Goal: Task Accomplishment & Management: Use online tool/utility

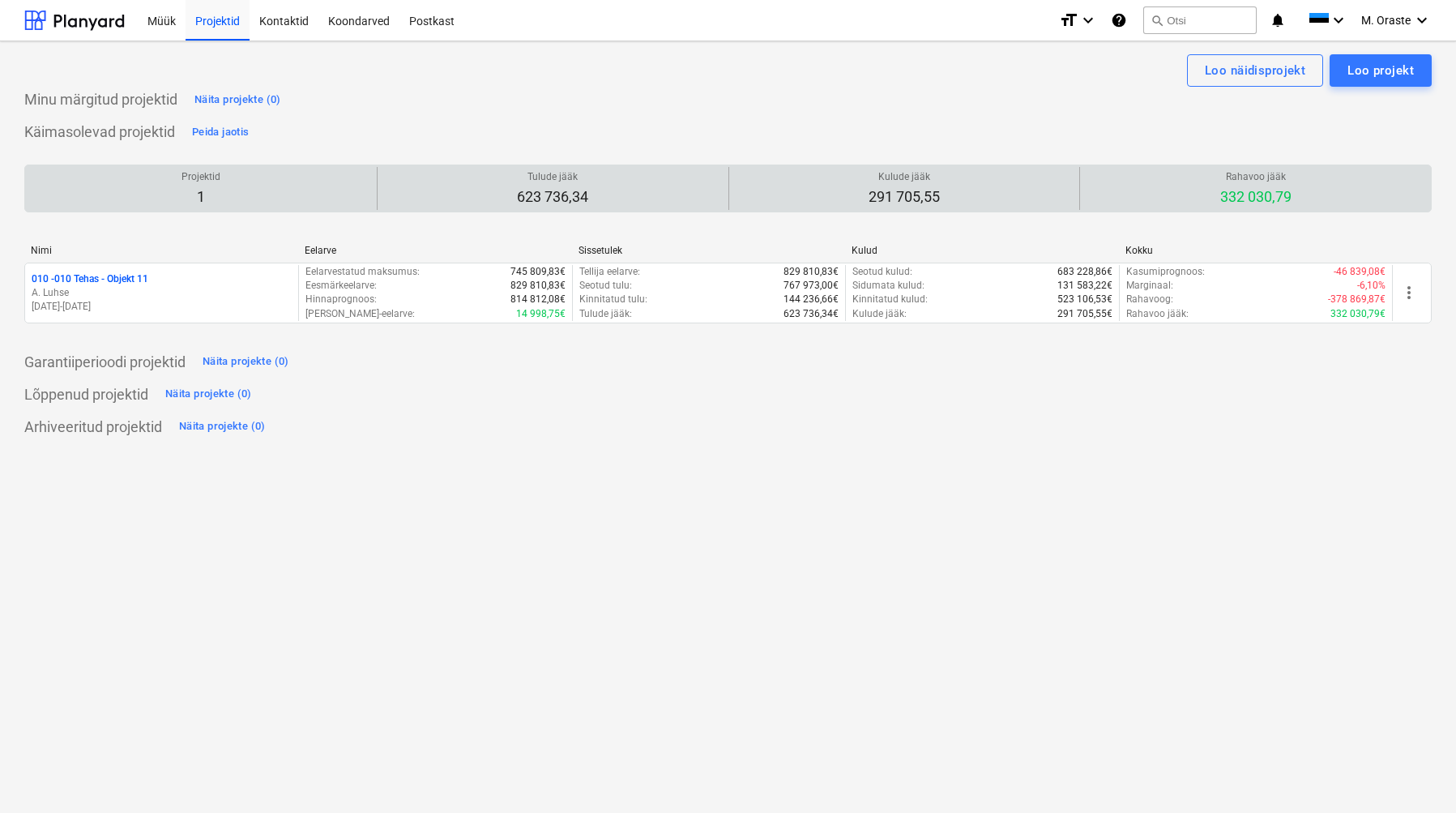
click at [908, 182] on p "Kulude jääk" at bounding box center [904, 177] width 71 height 14
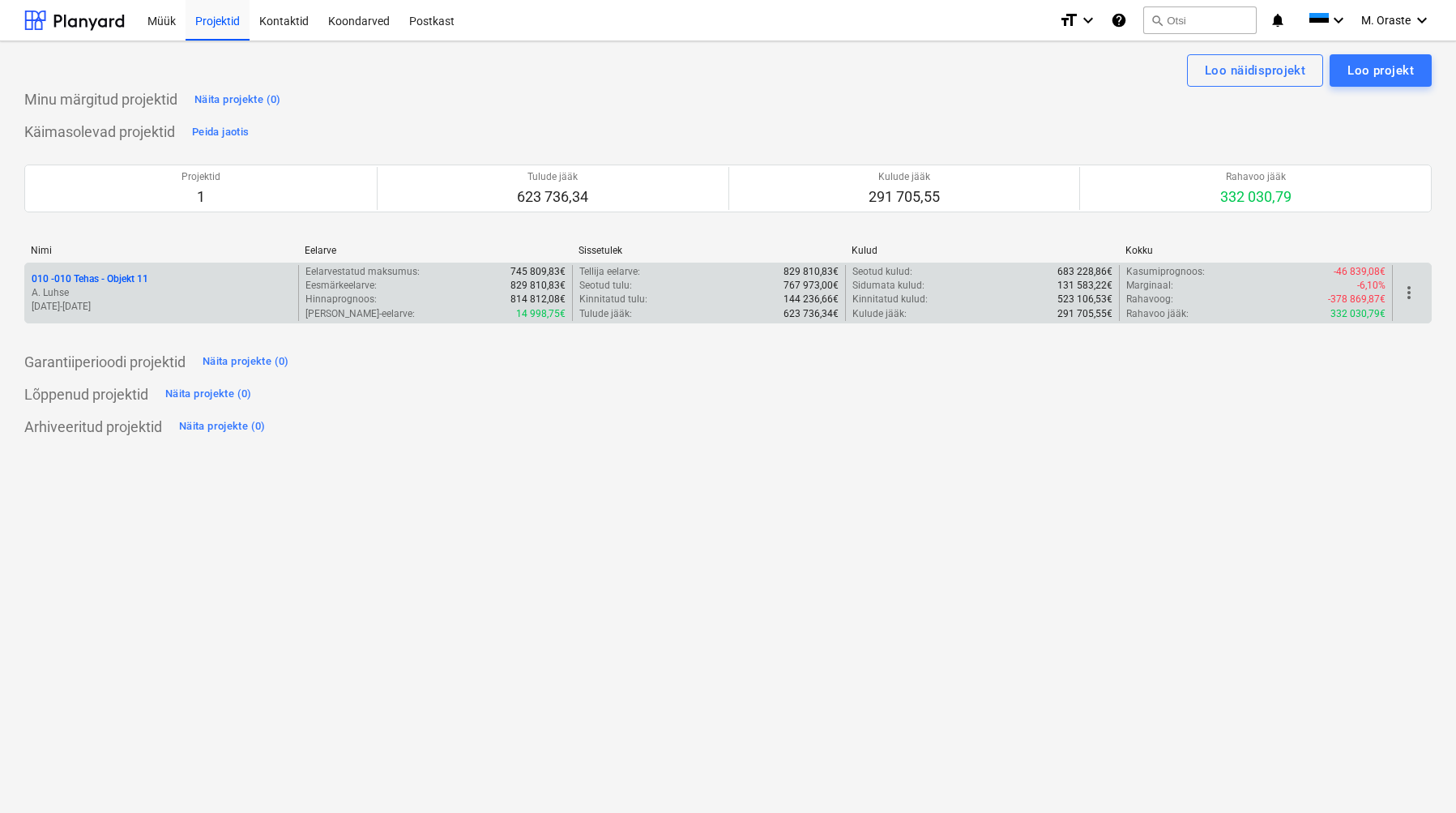
click at [99, 282] on p "010 - 010 Tehas - Objekt 11" at bounding box center [90, 278] width 117 height 14
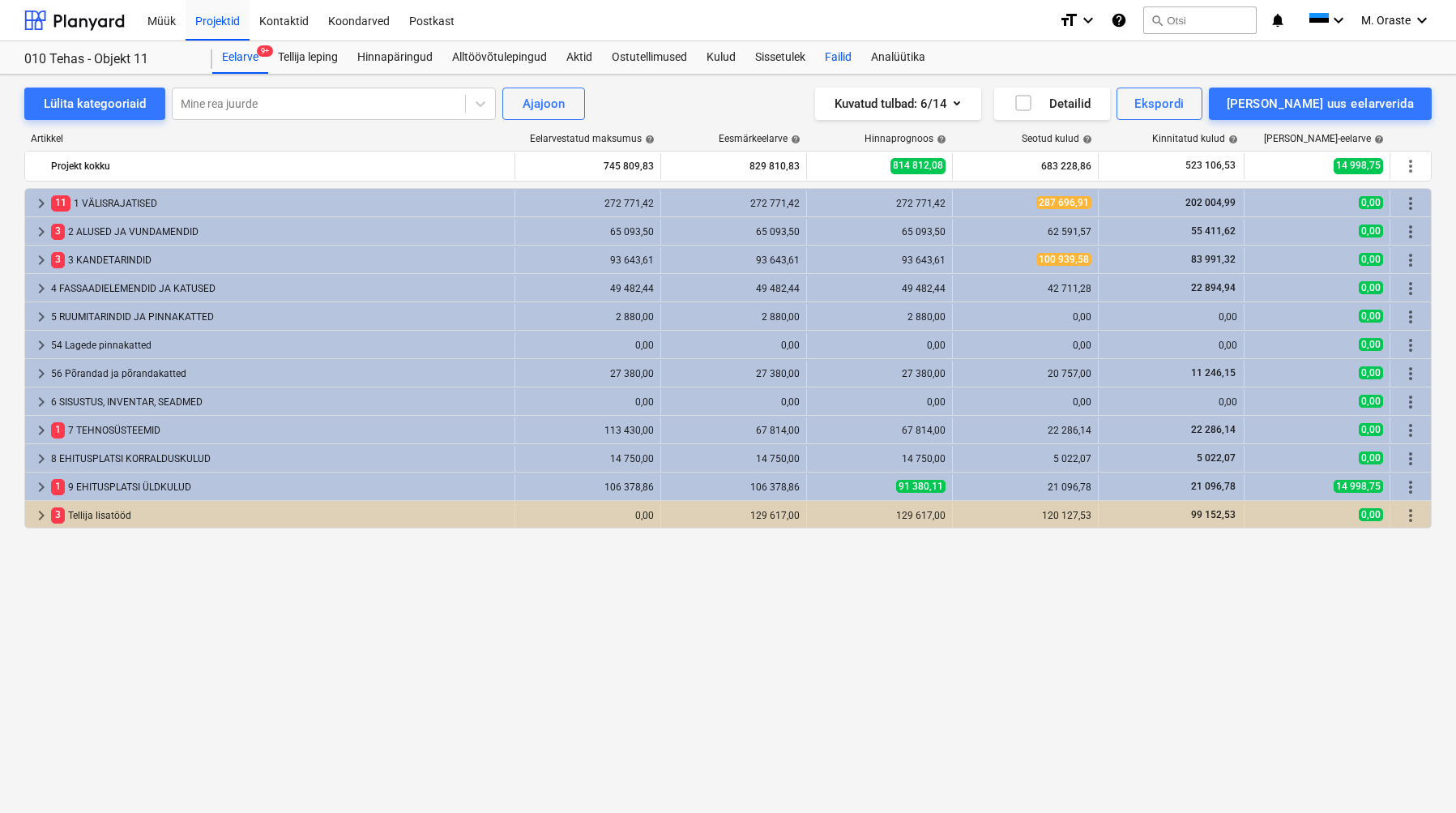
click at [838, 56] on div "Failid" at bounding box center [838, 57] width 46 height 32
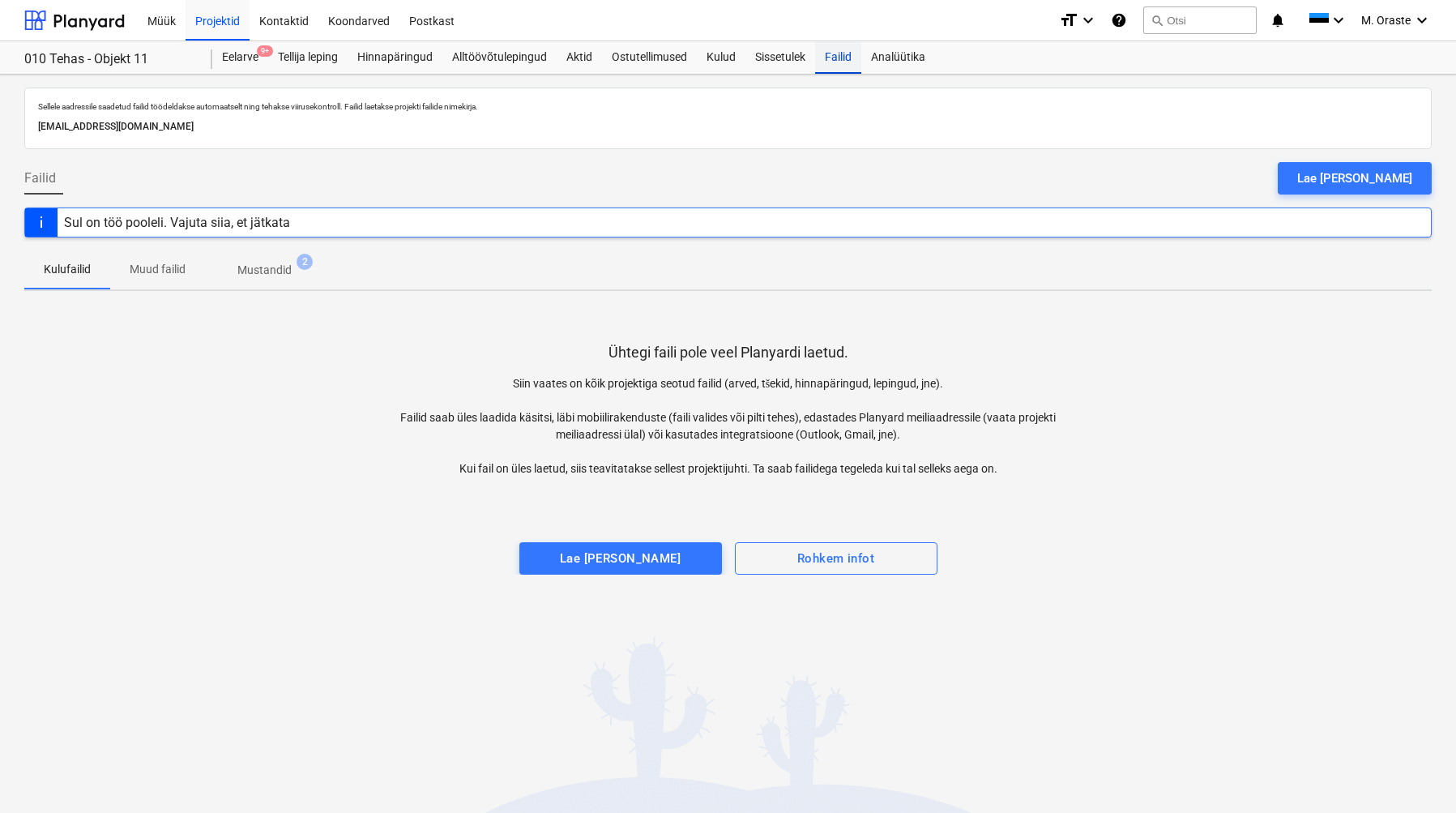
click at [851, 57] on div "Failid" at bounding box center [838, 57] width 46 height 32
click at [149, 265] on p "Muud failid" at bounding box center [157, 269] width 56 height 17
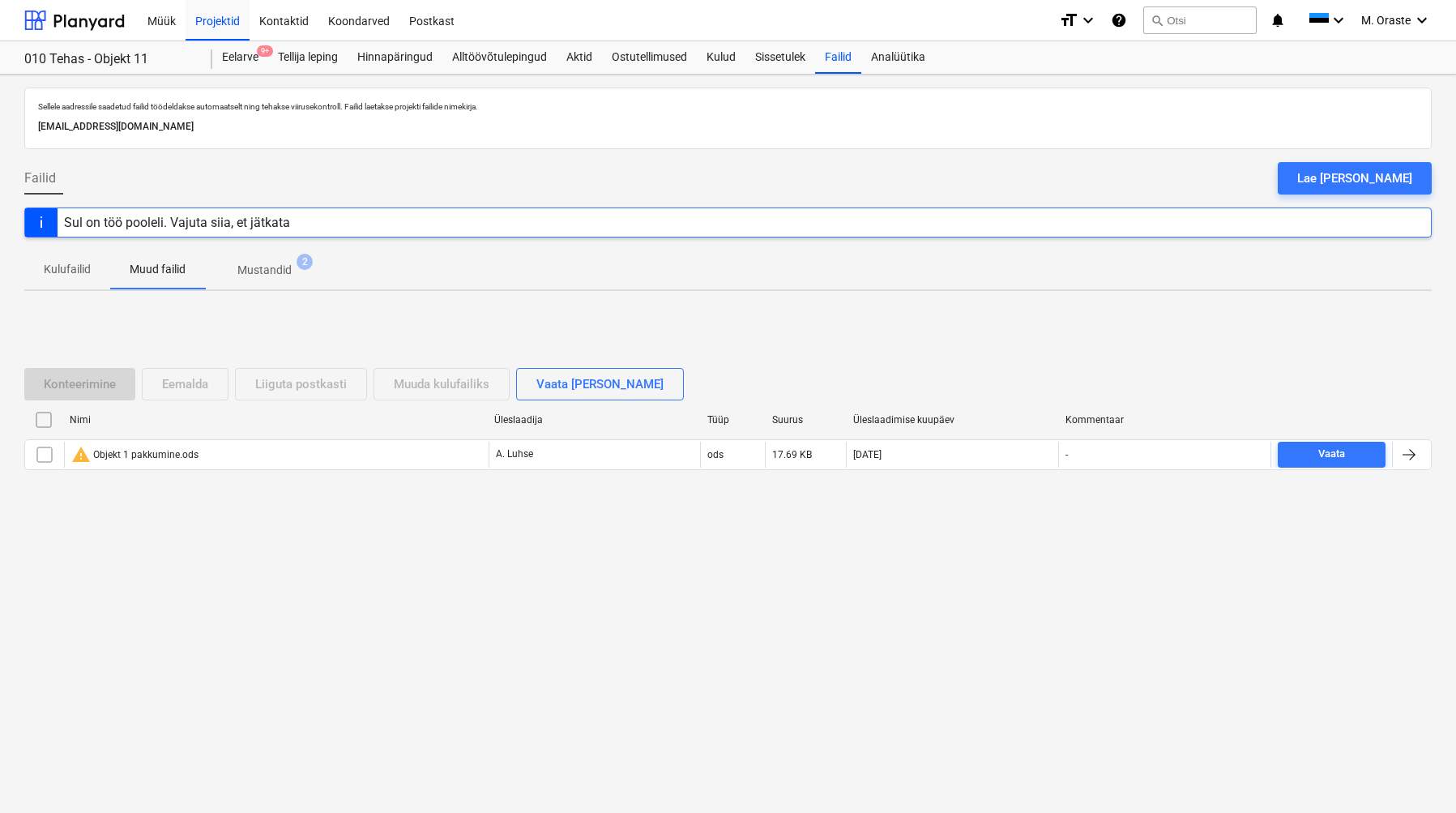
click at [247, 265] on p "Mustandid" at bounding box center [265, 270] width 55 height 17
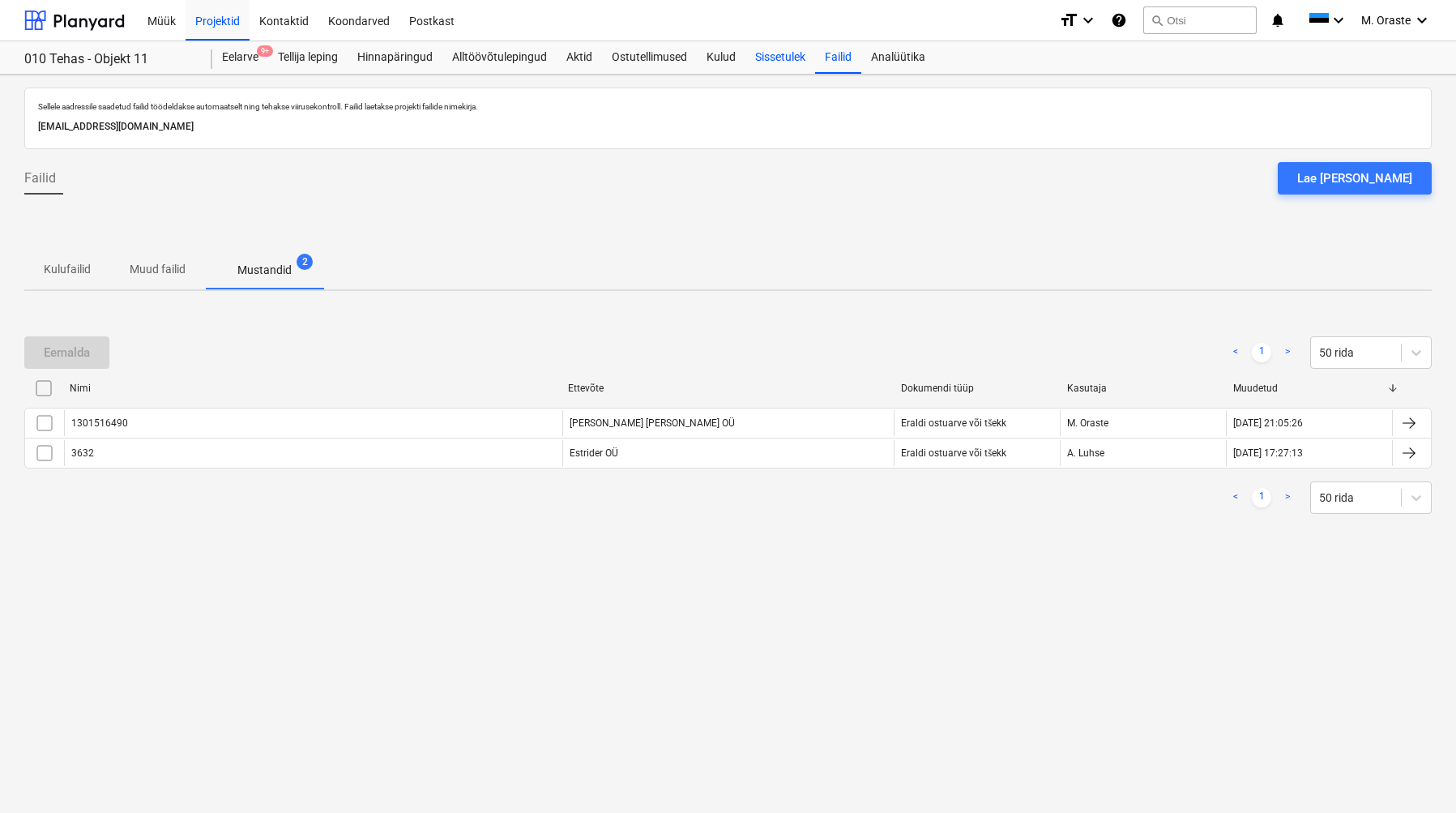
click at [768, 57] on div "Sissetulek" at bounding box center [780, 57] width 69 height 32
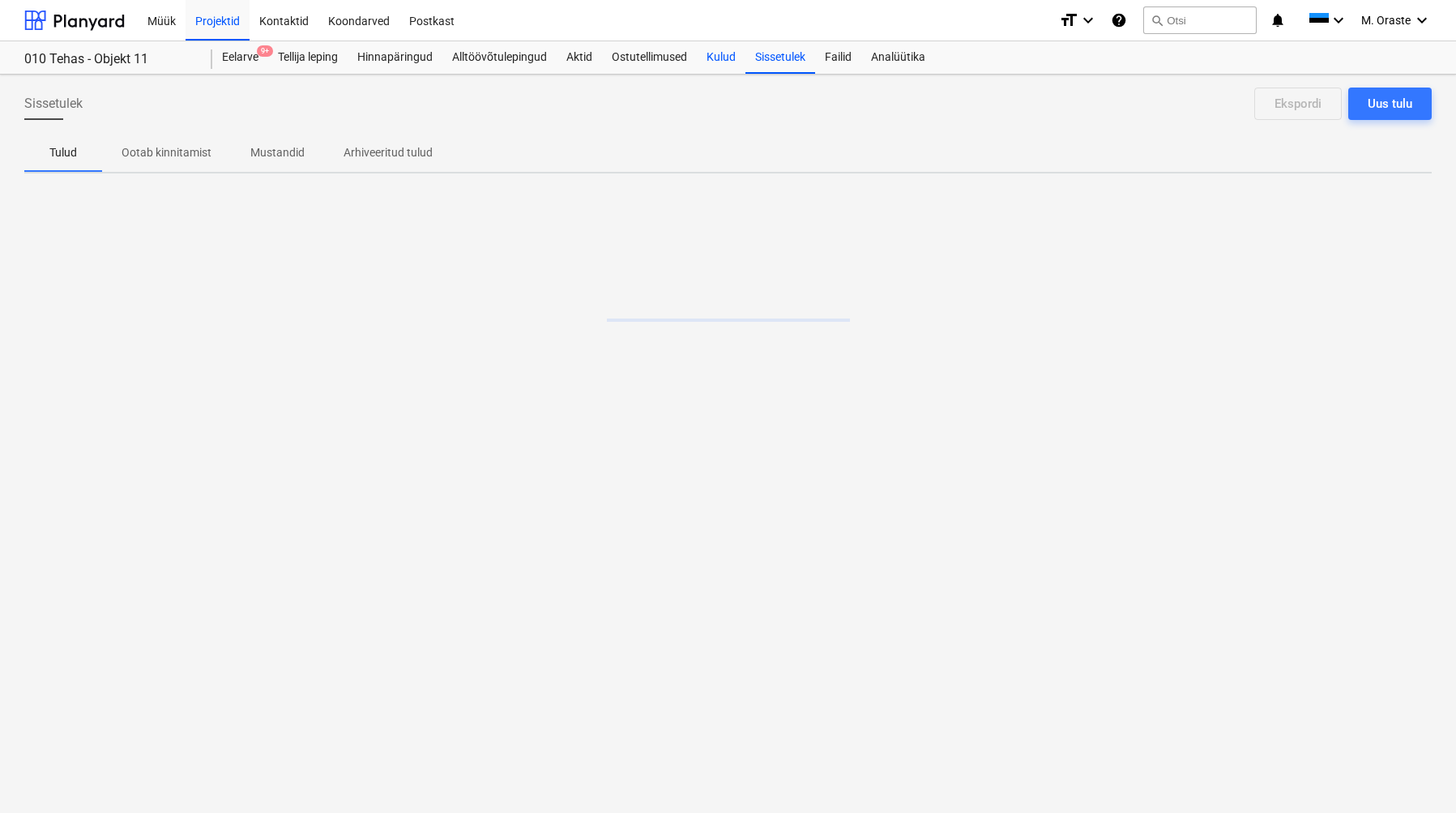
click at [713, 58] on div "Kulud" at bounding box center [721, 57] width 49 height 32
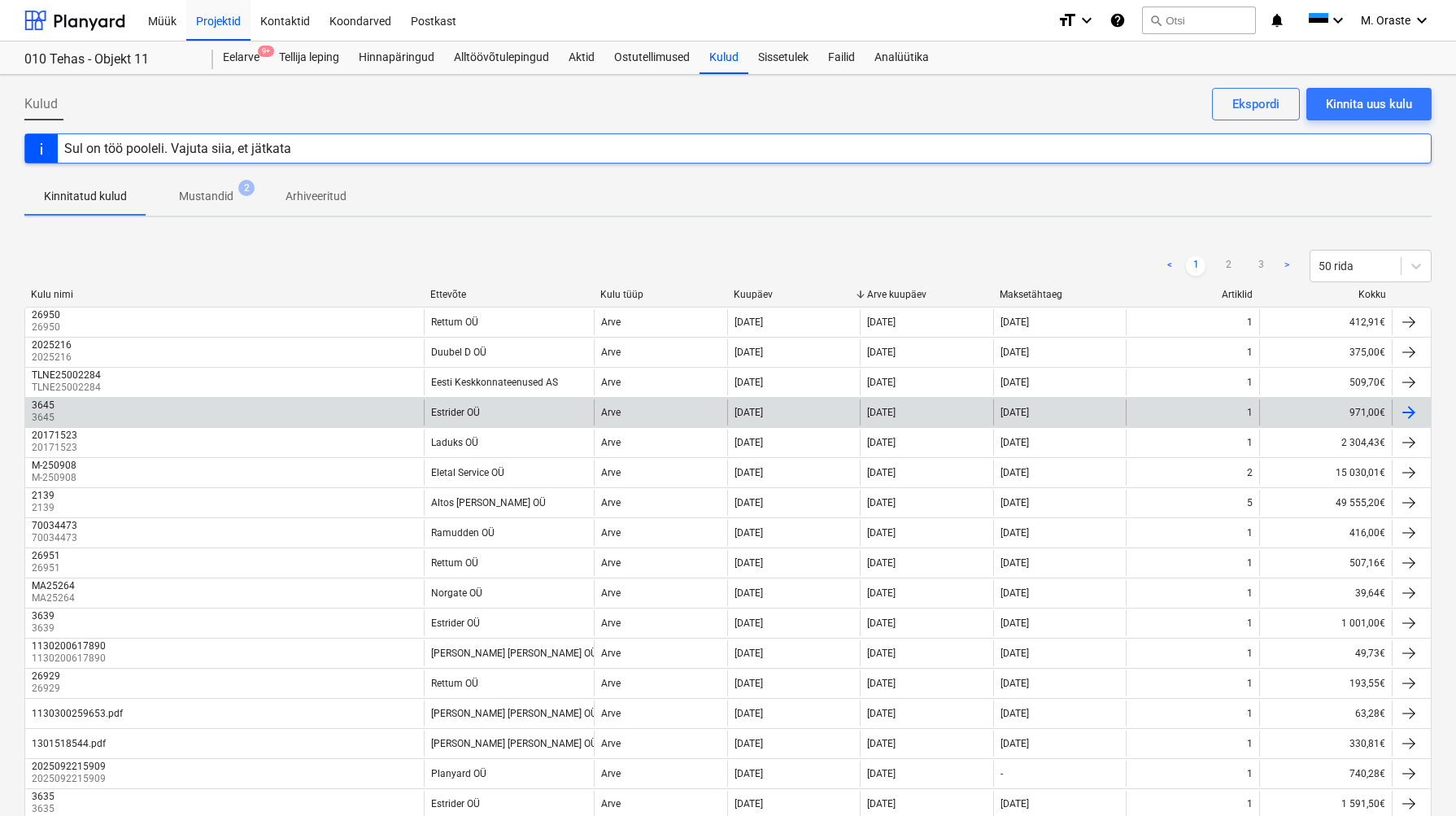
click at [73, 412] on div "3645 3645" at bounding box center [224, 412] width 398 height 26
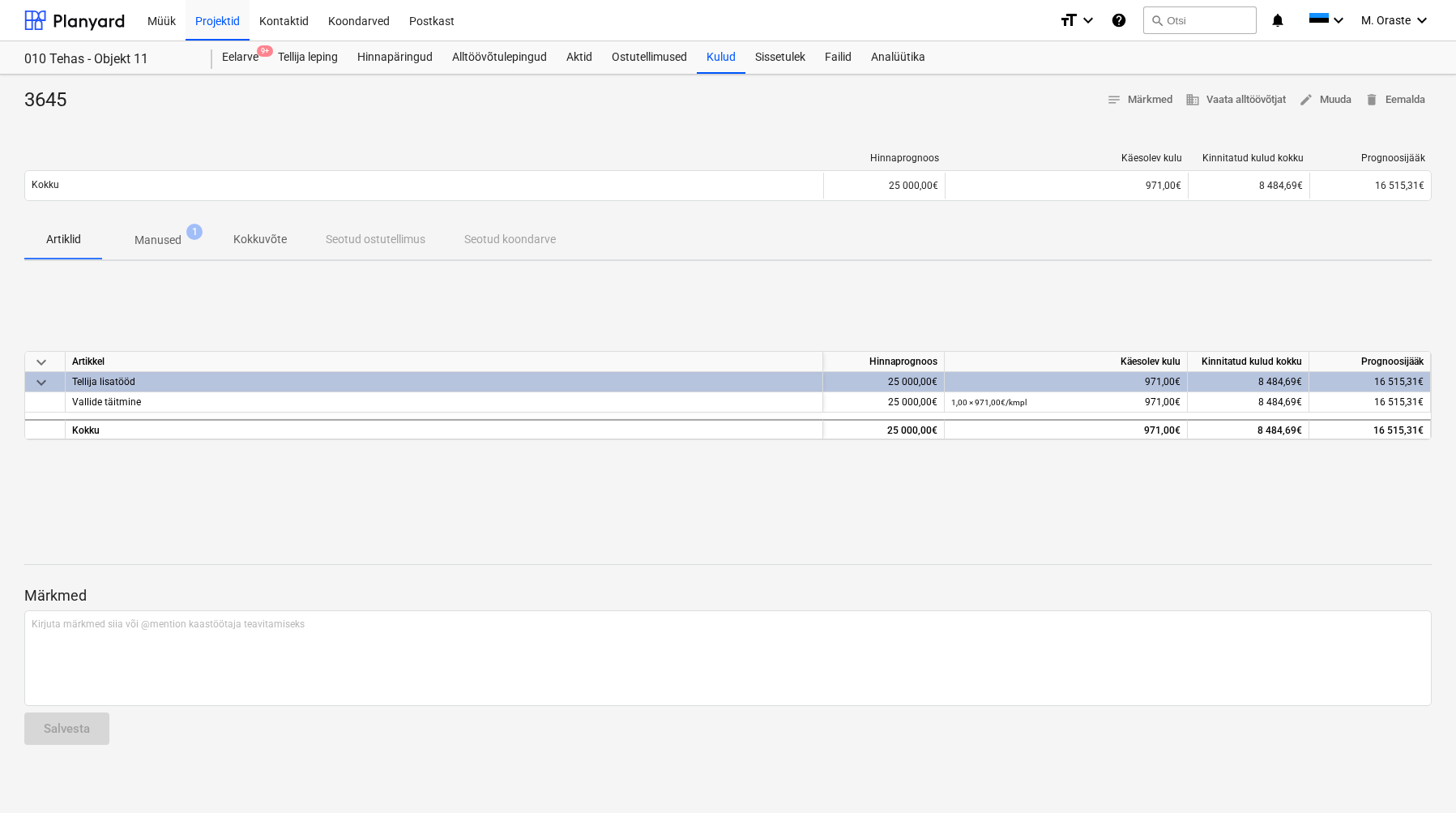
click at [46, 382] on span "keyboard_arrow_down" at bounding box center [41, 382] width 19 height 19
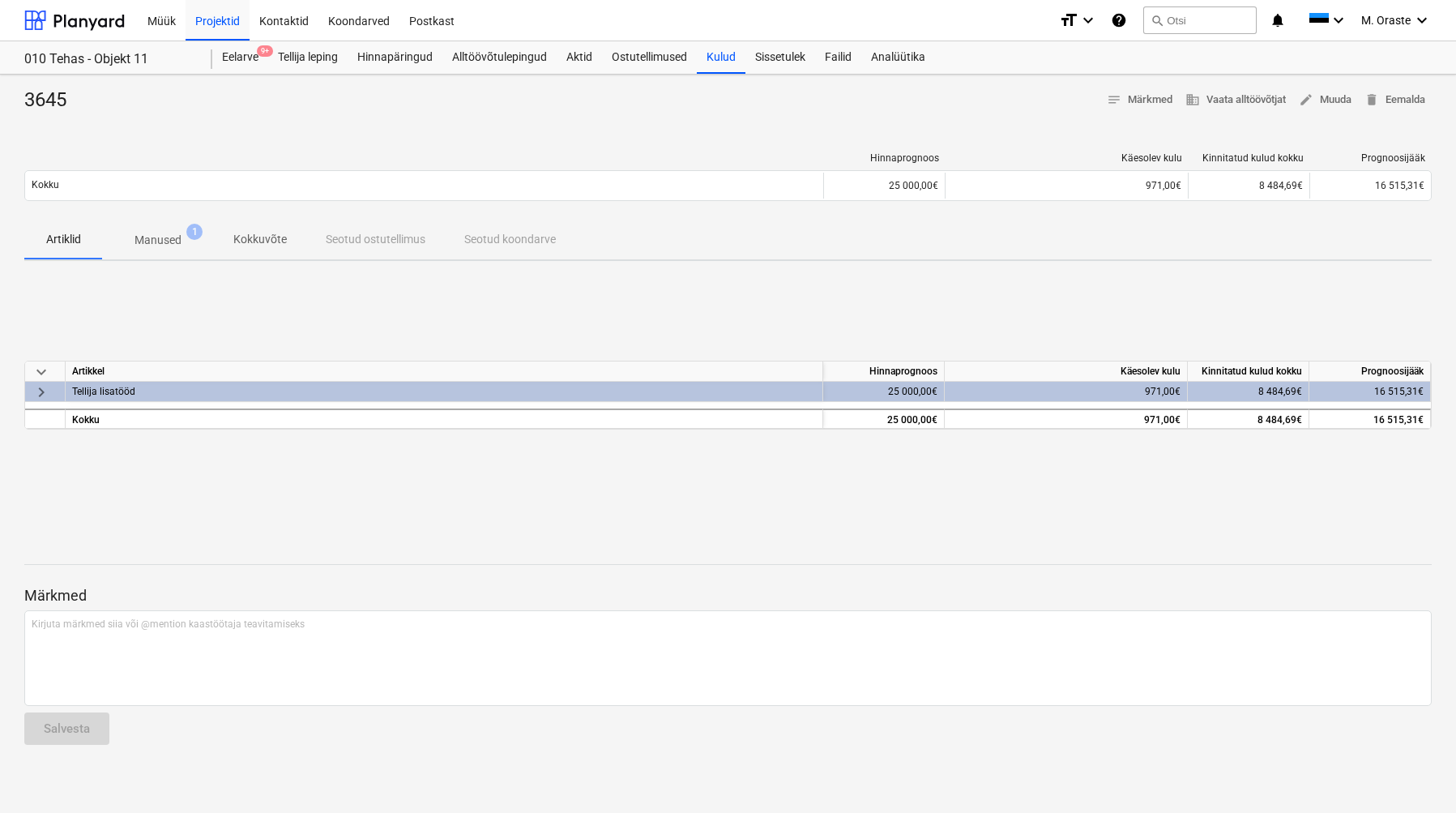
click at [43, 387] on span "keyboard_arrow_right" at bounding box center [41, 391] width 19 height 19
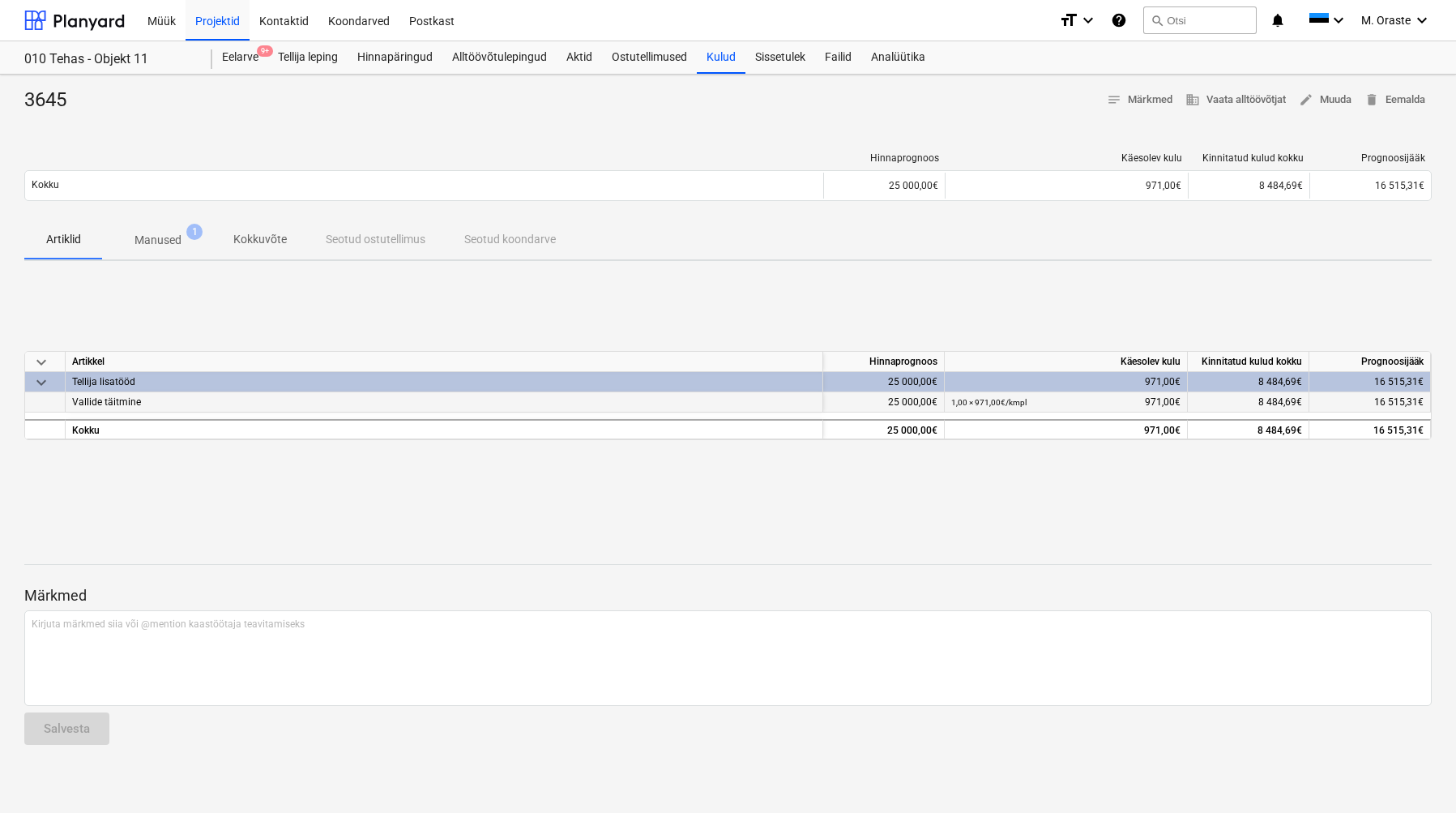
click at [147, 398] on div "Vallide täitmine" at bounding box center [444, 402] width 758 height 20
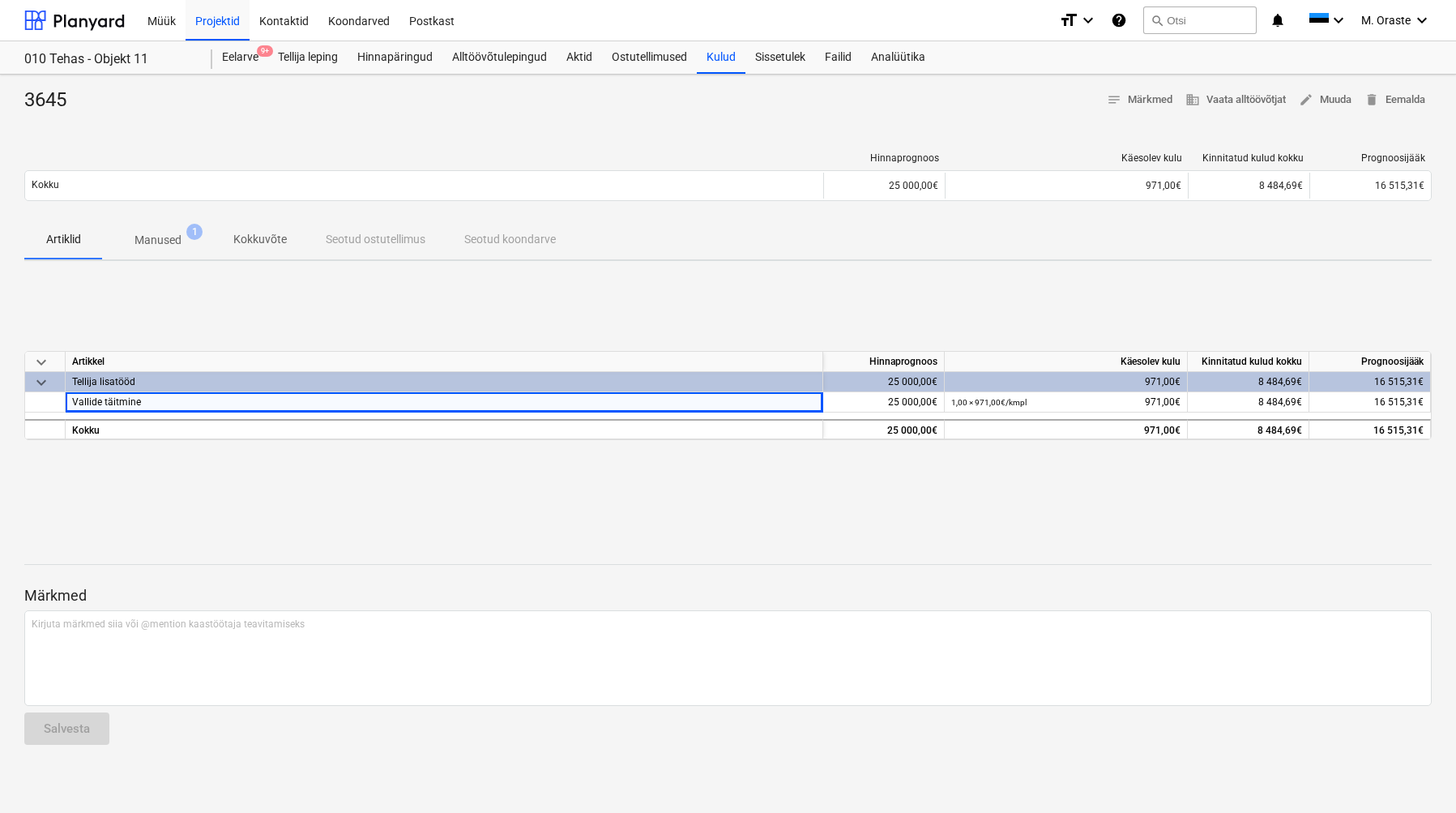
click at [196, 376] on div "Tellija lisatööd" at bounding box center [444, 381] width 744 height 19
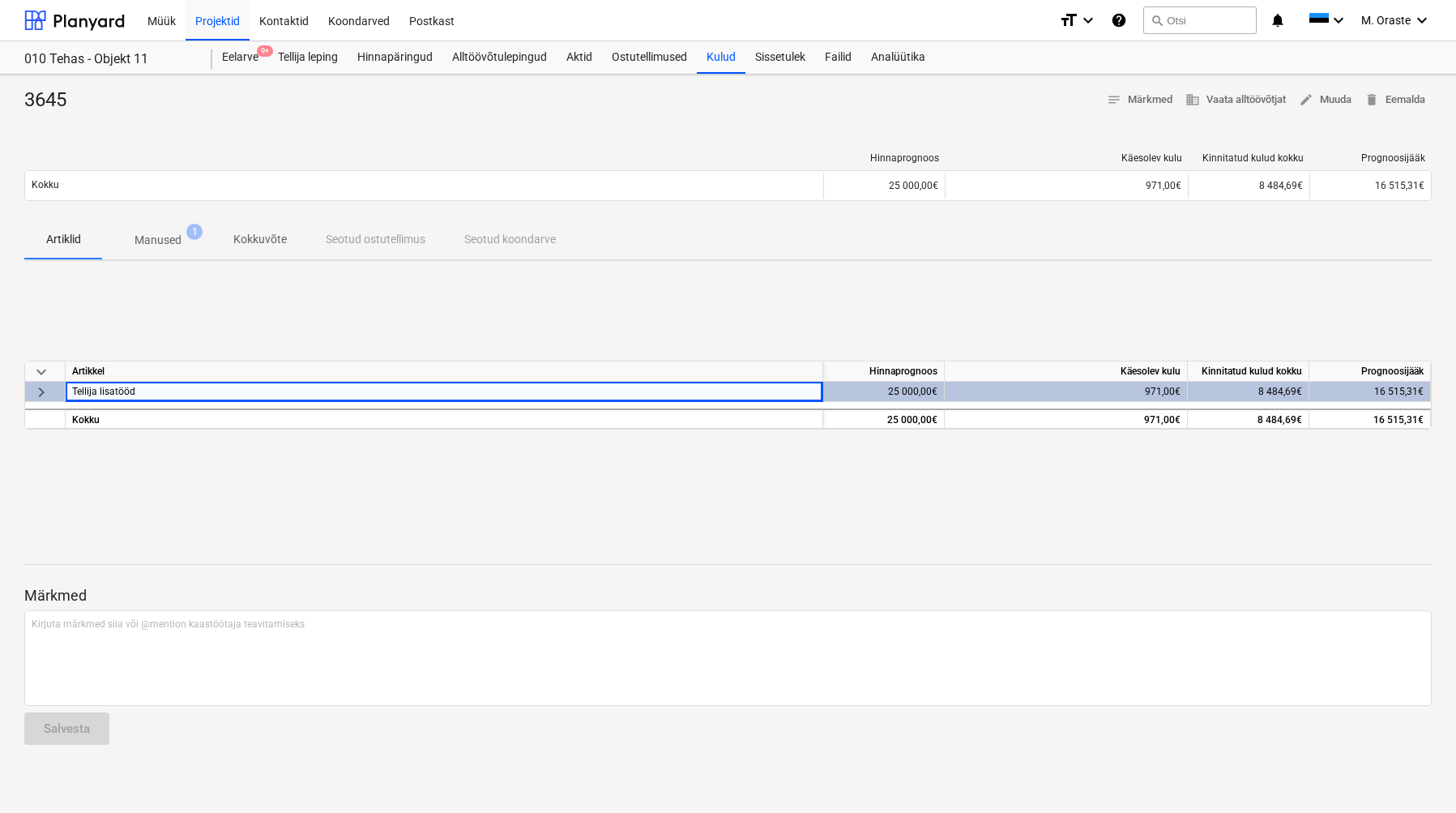
click at [900, 380] on div "Hinnaprognoos" at bounding box center [883, 372] width 121 height 20
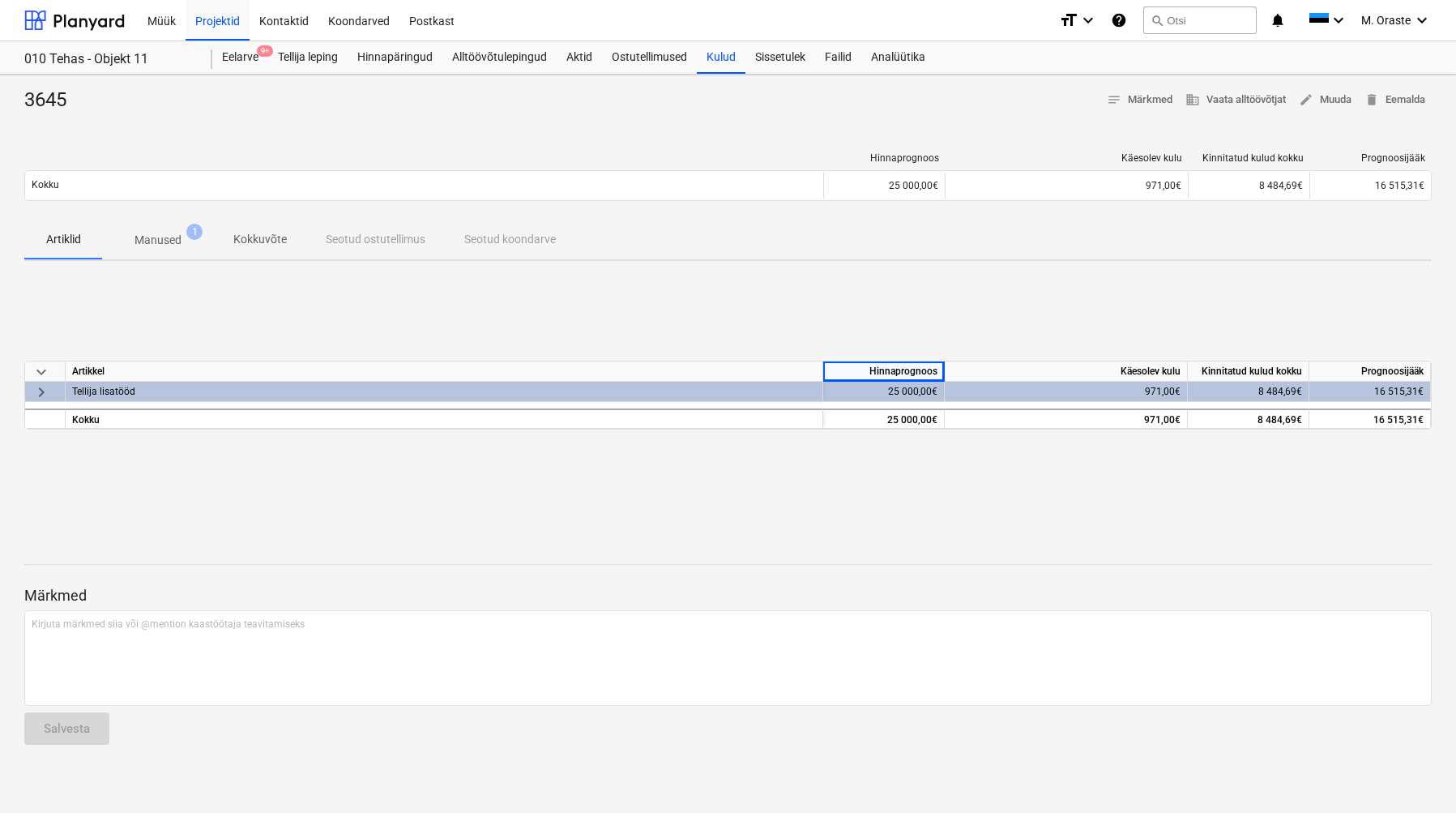
click at [888, 482] on div "keyboard_arrow_down [PERSON_NAME] Käesolev kulu Kinnitatud kulud kokku Prognoos…" at bounding box center [728, 395] width 1408 height 243
click at [172, 234] on p "Manused" at bounding box center [157, 240] width 47 height 17
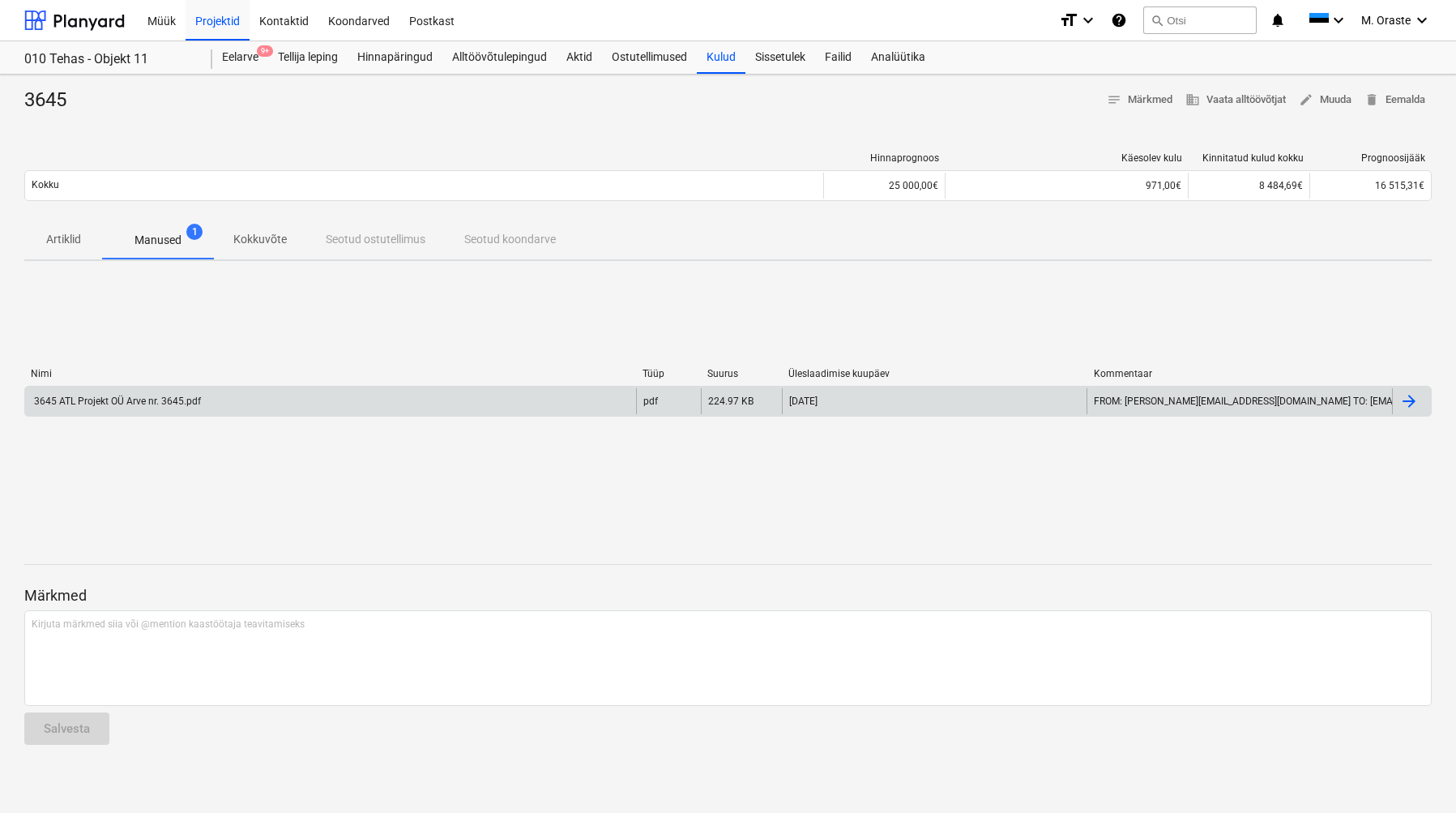
click at [1409, 400] on div at bounding box center [1409, 400] width 19 height 19
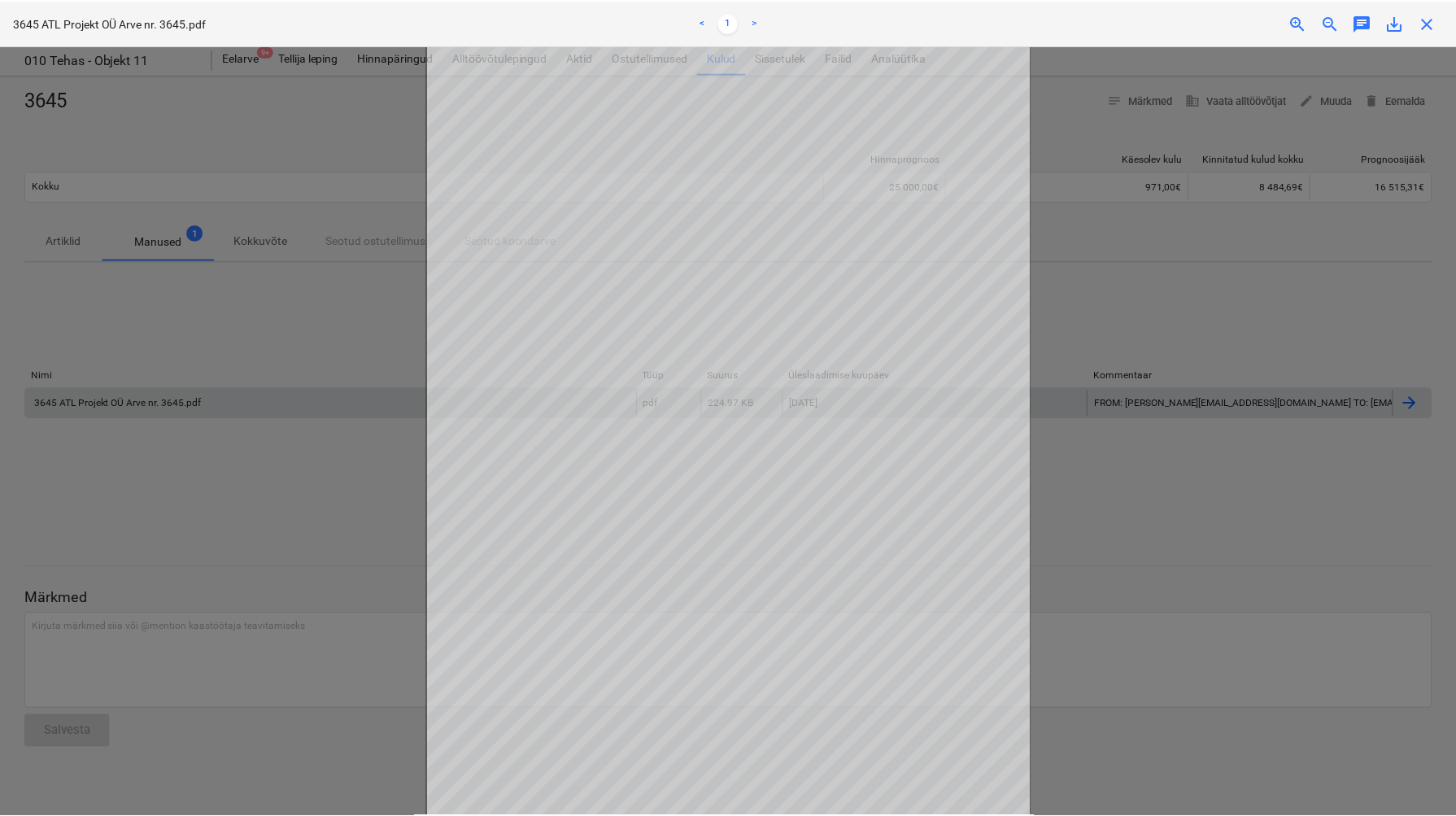
scroll to position [88, 0]
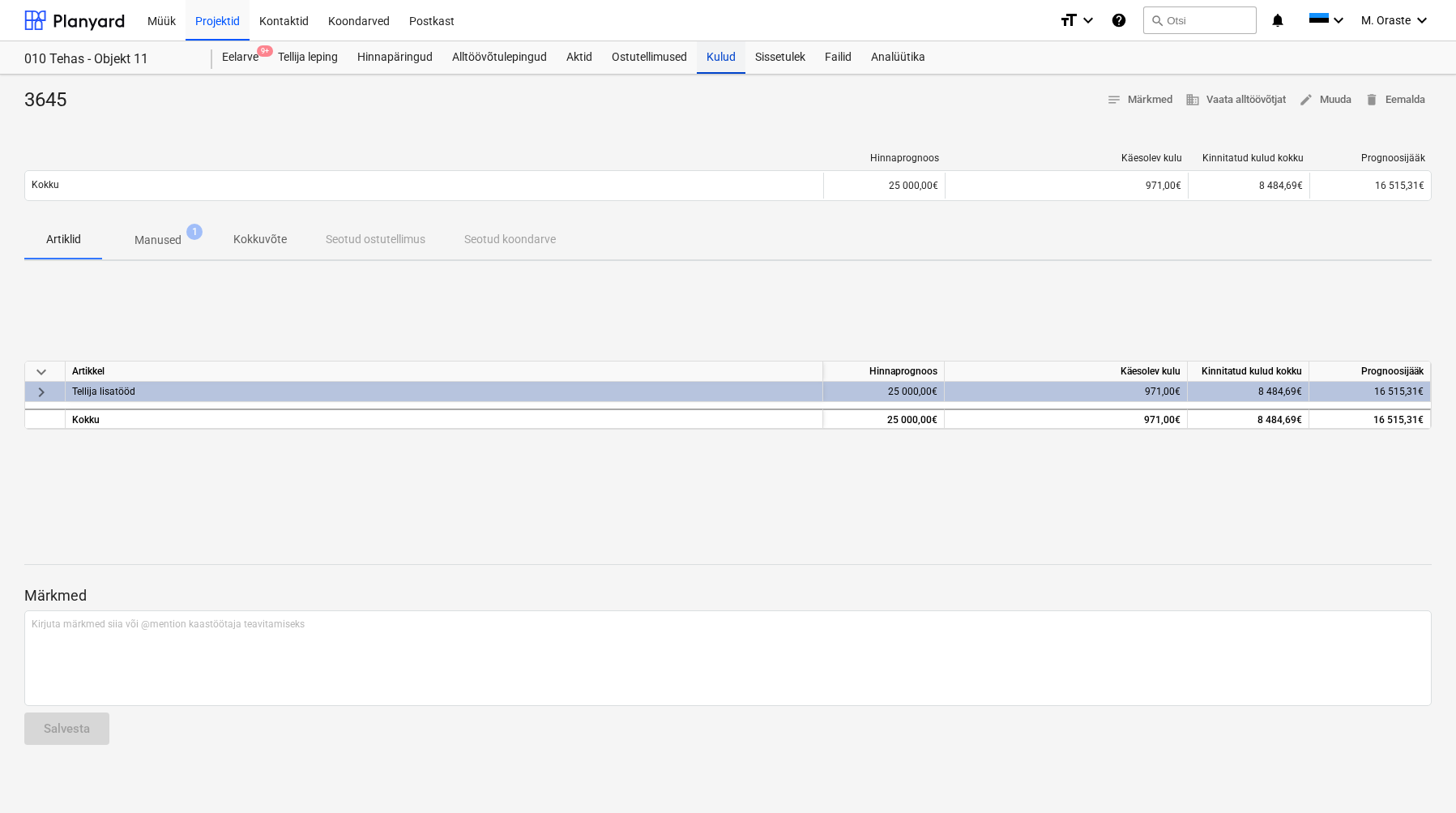
click at [727, 50] on div "Kulud" at bounding box center [721, 57] width 49 height 32
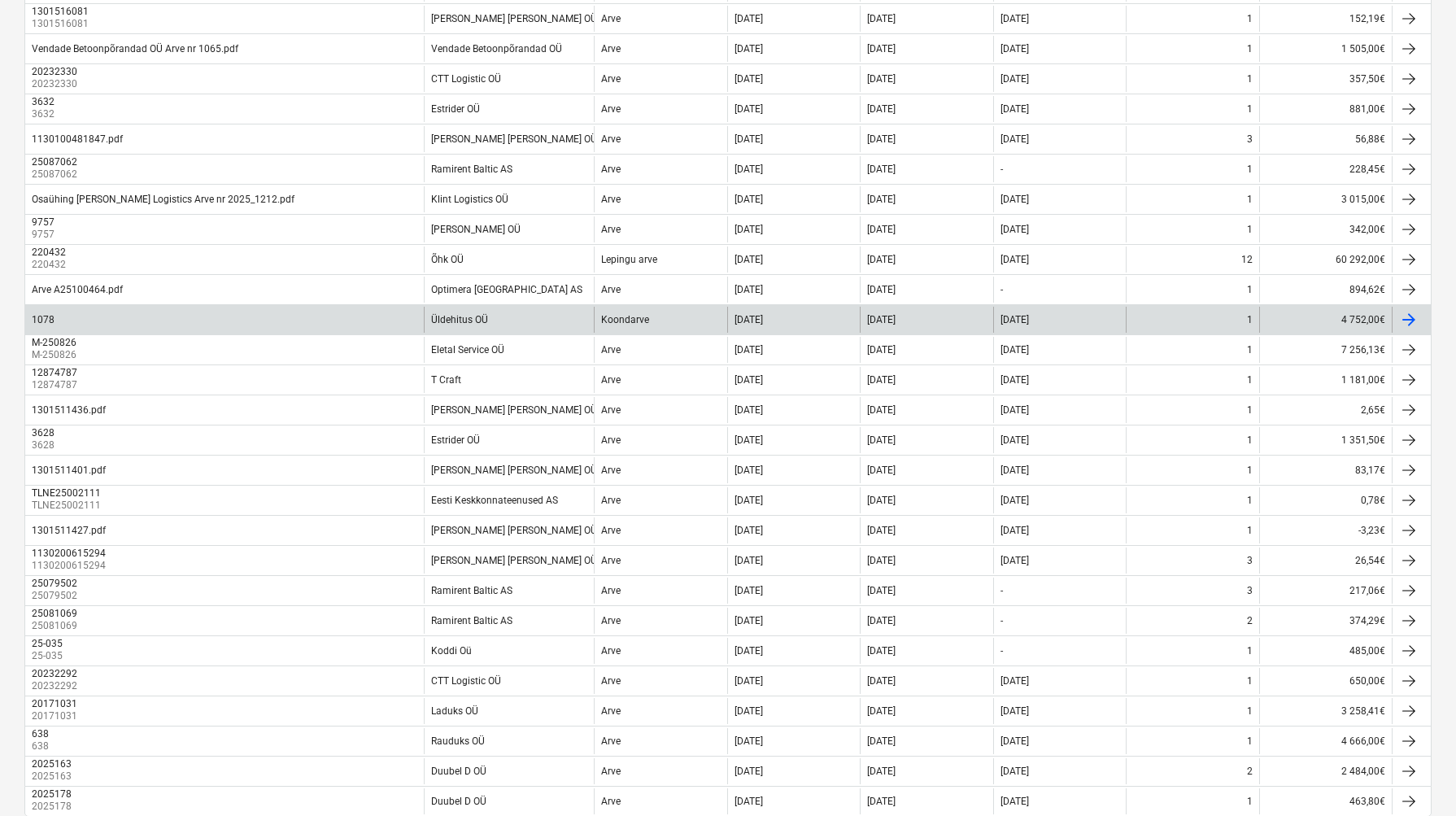
scroll to position [1087, 0]
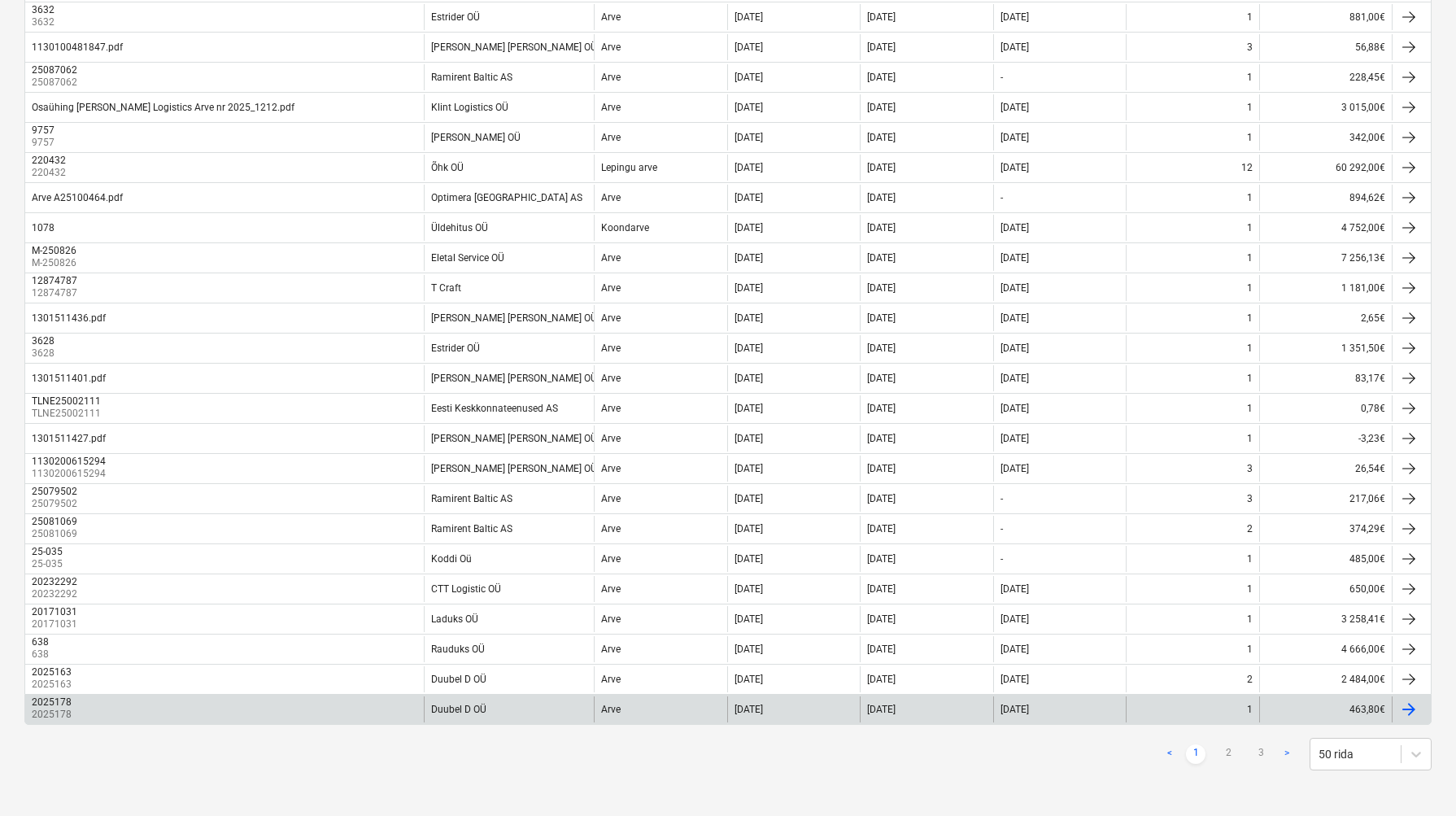
click at [388, 706] on div "2025178 2025178" at bounding box center [224, 709] width 398 height 26
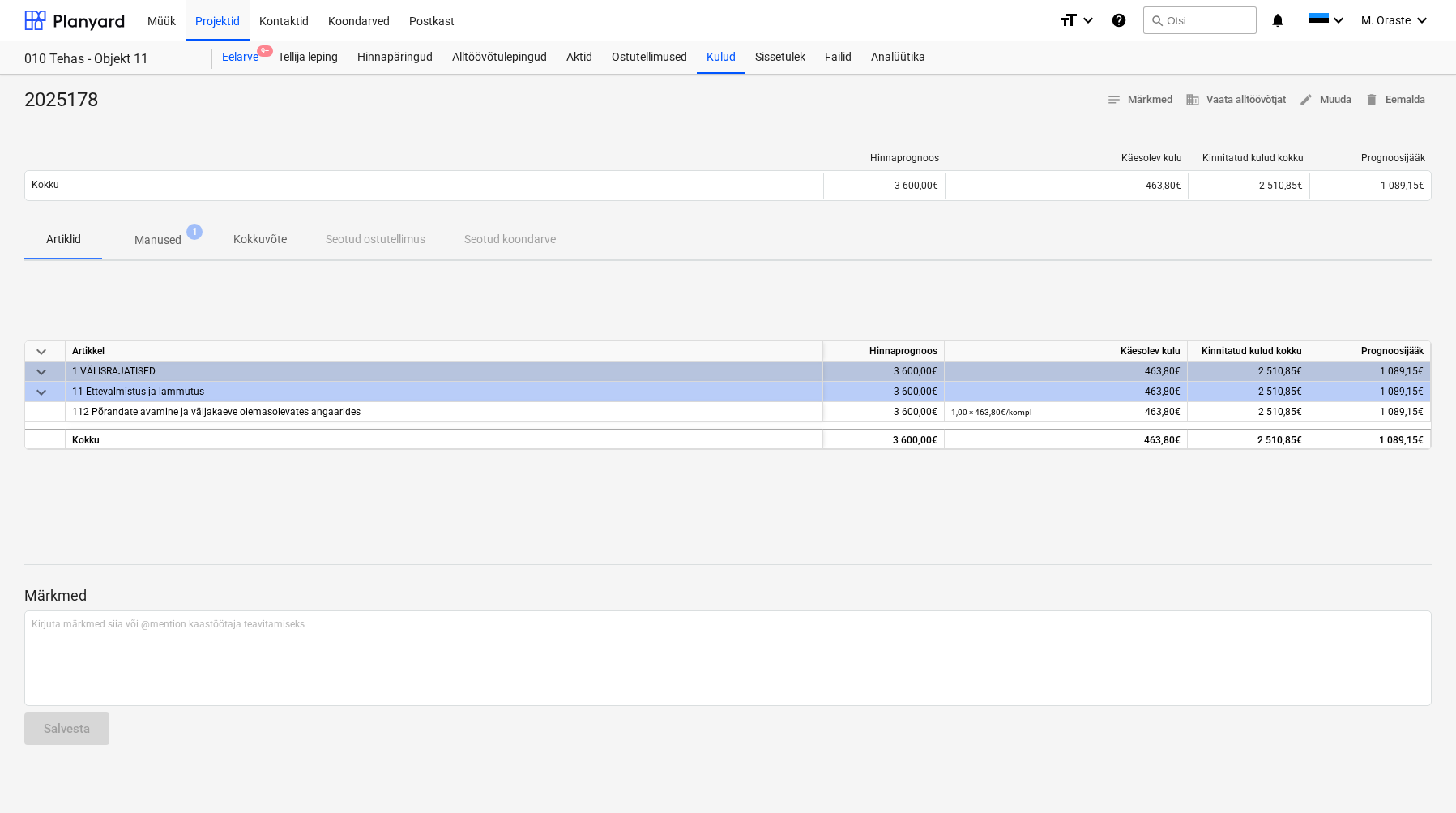
click at [243, 56] on div "Eelarve 9+" at bounding box center [241, 57] width 56 height 32
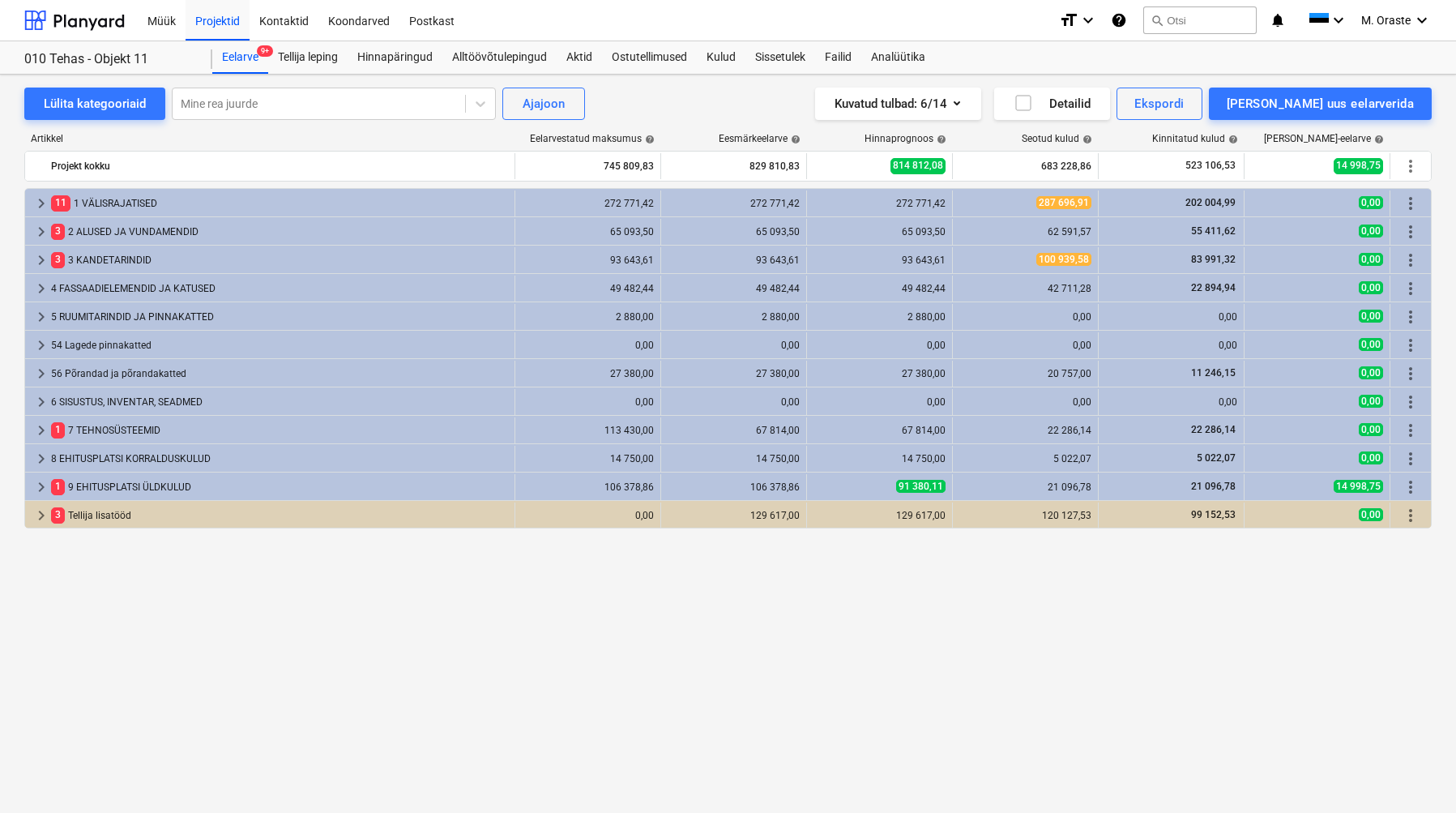
click at [747, 676] on div "keyboard_arrow_right 11 1 VÄLISRAJATISED 272 771,42 272 771,42 272 771,42 287 6…" at bounding box center [728, 466] width 1408 height 558
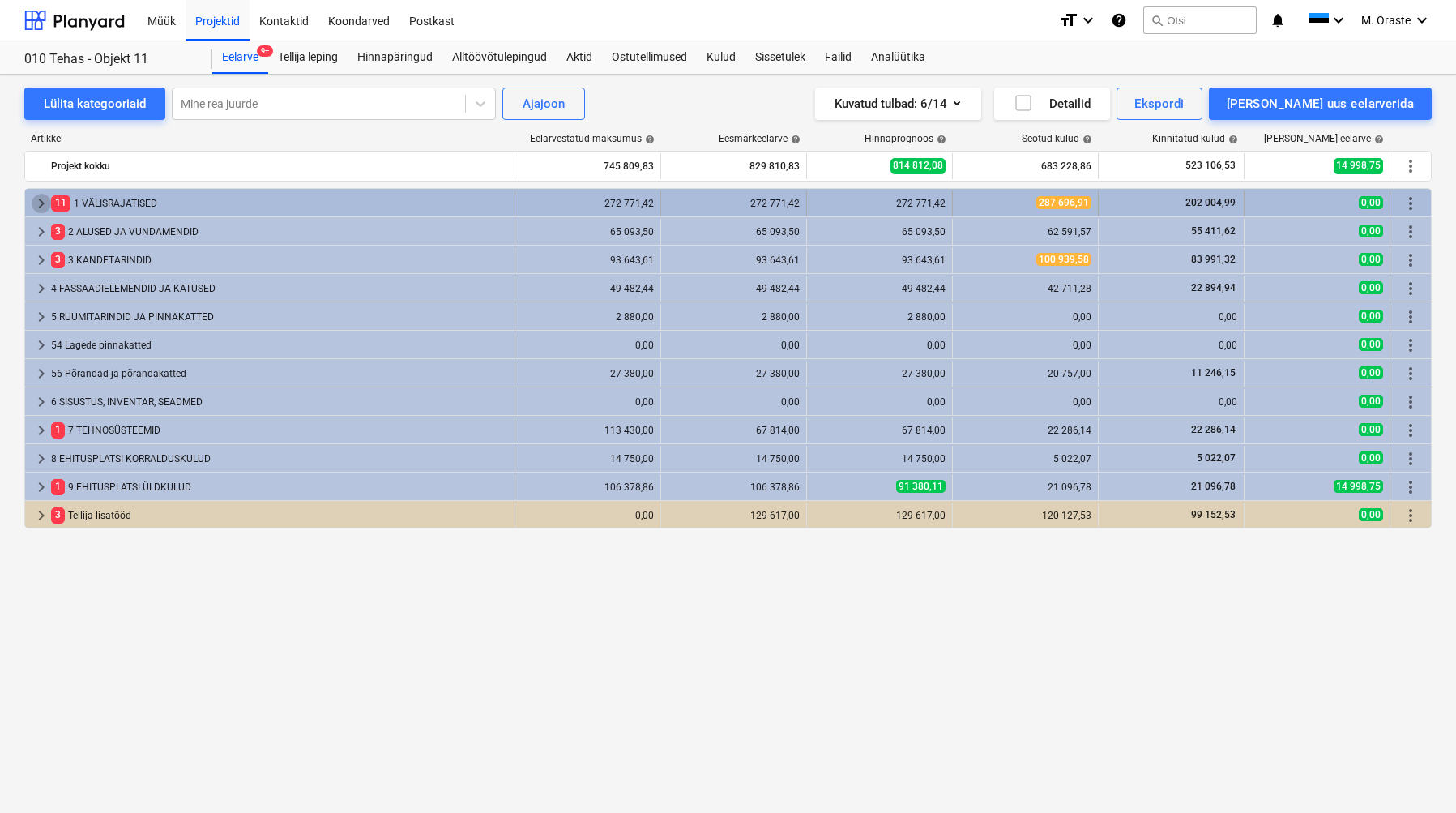
click at [43, 200] on span "keyboard_arrow_right" at bounding box center [41, 203] width 19 height 19
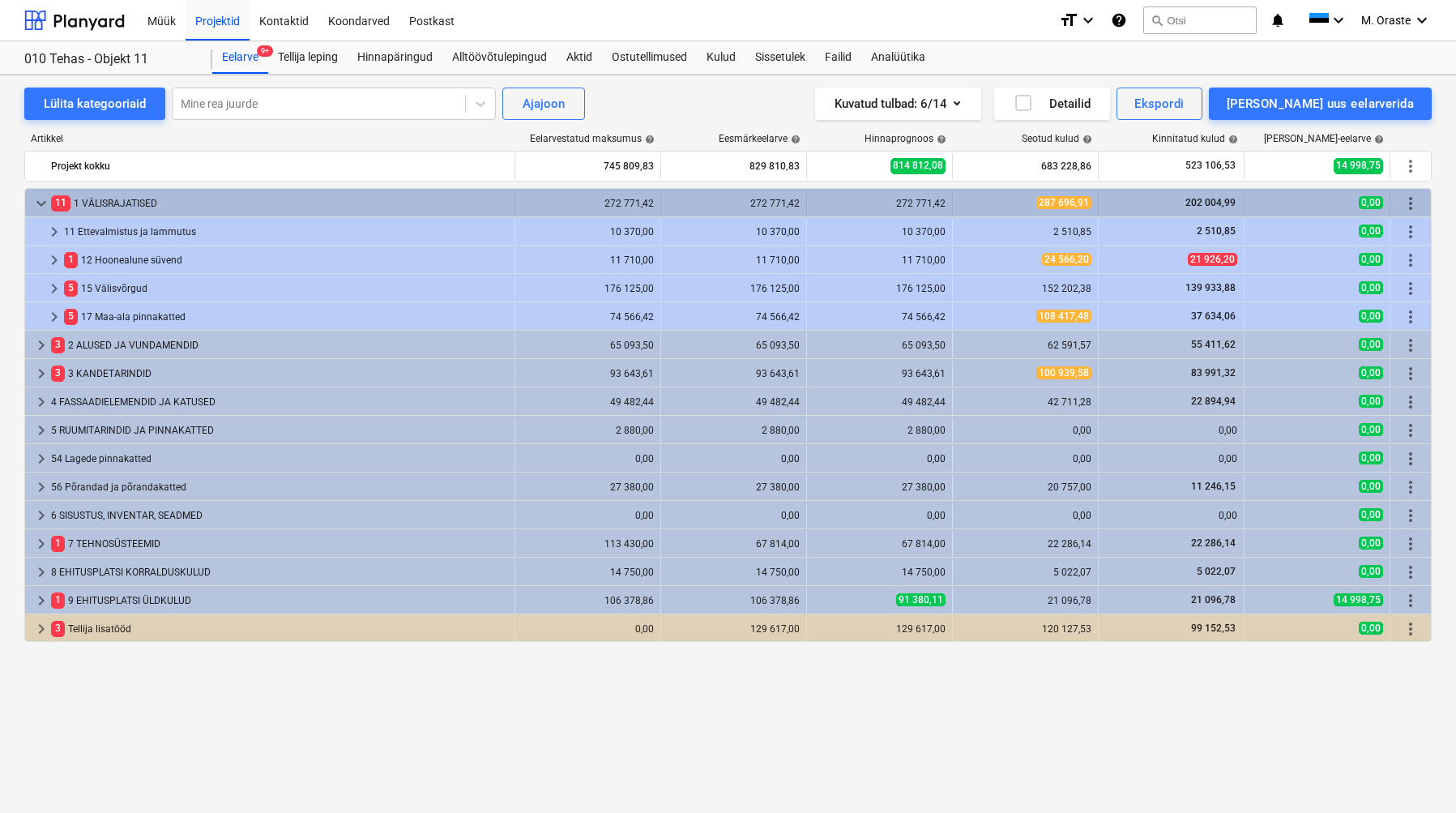
click at [36, 199] on span "keyboard_arrow_down" at bounding box center [41, 203] width 19 height 19
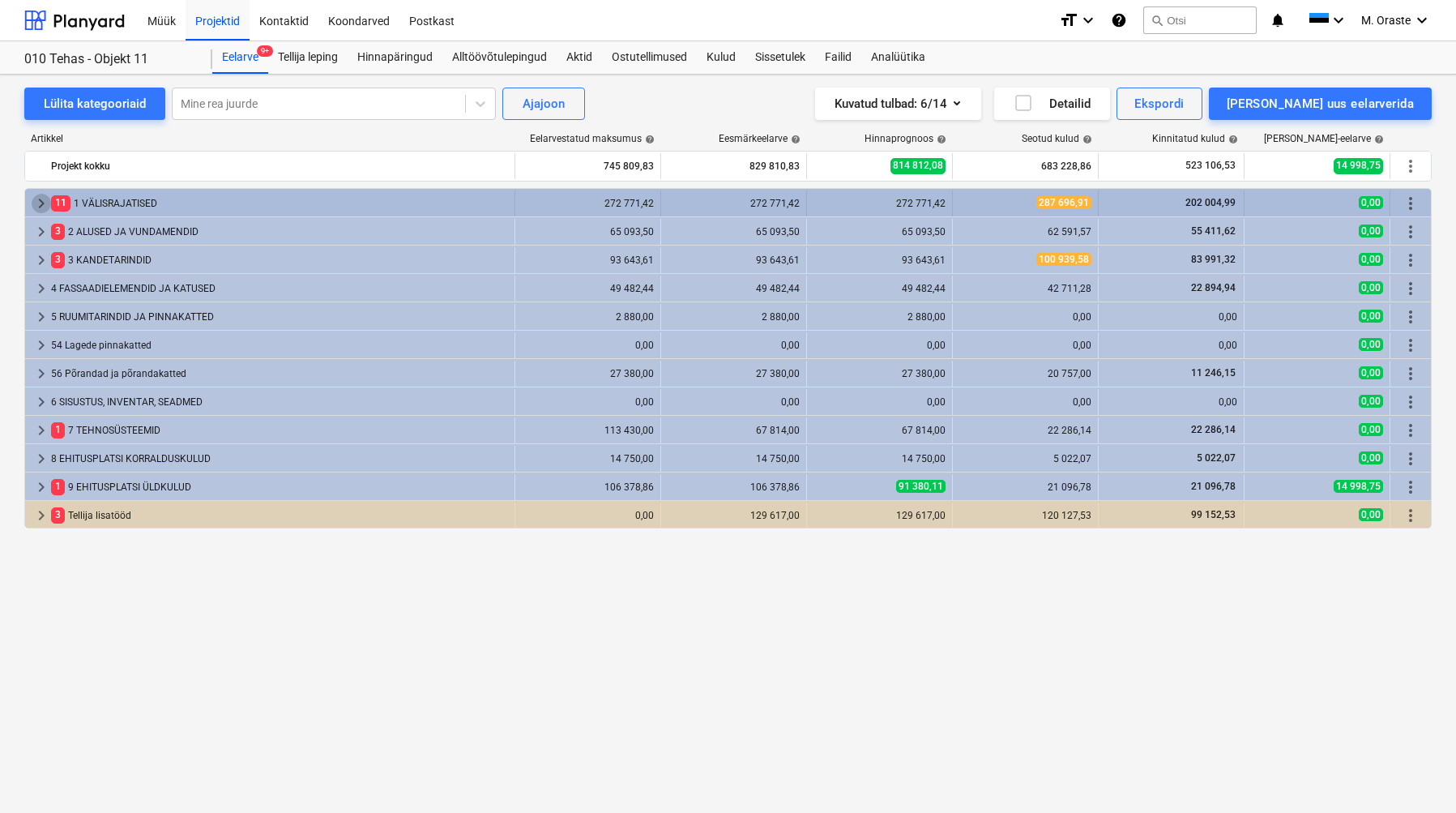
click at [37, 201] on span "keyboard_arrow_right" at bounding box center [41, 203] width 19 height 19
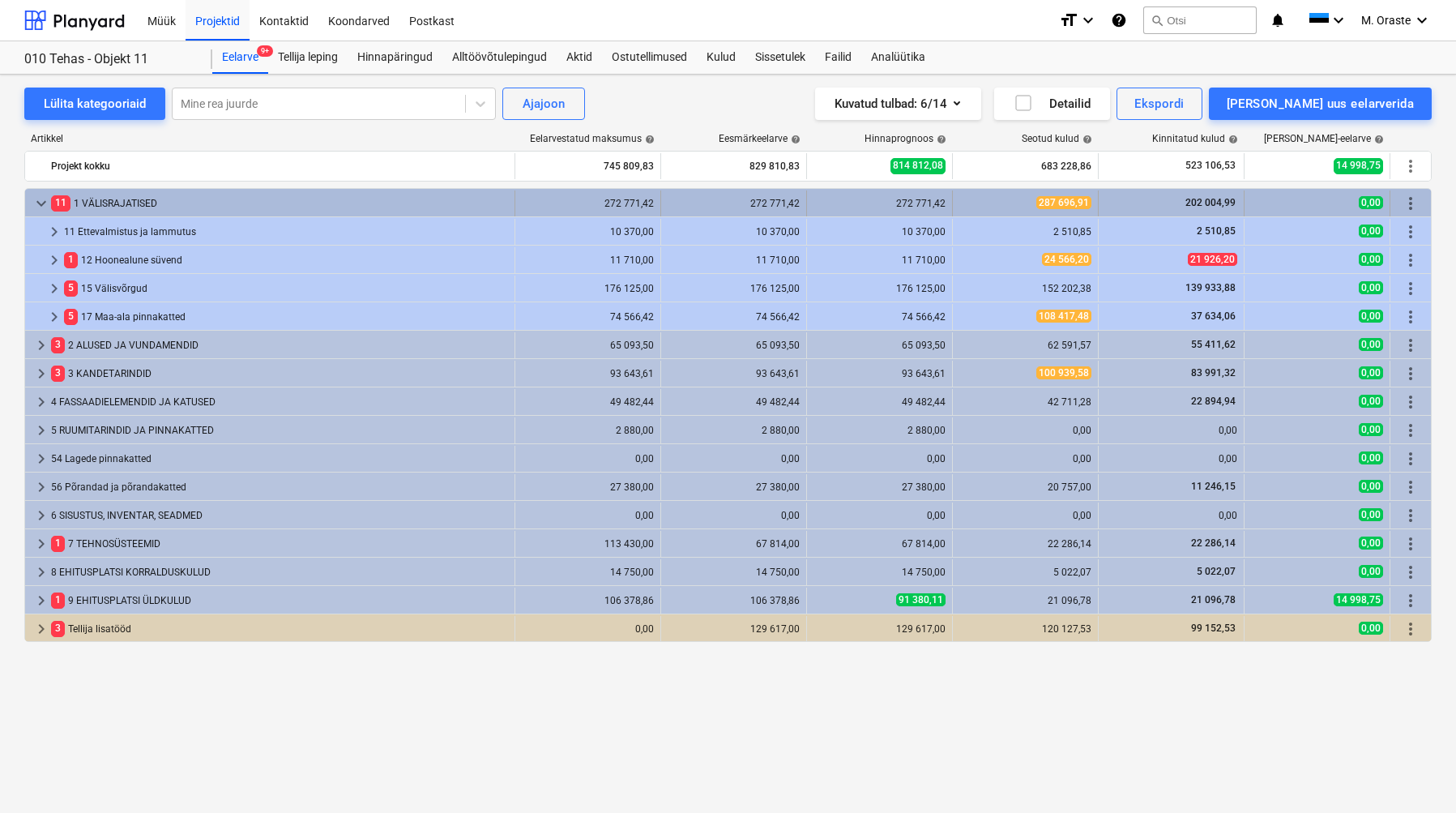
click at [38, 198] on span "keyboard_arrow_down" at bounding box center [41, 203] width 19 height 19
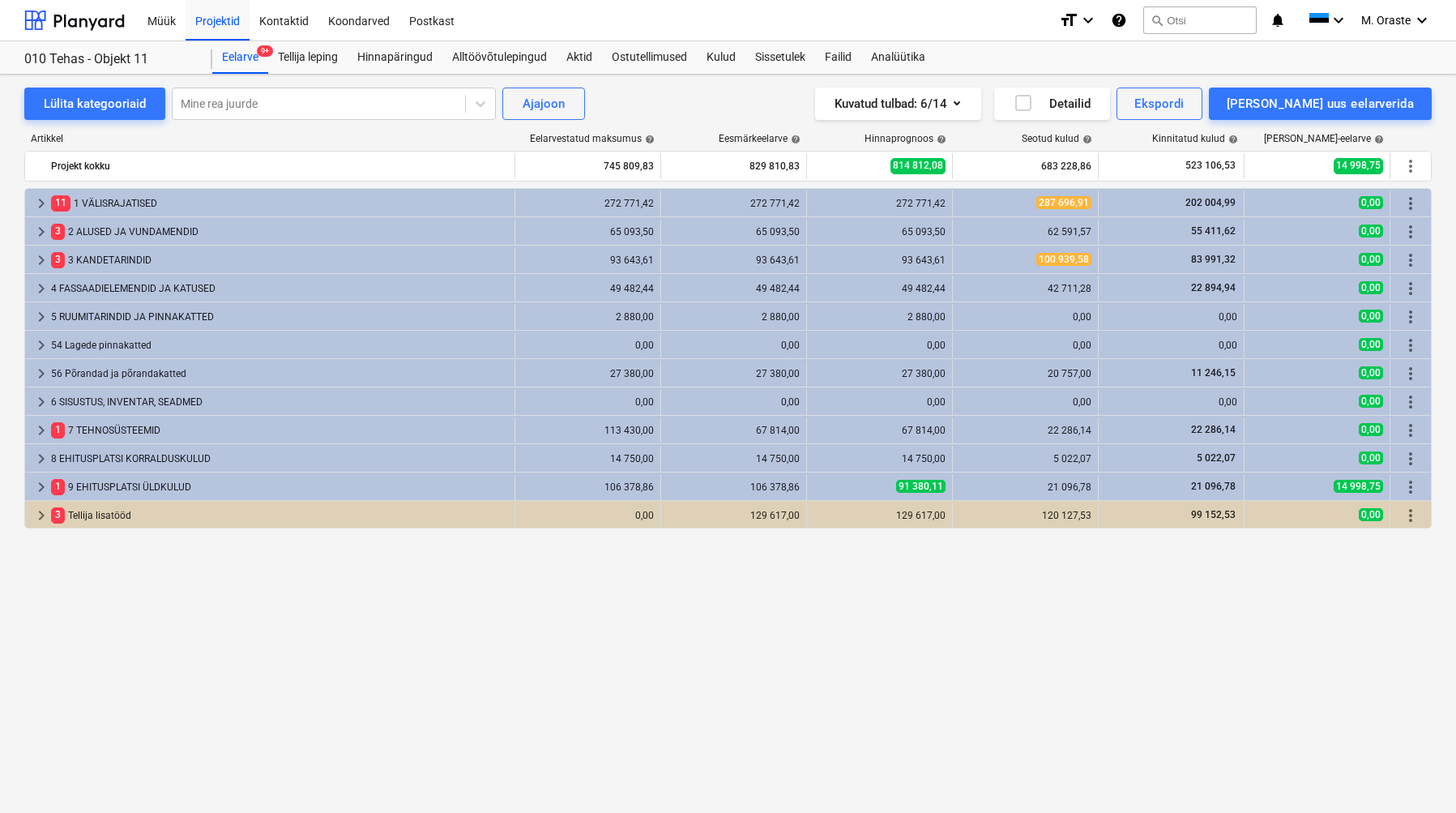
click at [858, 621] on div "keyboard_arrow_right 11 1 VÄLISRAJATISED 272 771,42 272 771,42 272 771,42 287 6…" at bounding box center [728, 466] width 1408 height 558
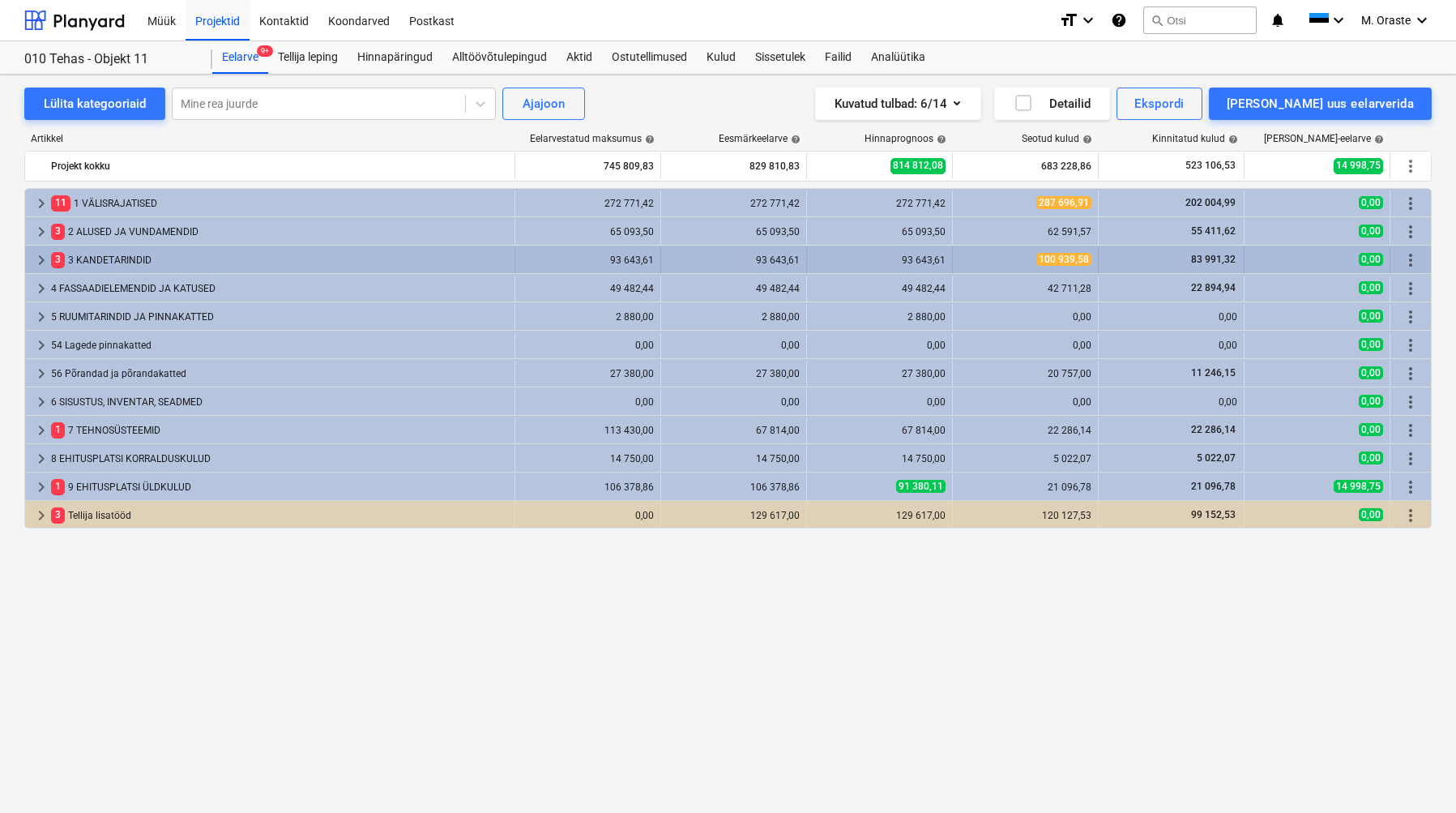
click at [41, 257] on span "keyboard_arrow_right" at bounding box center [41, 260] width 19 height 19
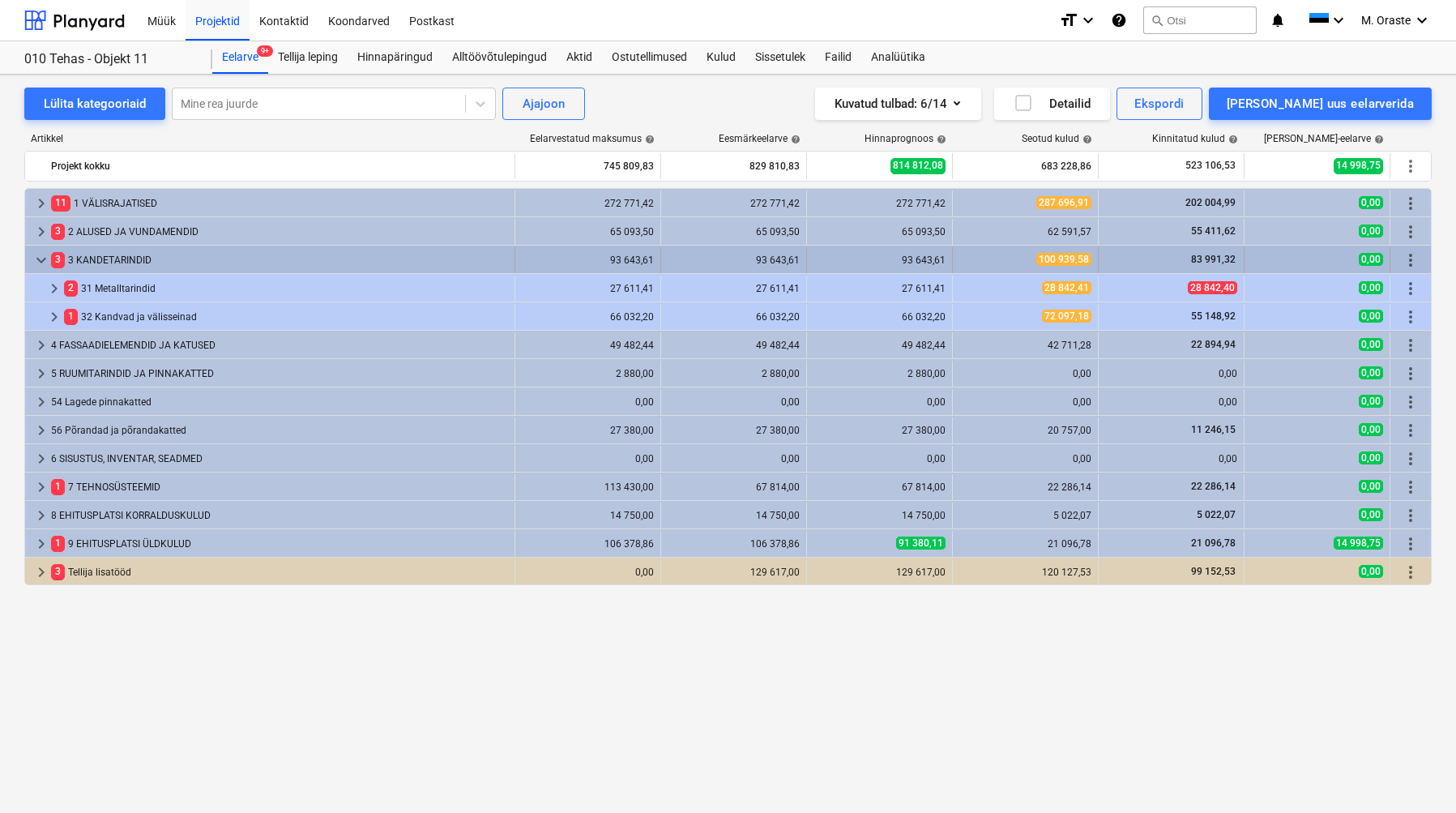
click at [39, 258] on span "keyboard_arrow_down" at bounding box center [41, 260] width 19 height 19
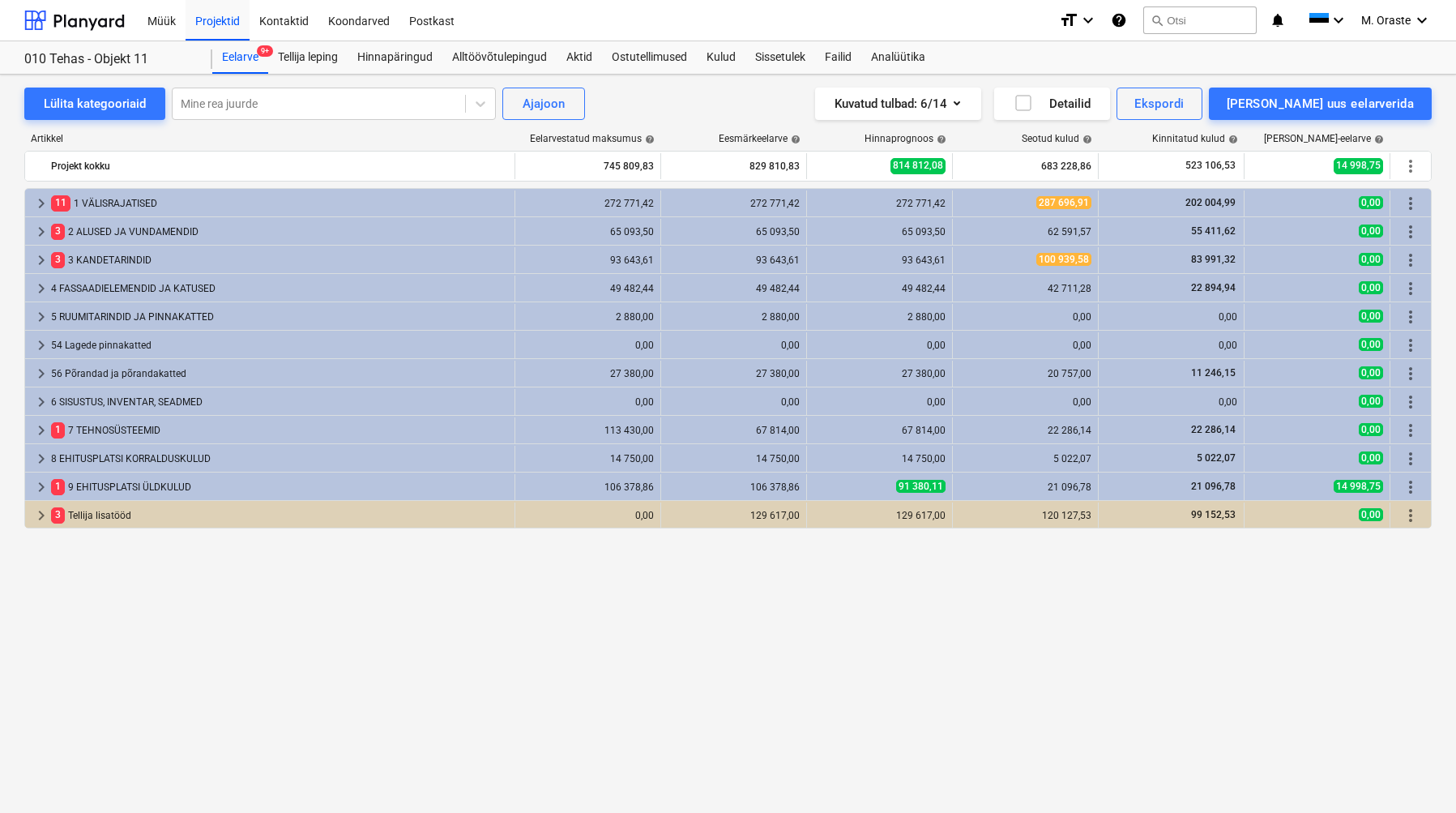
click at [374, 670] on div "keyboard_arrow_right 11 1 VÄLISRAJATISED 272 771,42 272 771,42 272 771,42 287 6…" at bounding box center [728, 466] width 1408 height 558
click at [619, 609] on div "keyboard_arrow_right 11 1 VÄLISRAJATISED 272 771,42 272 771,42 272 771,42 287 6…" at bounding box center [728, 466] width 1408 height 558
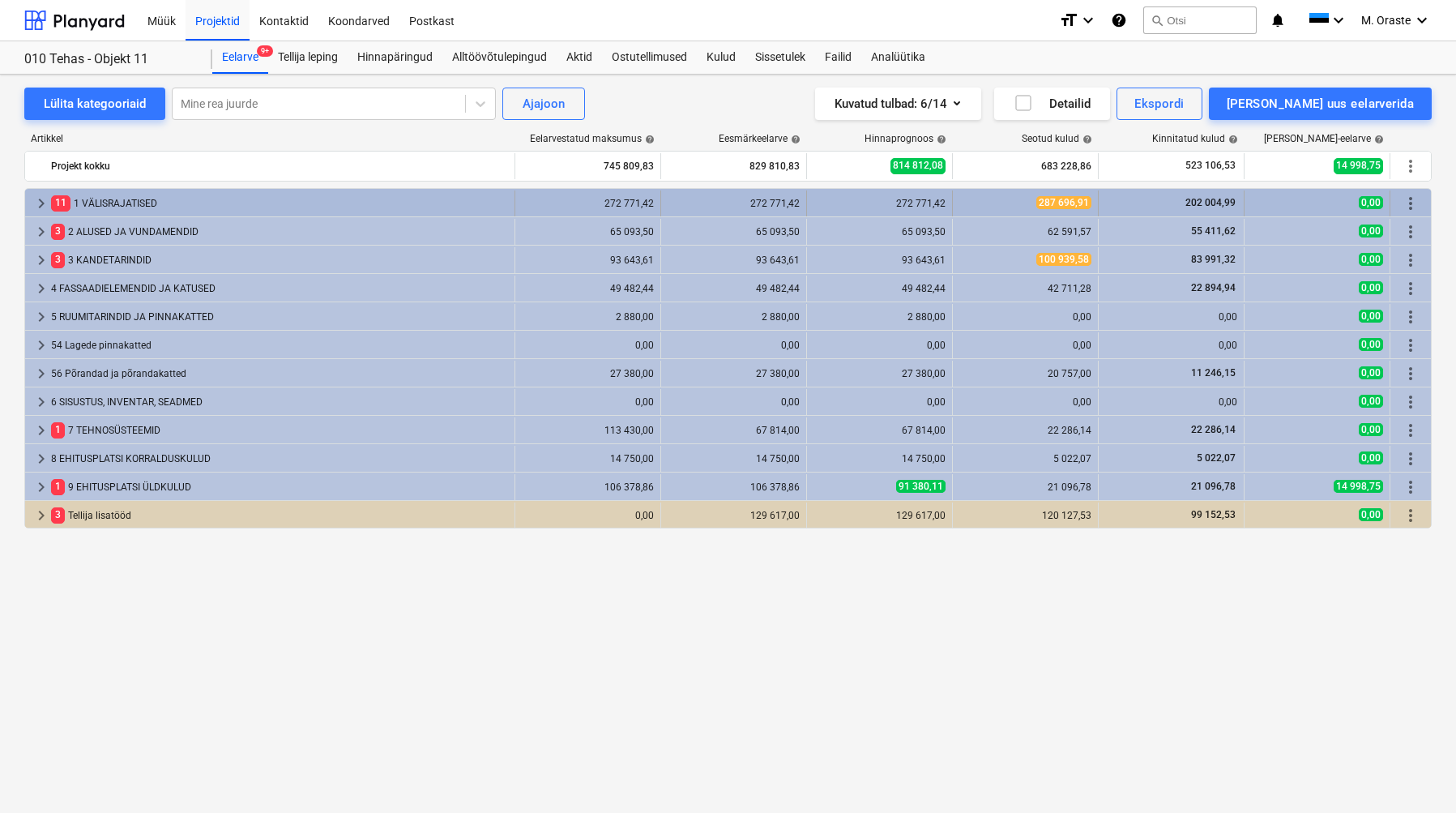
click at [41, 208] on span "keyboard_arrow_right" at bounding box center [41, 203] width 19 height 19
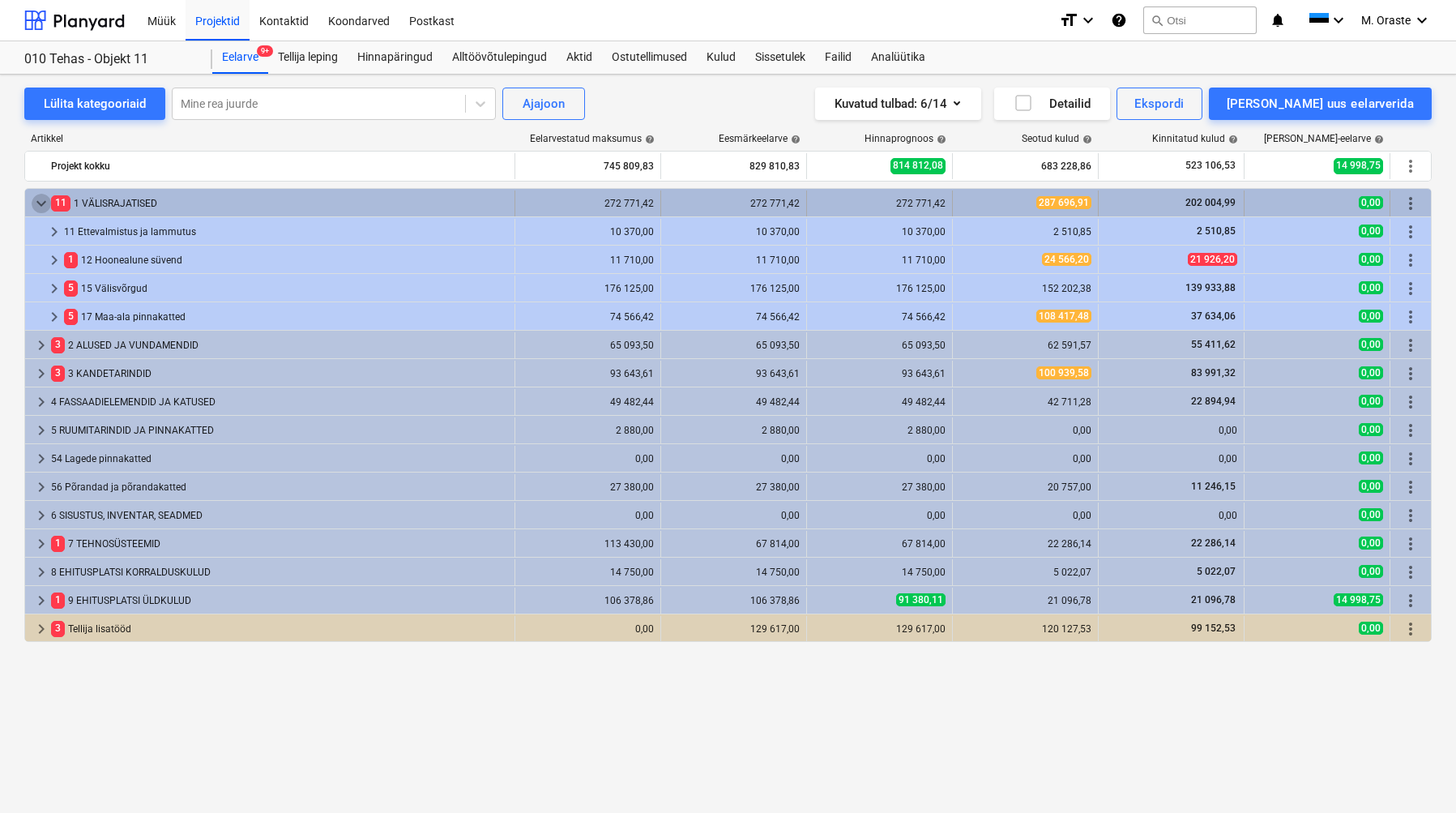
click at [43, 203] on span "keyboard_arrow_down" at bounding box center [41, 203] width 19 height 19
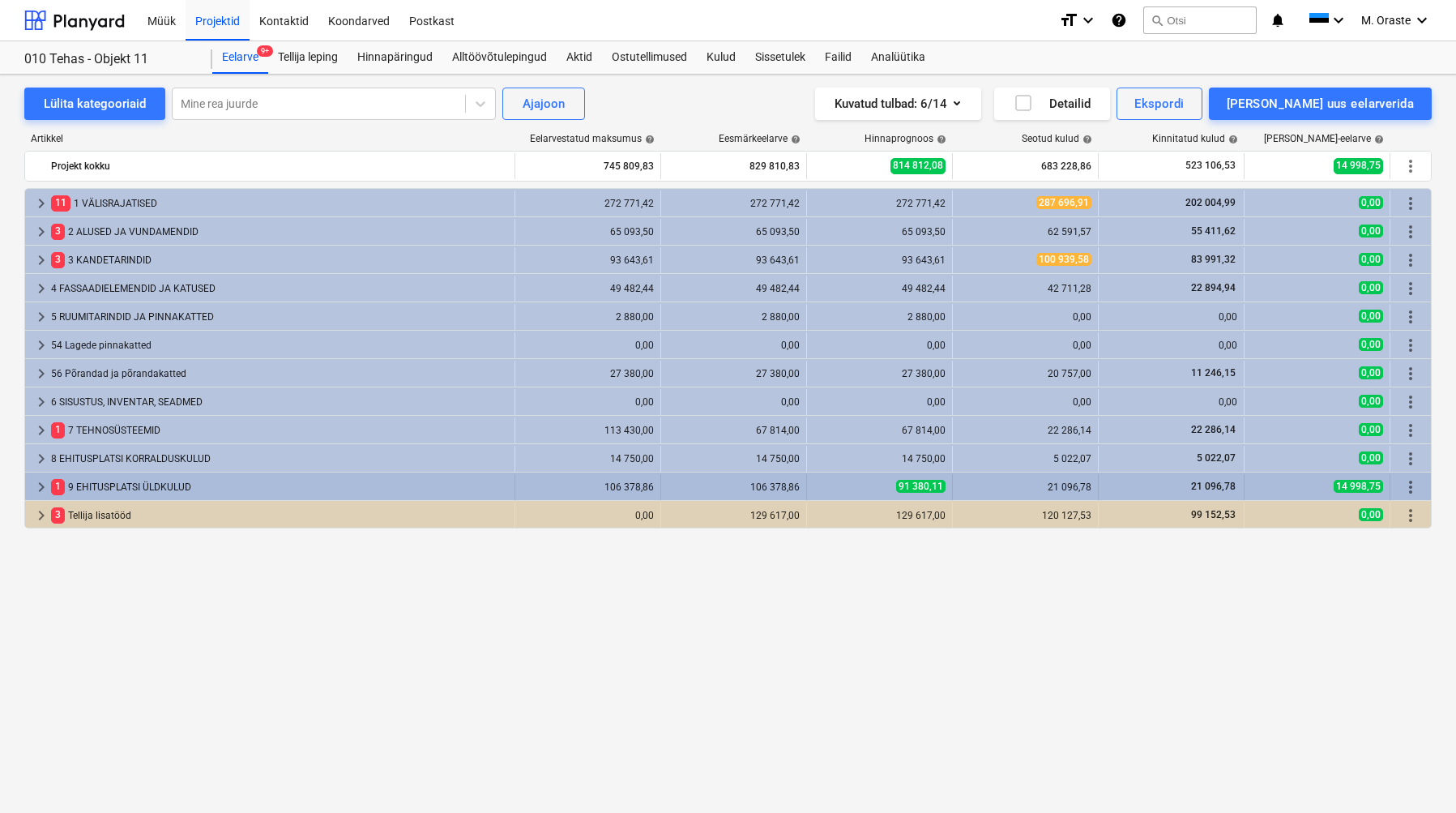
click at [42, 487] on span "keyboard_arrow_right" at bounding box center [41, 487] width 19 height 19
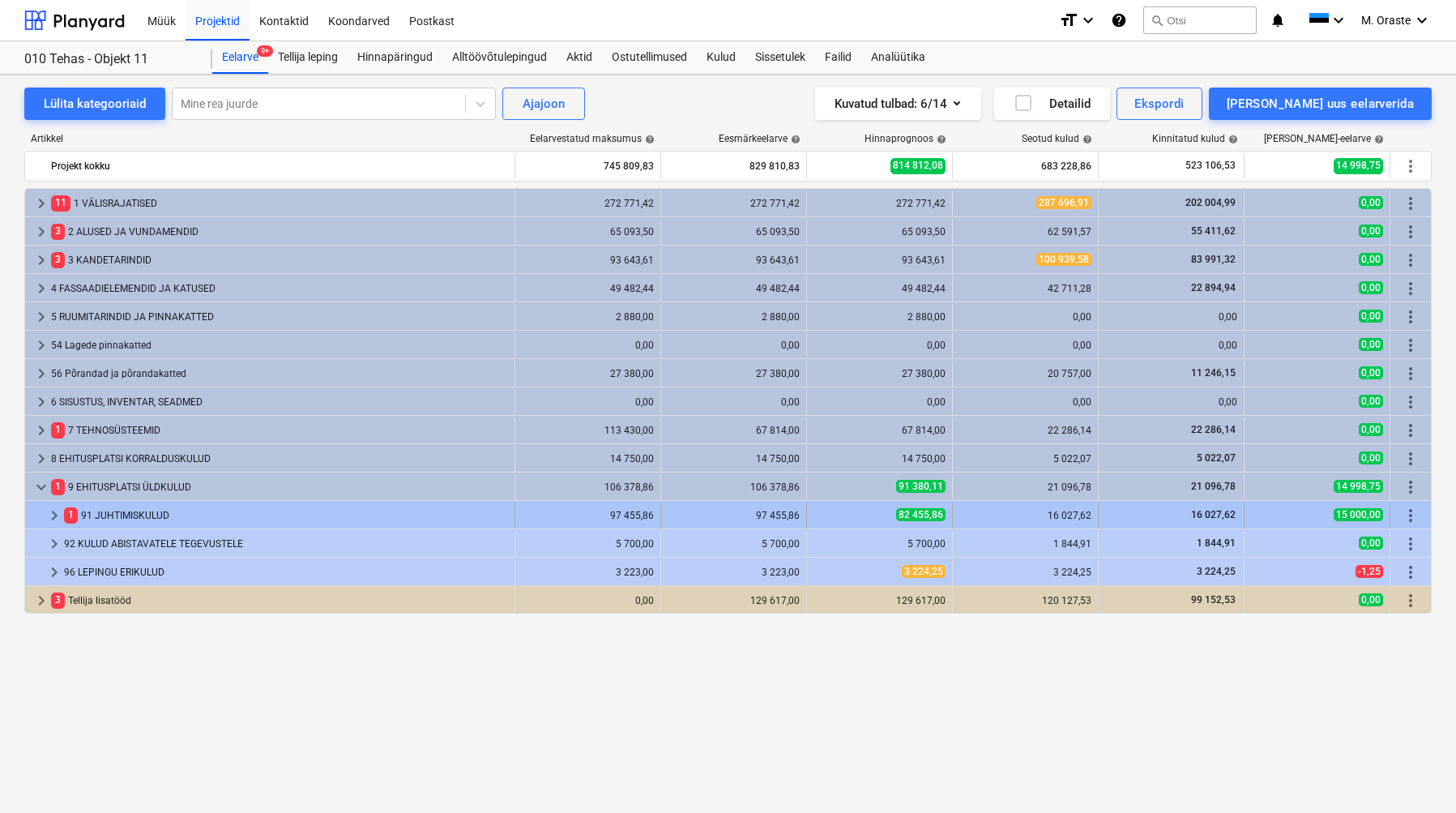
click at [160, 523] on div "1 91 JUHTIMISKULUD" at bounding box center [286, 515] width 444 height 26
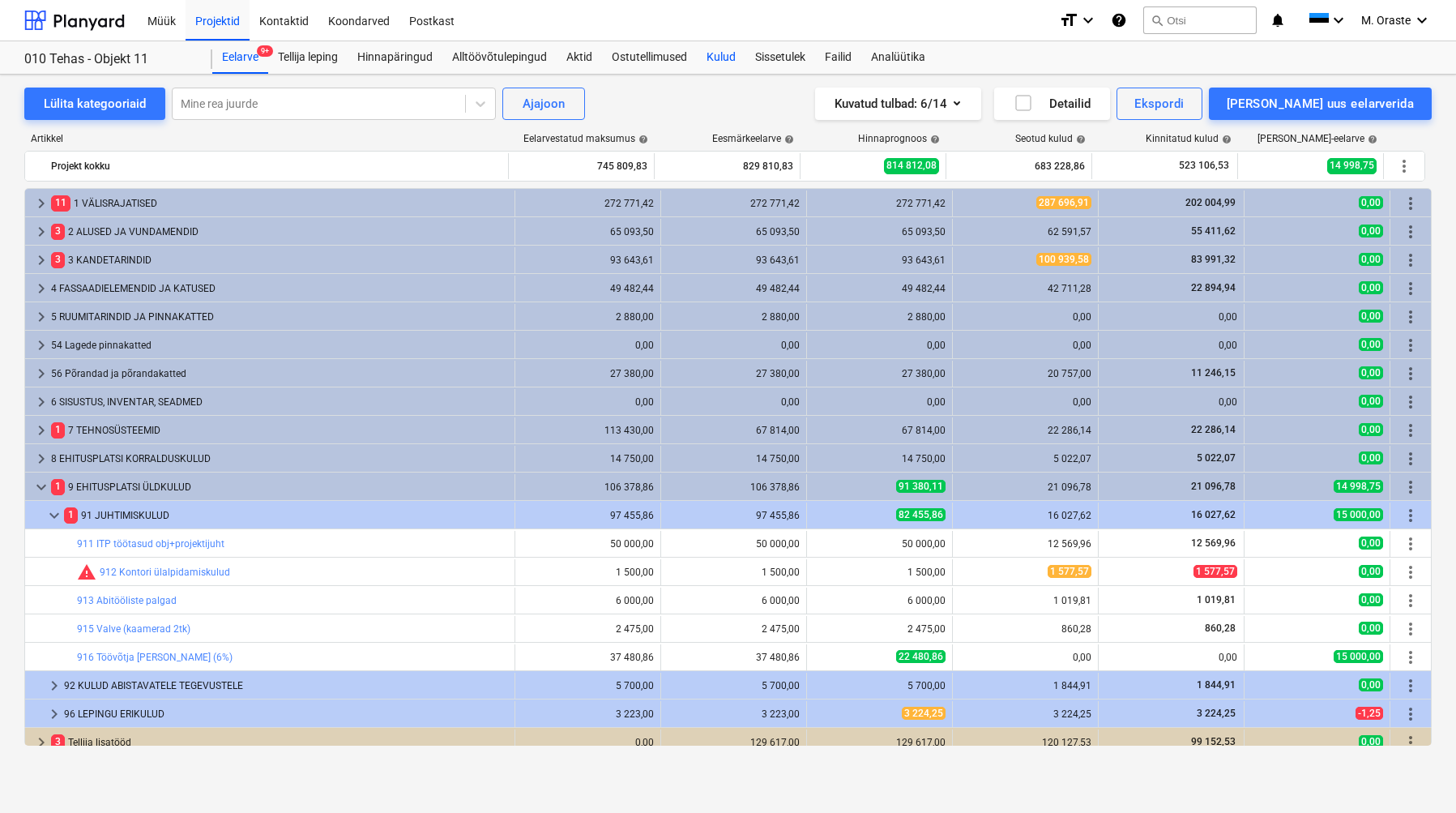
click at [726, 57] on div "Kulud" at bounding box center [721, 57] width 49 height 32
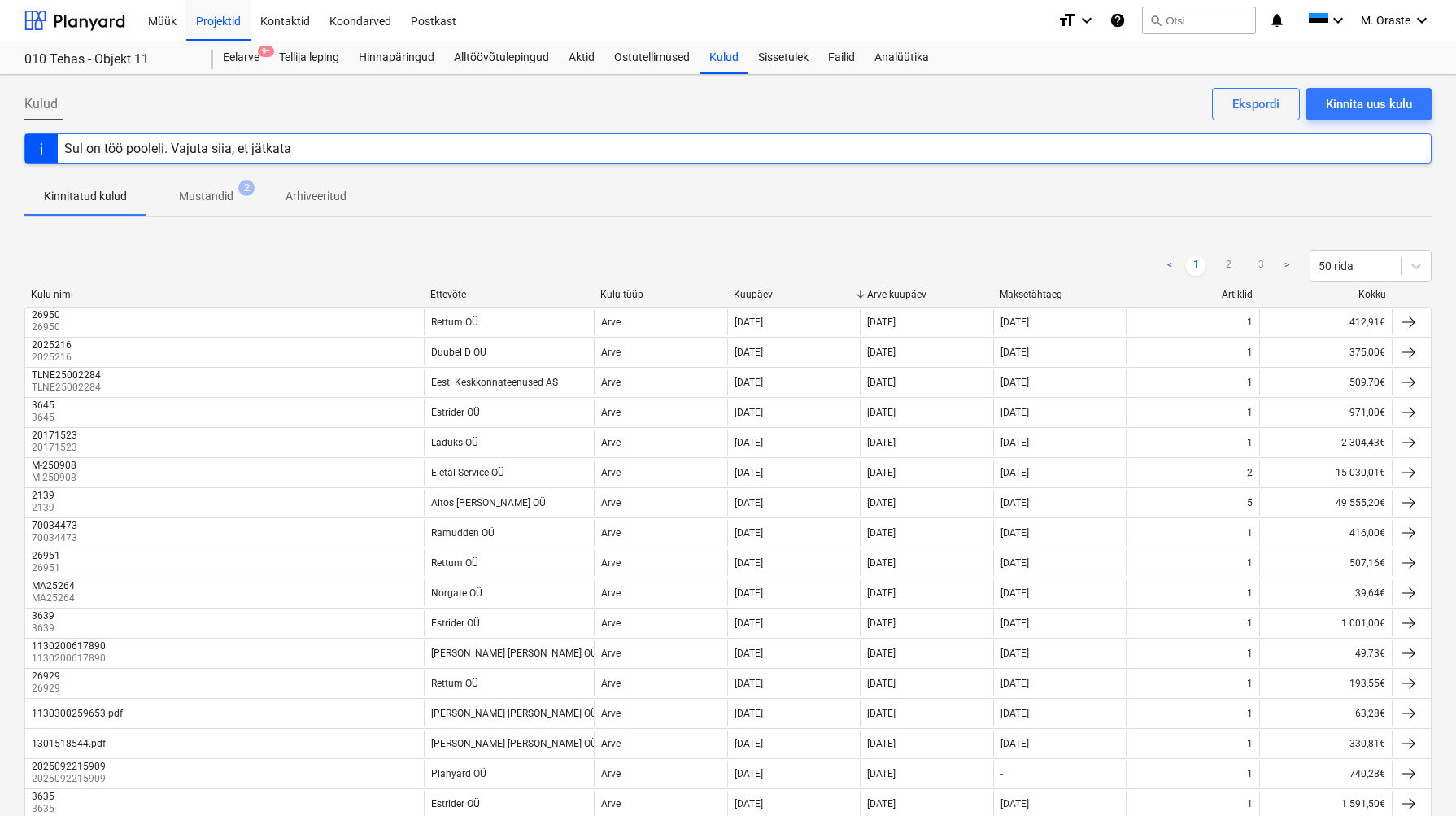
click at [81, 199] on p "Kinnitatud kulud" at bounding box center [84, 196] width 83 height 17
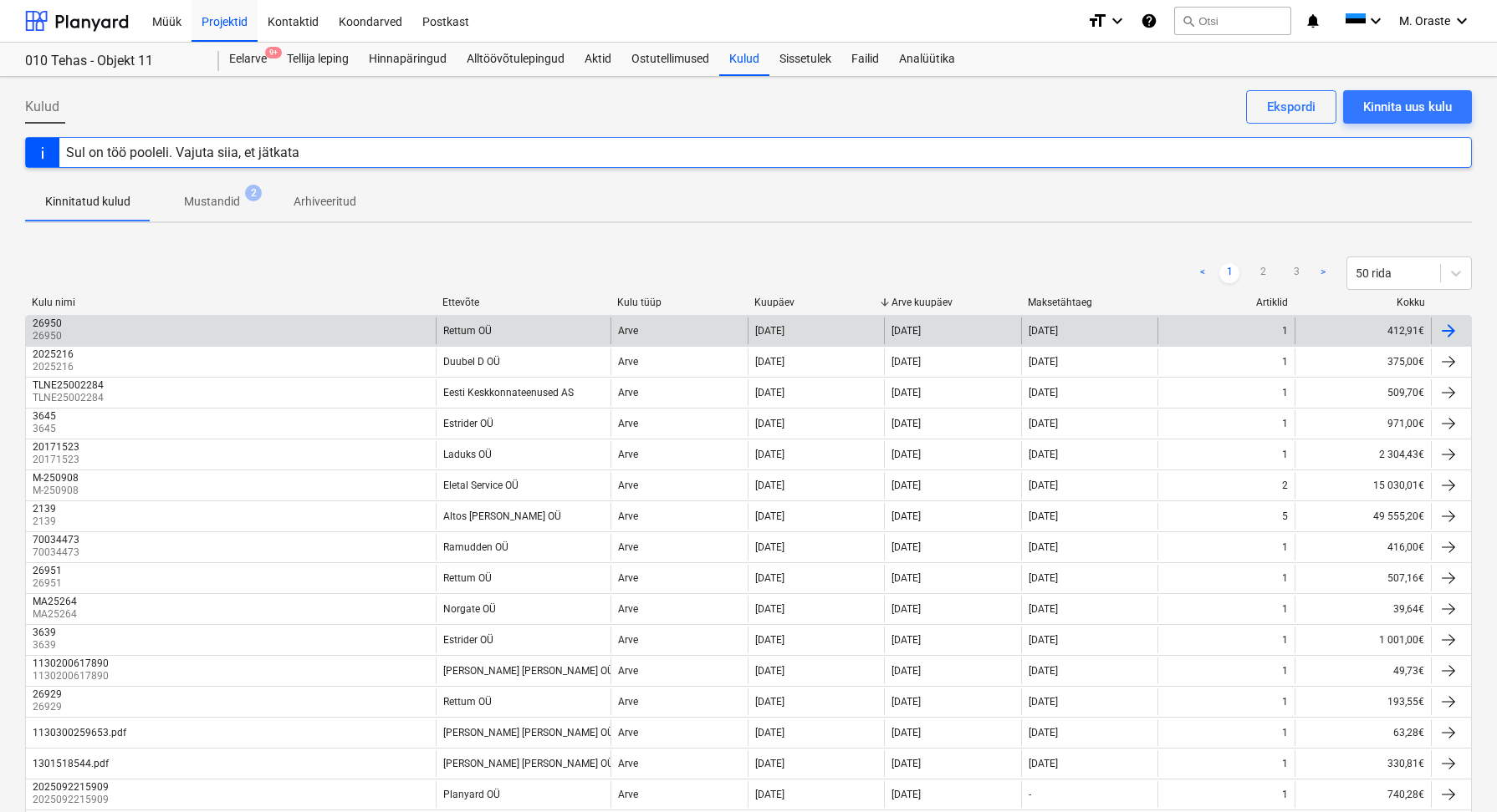
click at [256, 330] on div "26950 26950" at bounding box center [230, 331] width 410 height 27
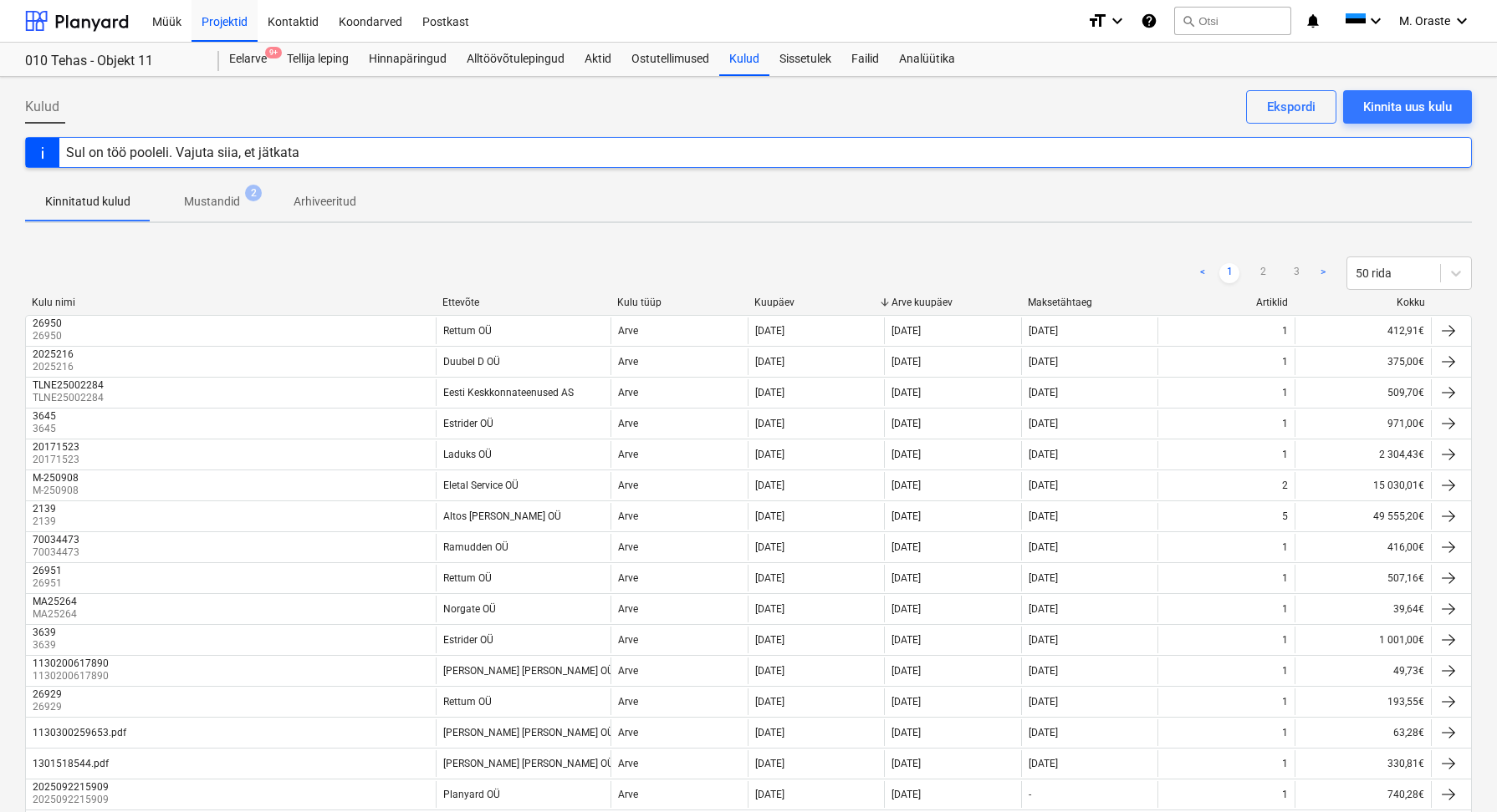
click at [65, 203] on p "Kinnitatud kulud" at bounding box center [87, 201] width 85 height 17
click at [257, 54] on div "Eelarve 9+" at bounding box center [248, 59] width 57 height 33
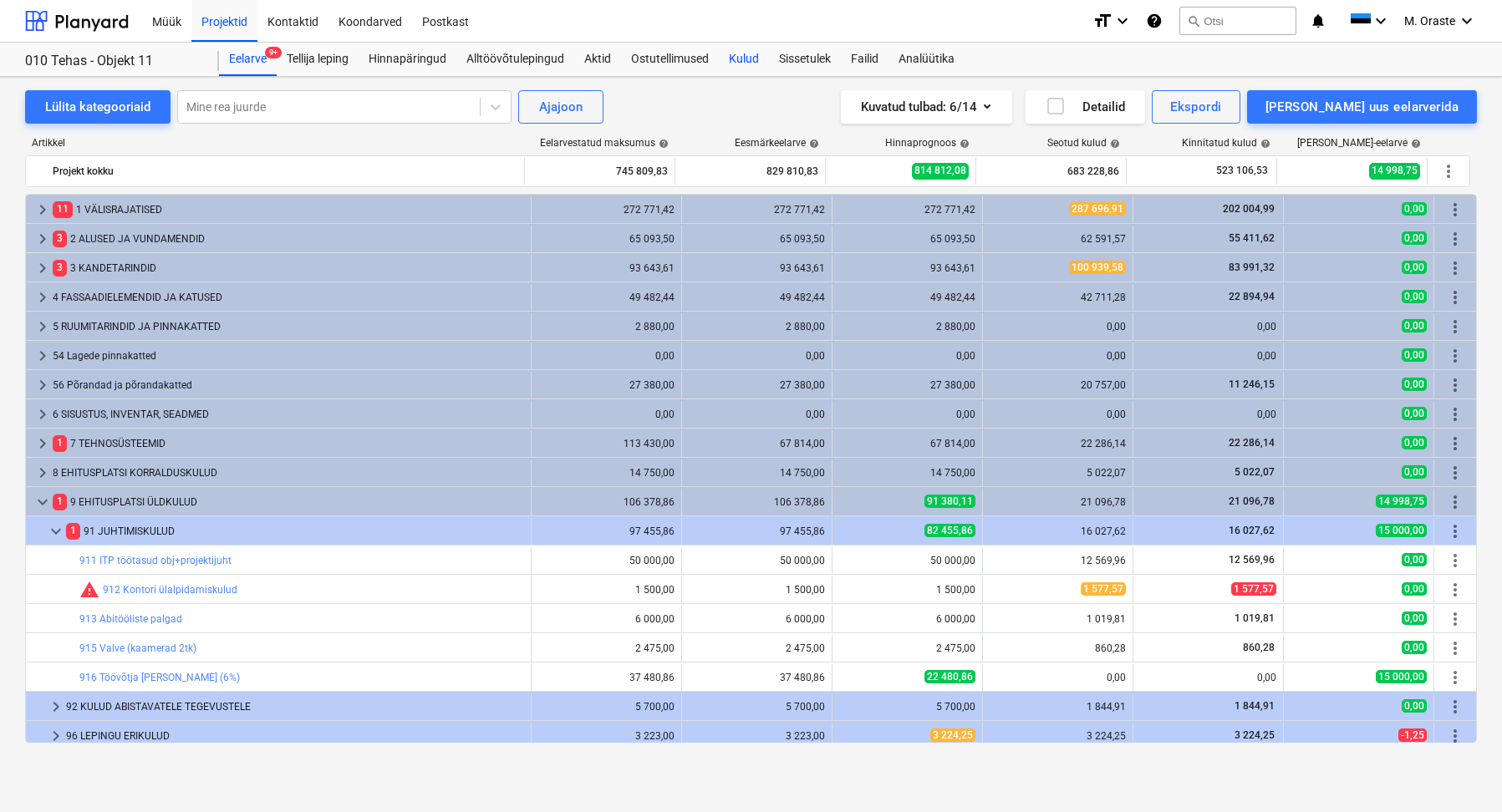
click at [757, 59] on div "Kulud" at bounding box center [743, 59] width 51 height 33
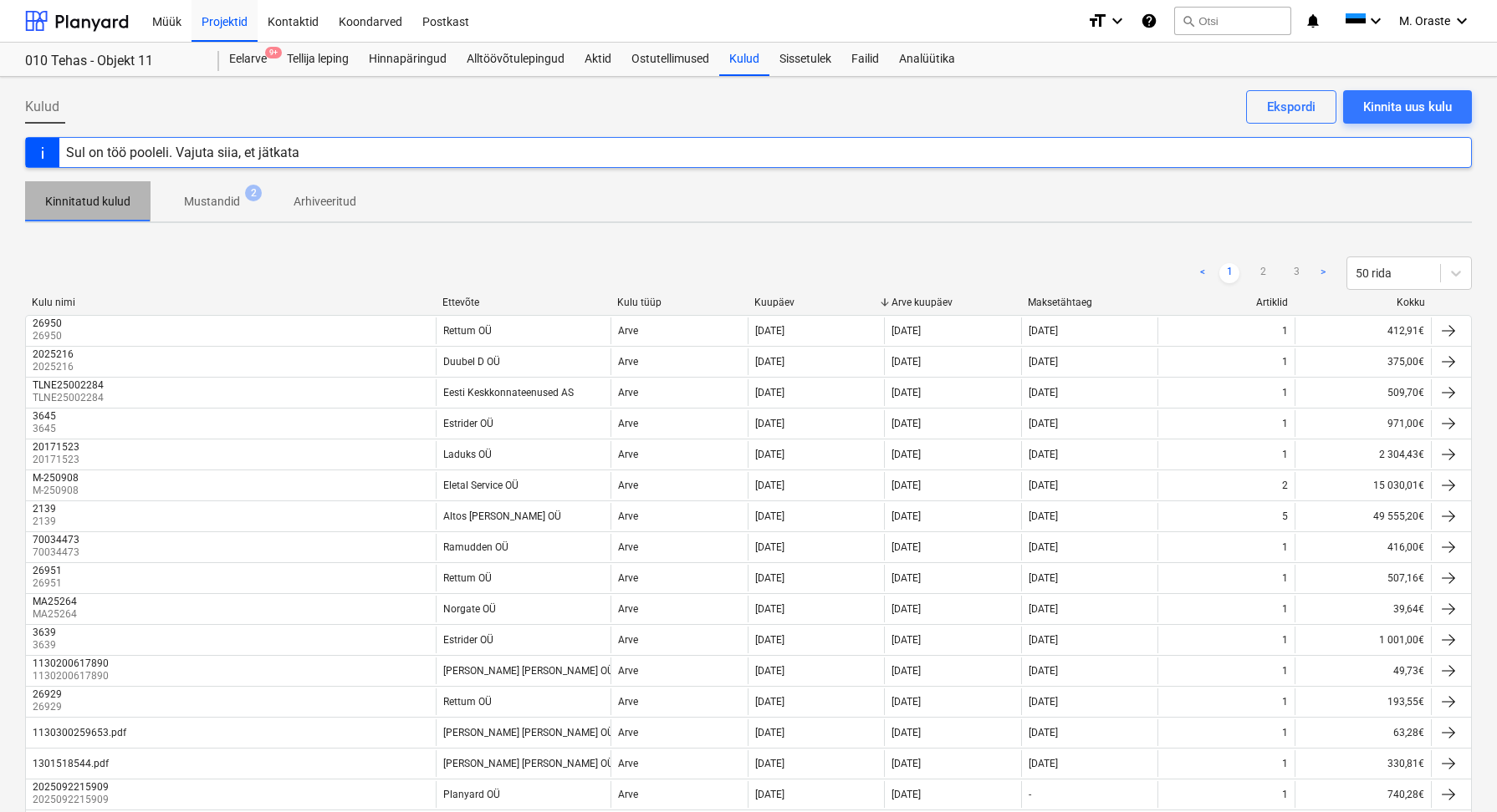
click at [85, 207] on p "Kinnitatud kulud" at bounding box center [87, 201] width 85 height 17
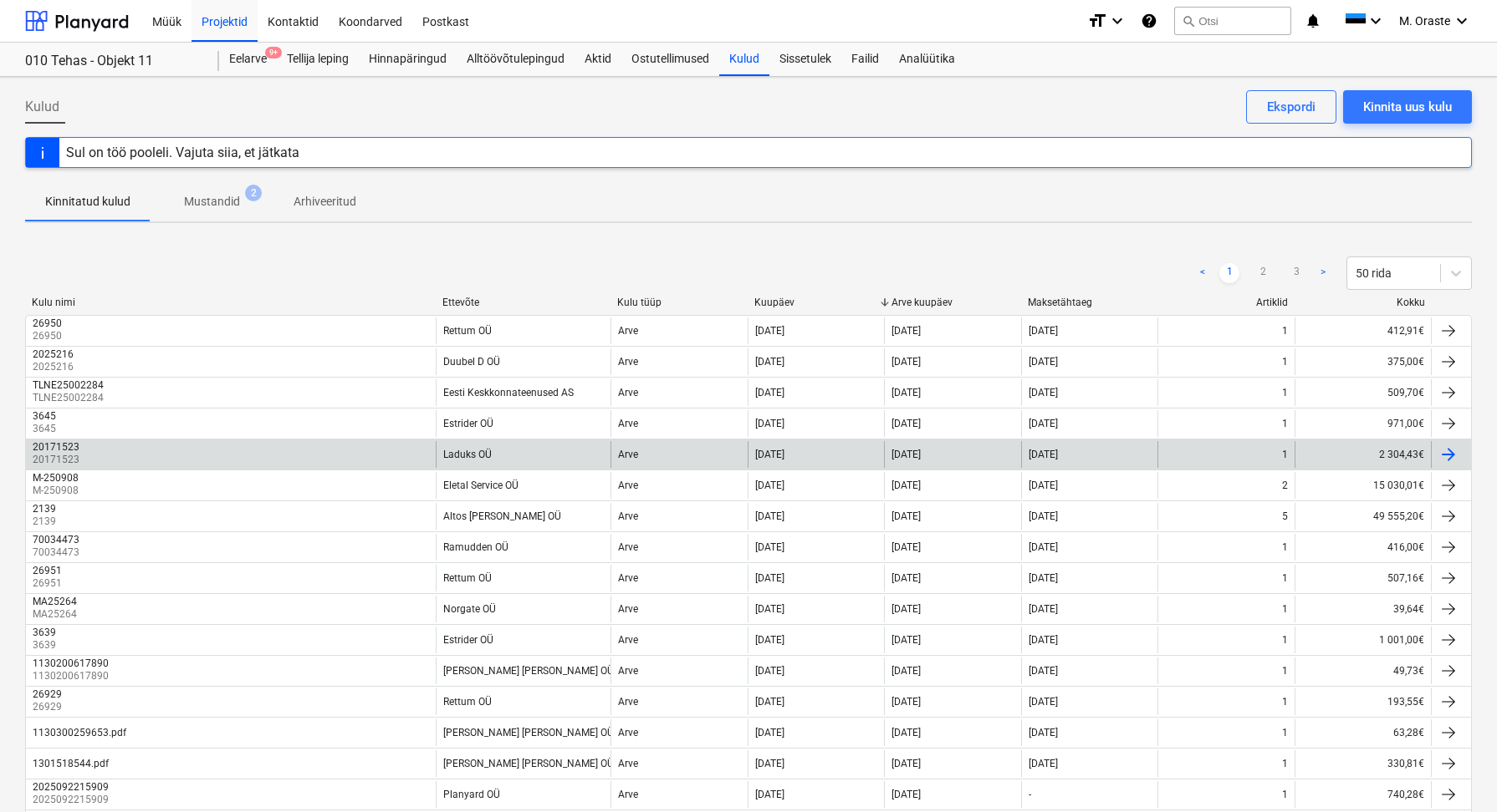
click at [127, 468] on div "20171523 20171523 Laduks OÜ Arve [DATE] [DATE] [DATE] 1 2 304,43€" at bounding box center [748, 454] width 1446 height 31
click at [514, 454] on div "Laduks OÜ" at bounding box center [522, 455] width 175 height 27
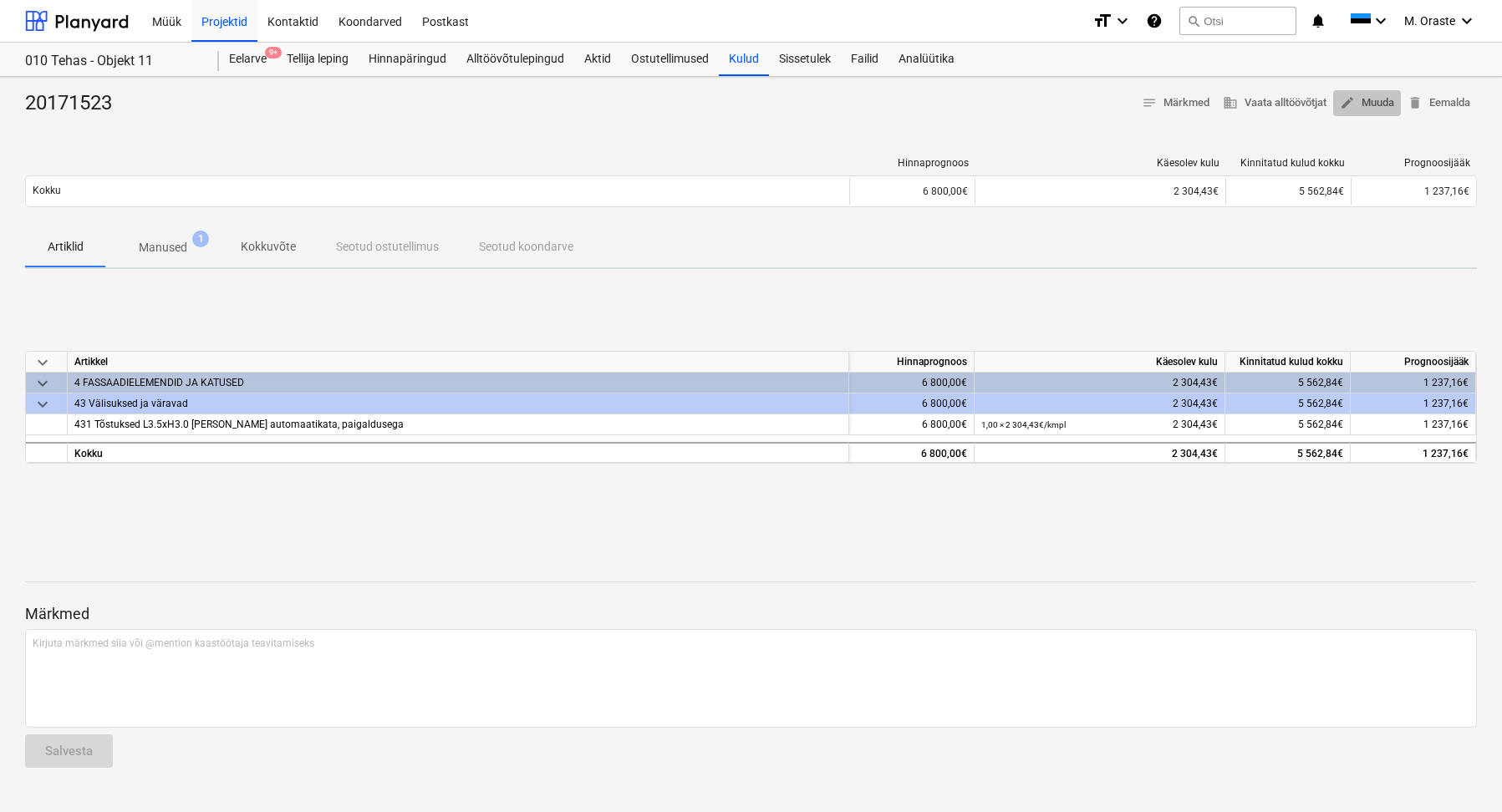
click at [1375, 105] on span "edit Muuda" at bounding box center [1366, 103] width 54 height 19
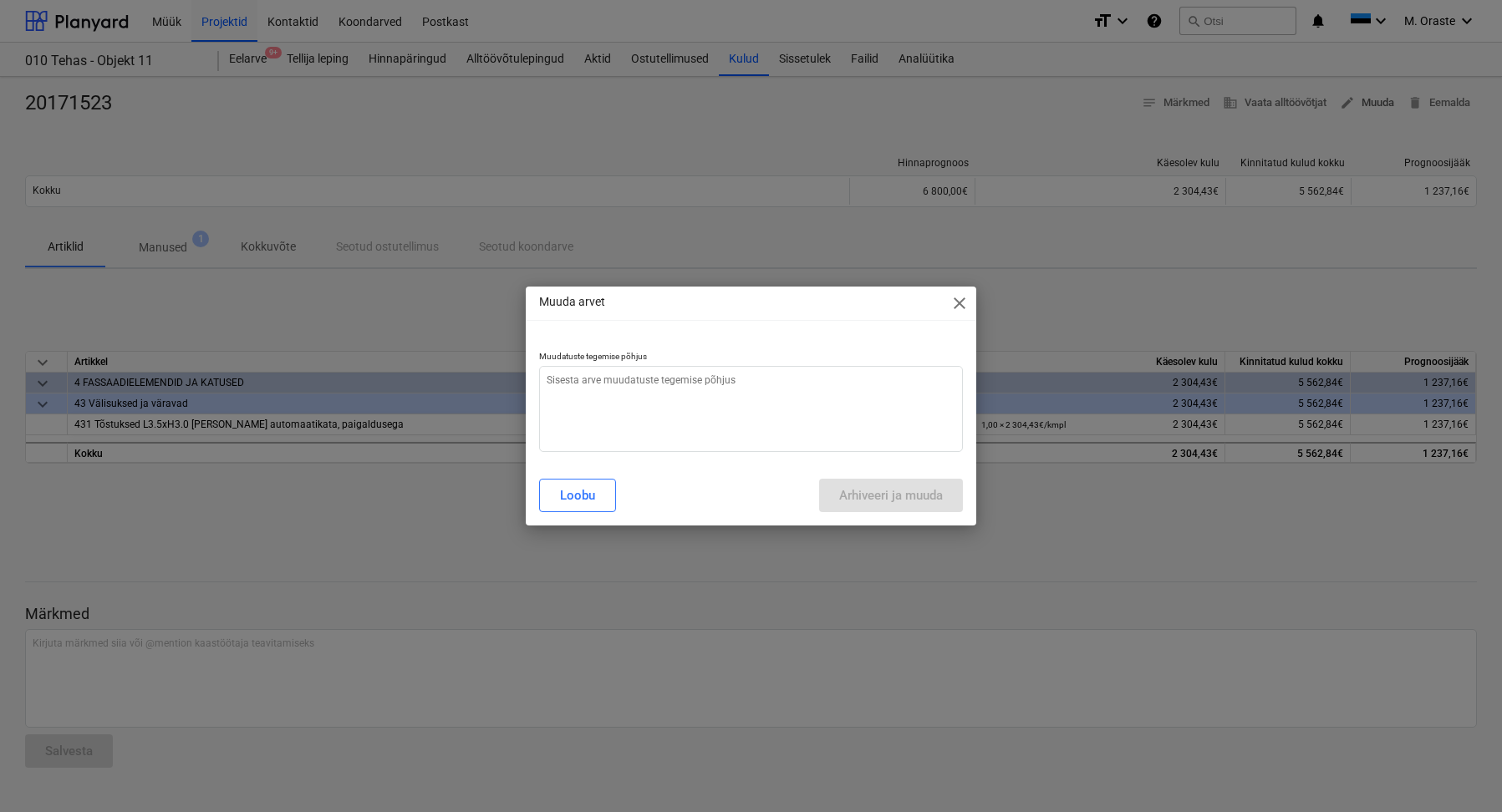
type textarea "x"
click at [601, 386] on textarea at bounding box center [751, 409] width 424 height 86
type textarea "t"
type textarea "x"
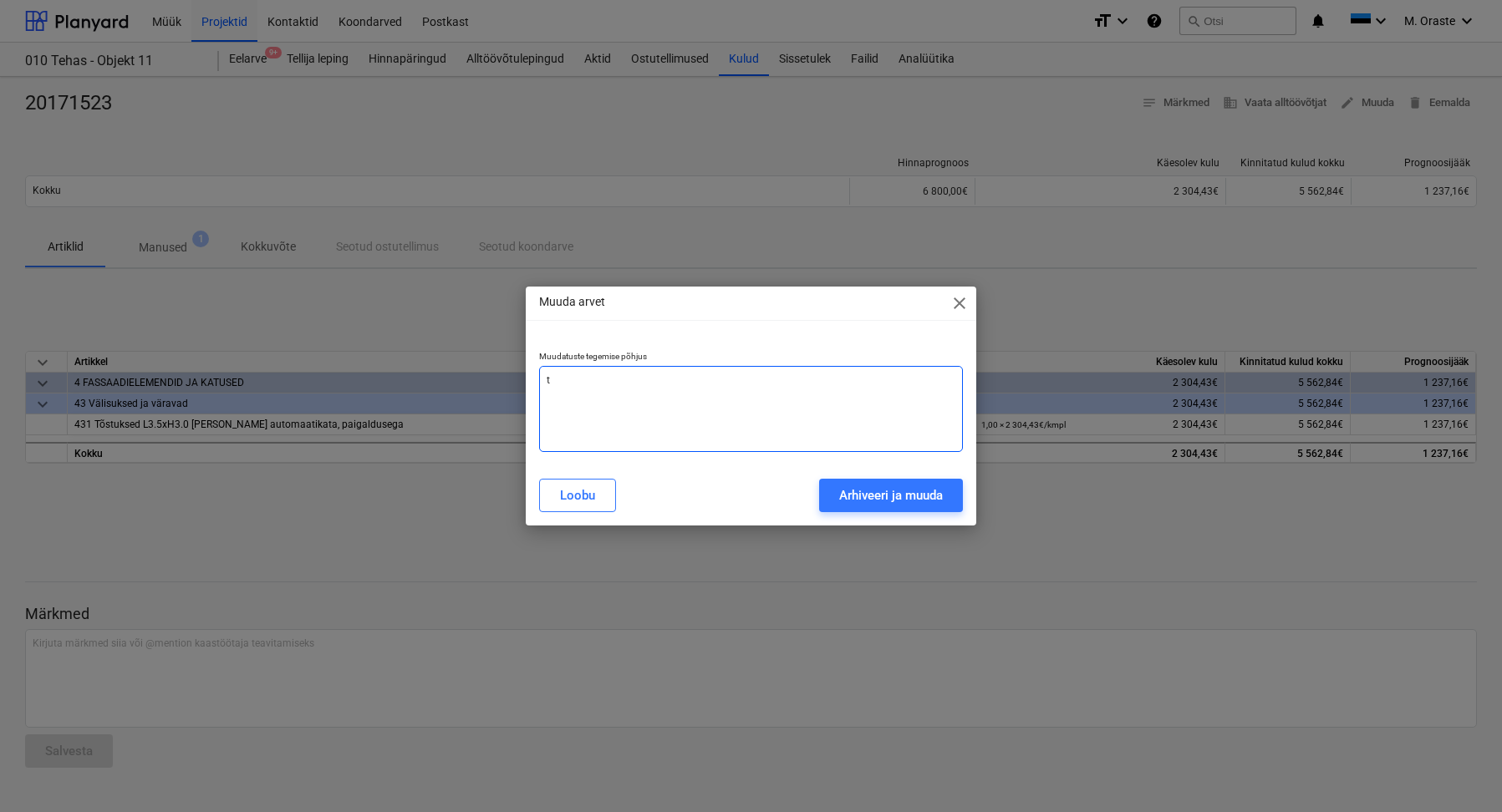
type textarea "te"
type textarea "x"
type textarea "tee"
type textarea "x"
type textarea "teen"
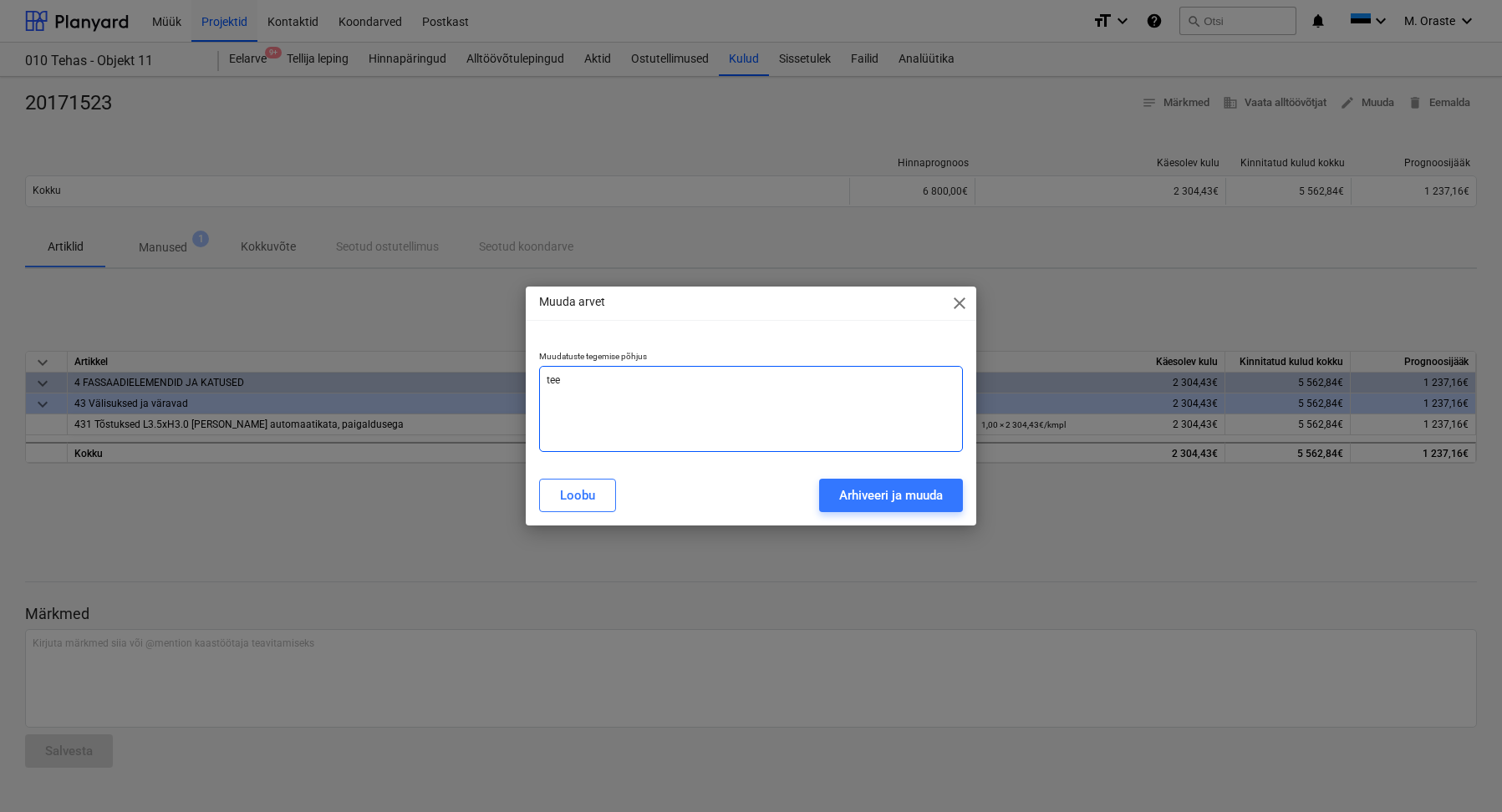
type textarea "x"
type textarea "teeni"
type textarea "x"
type textarea "teenin"
type textarea "x"
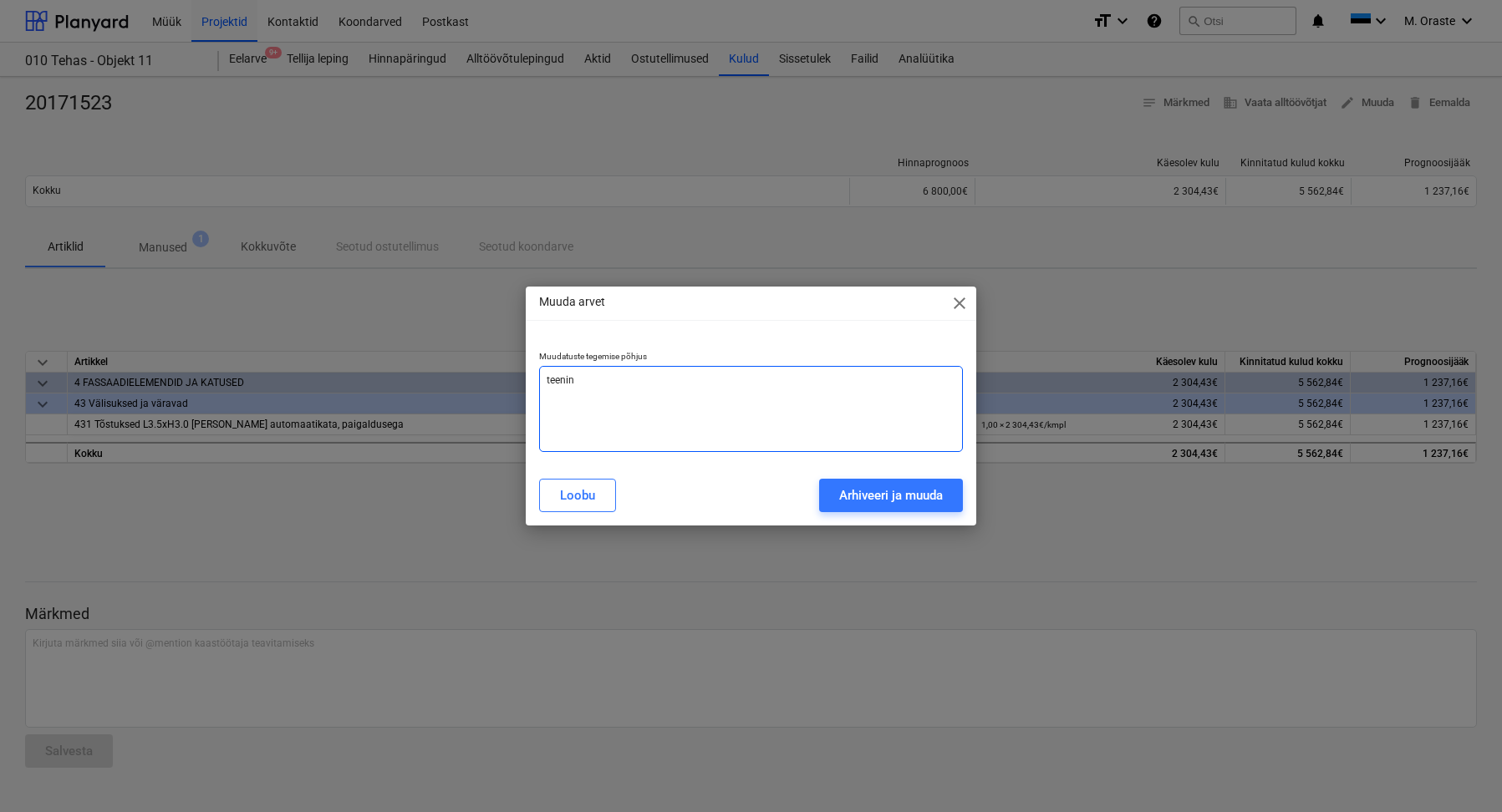
type textarea "teening"
type textarea "x"
type textarea "teening"
click at [900, 502] on div "Arhiveeri ja muuda" at bounding box center [890, 495] width 104 height 22
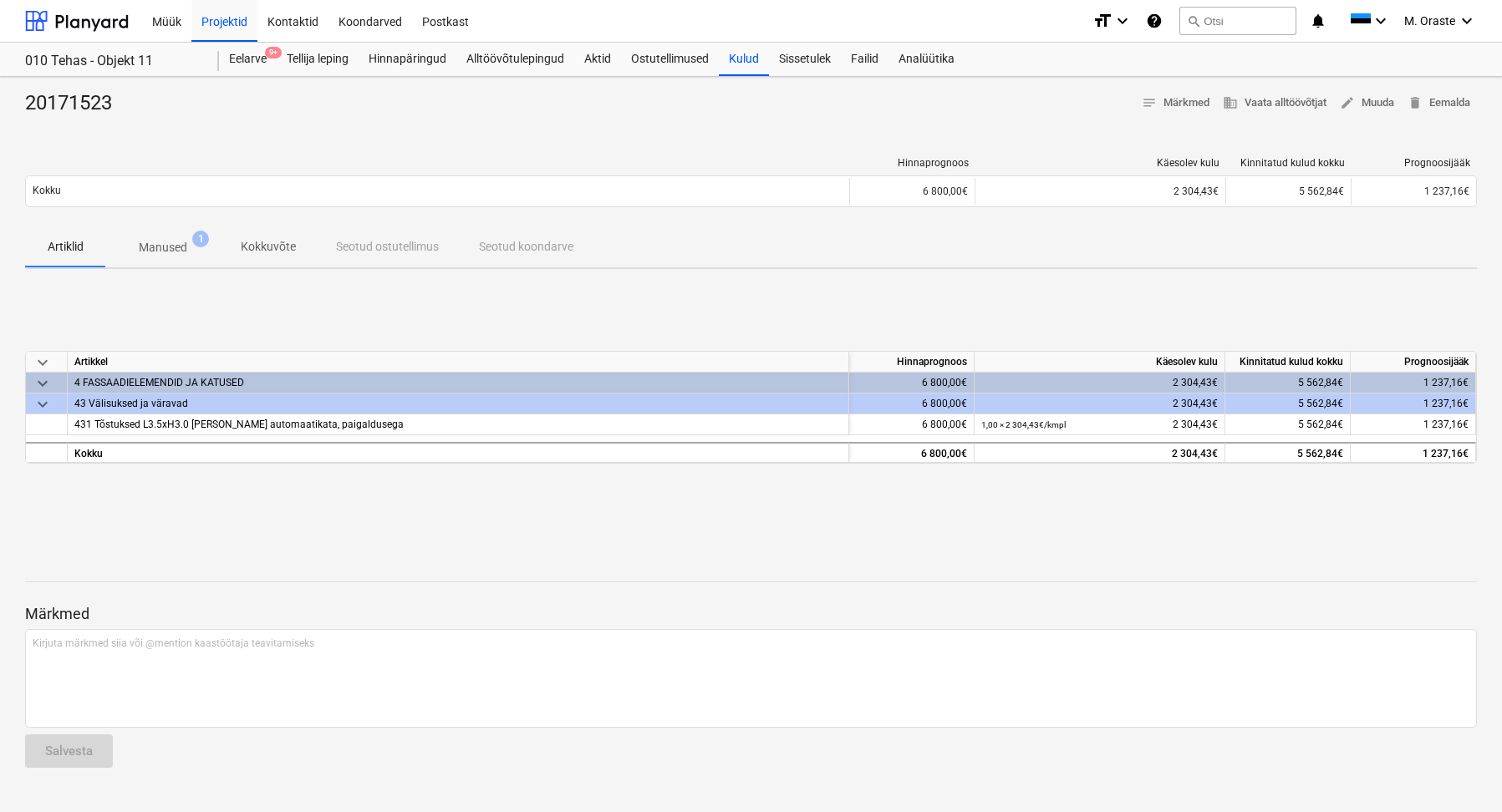
type textarea "x"
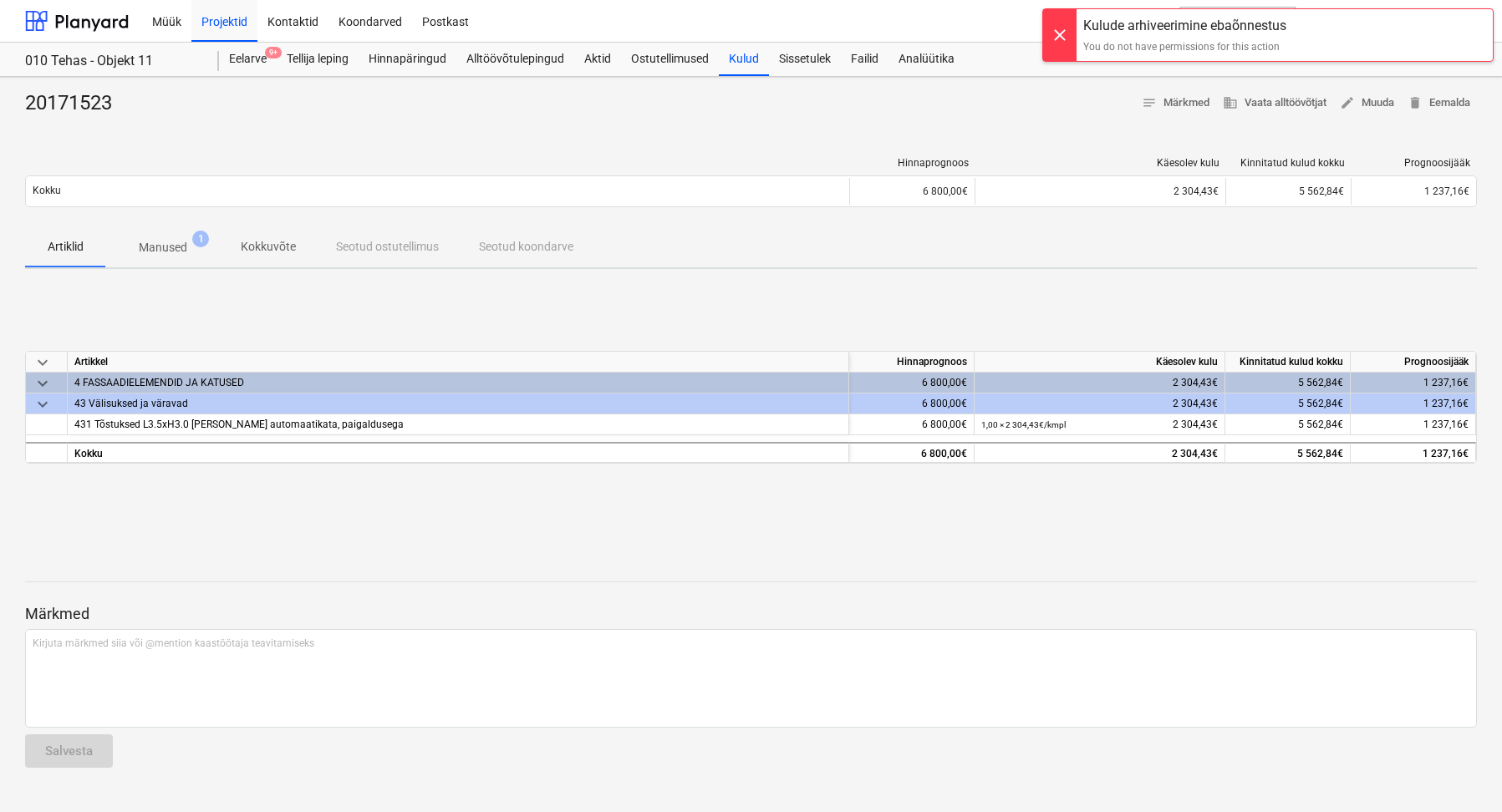
click at [1062, 31] on div at bounding box center [1059, 35] width 33 height 52
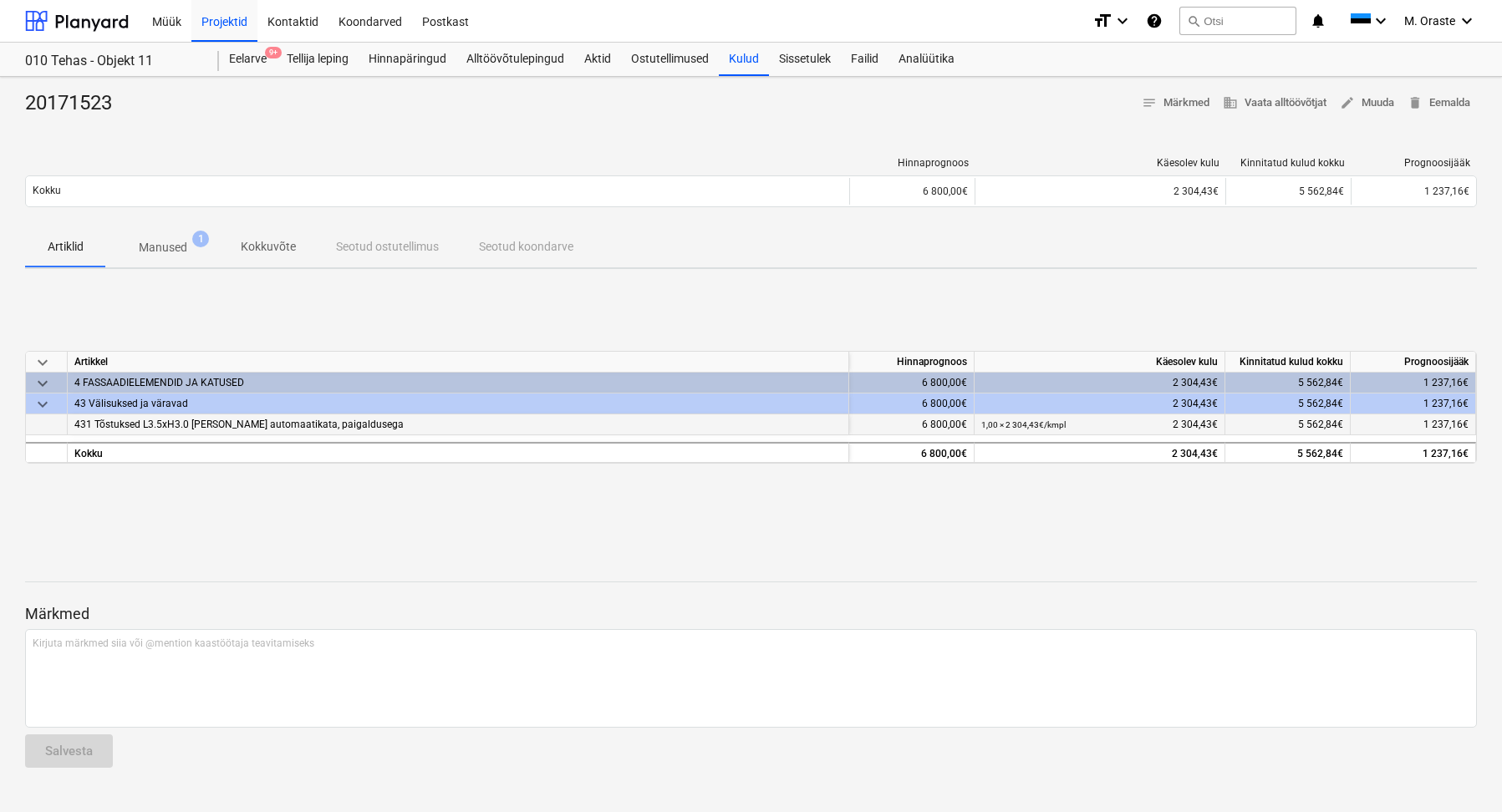
click at [119, 421] on span "431 Tõstuksed L3.5xH3.0 [PERSON_NAME] automaatikata, paigaldusega" at bounding box center [239, 425] width 329 height 11
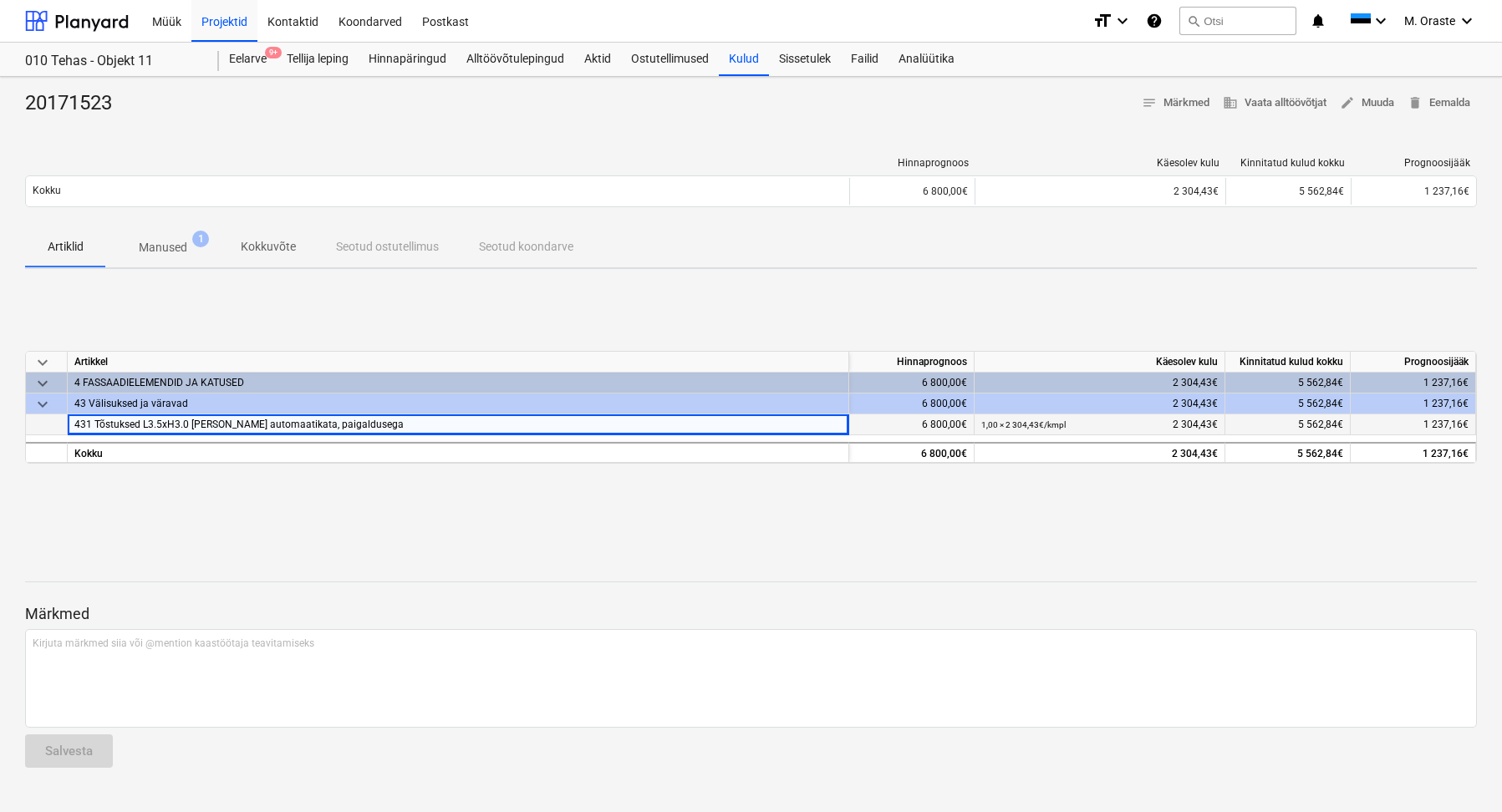
click at [373, 428] on div "431 Tõstuksed L3.5xH3.0 [PERSON_NAME] automaatikata, paigaldusega" at bounding box center [458, 425] width 782 height 21
click at [357, 489] on div "keyboard_arrow_down Artikkel Hinnaprognoos Käesolev kulu Kinnitatud kulud kokku…" at bounding box center [751, 407] width 1452 height 251
click at [140, 415] on div "431 Tõstuksed L3.5xH3.0 [PERSON_NAME] automaatikata, paigaldusega" at bounding box center [458, 425] width 782 height 21
click at [35, 407] on span "keyboard_arrow_down" at bounding box center [42, 404] width 20 height 20
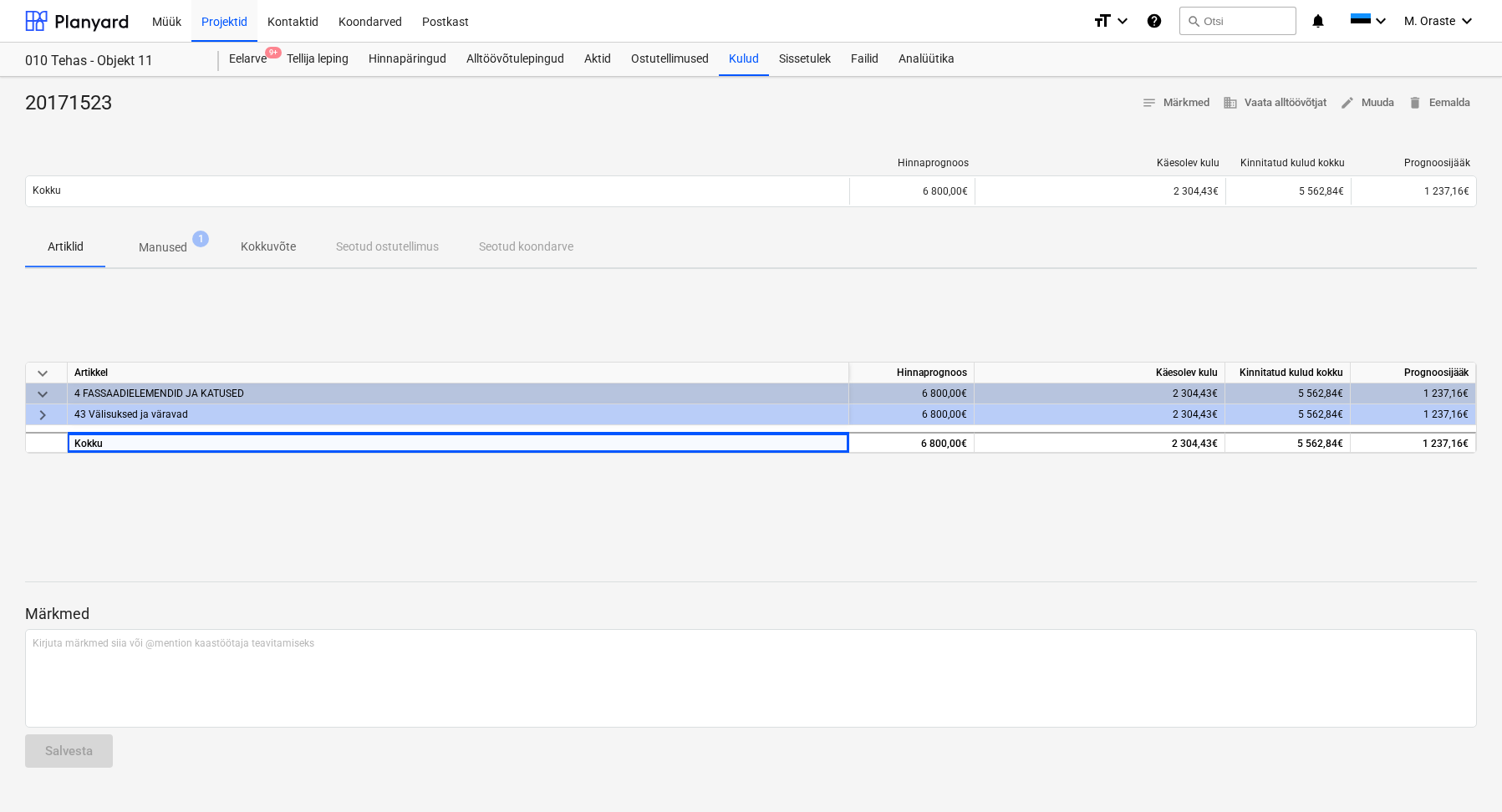
click at [124, 421] on div "43 Välisuksed ja väravad" at bounding box center [458, 414] width 767 height 20
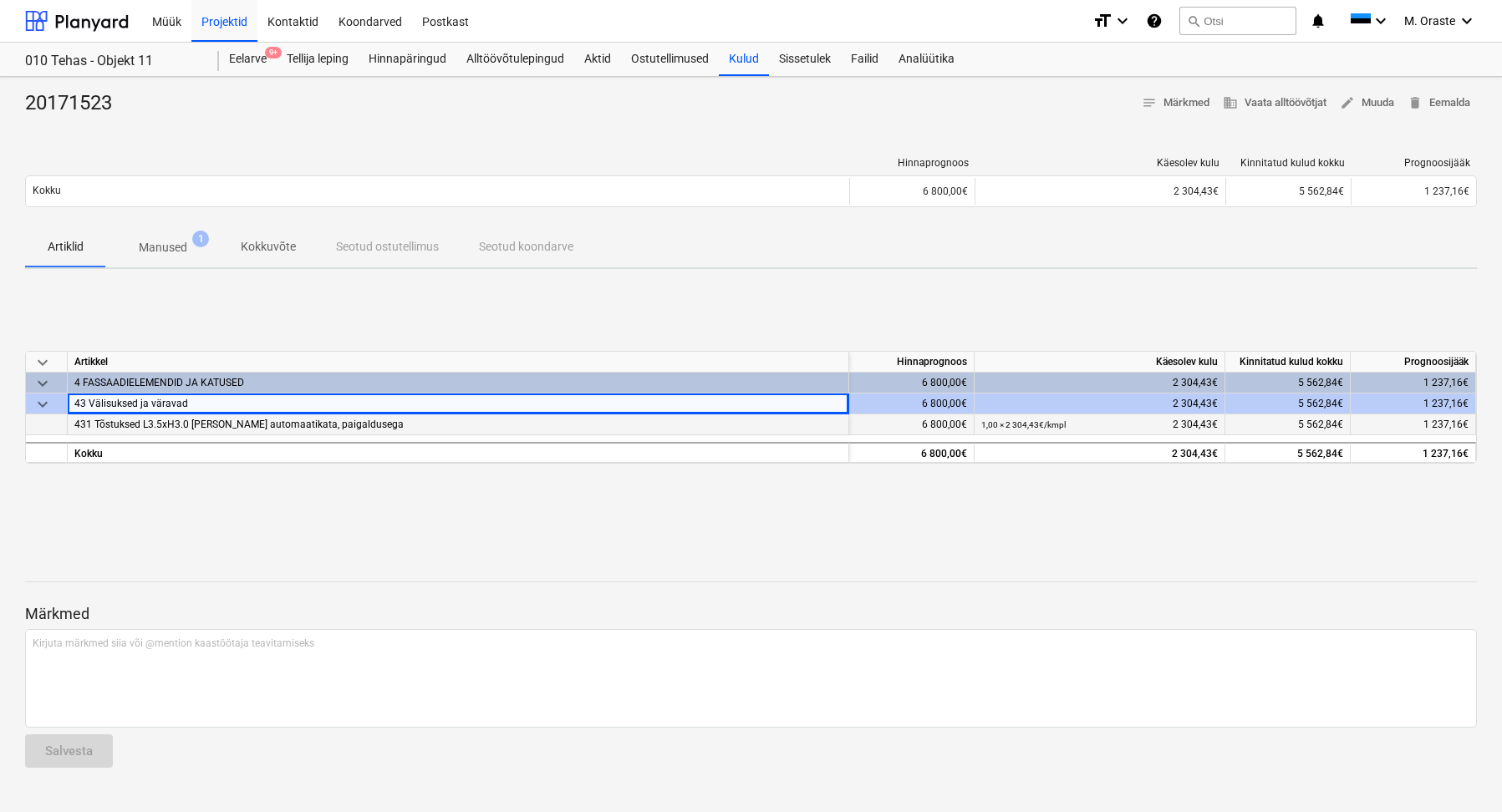
click at [220, 429] on span "431 Tõstuksed L3.5xH3.0 [PERSON_NAME] automaatikata, paigaldusega" at bounding box center [239, 425] width 329 height 11
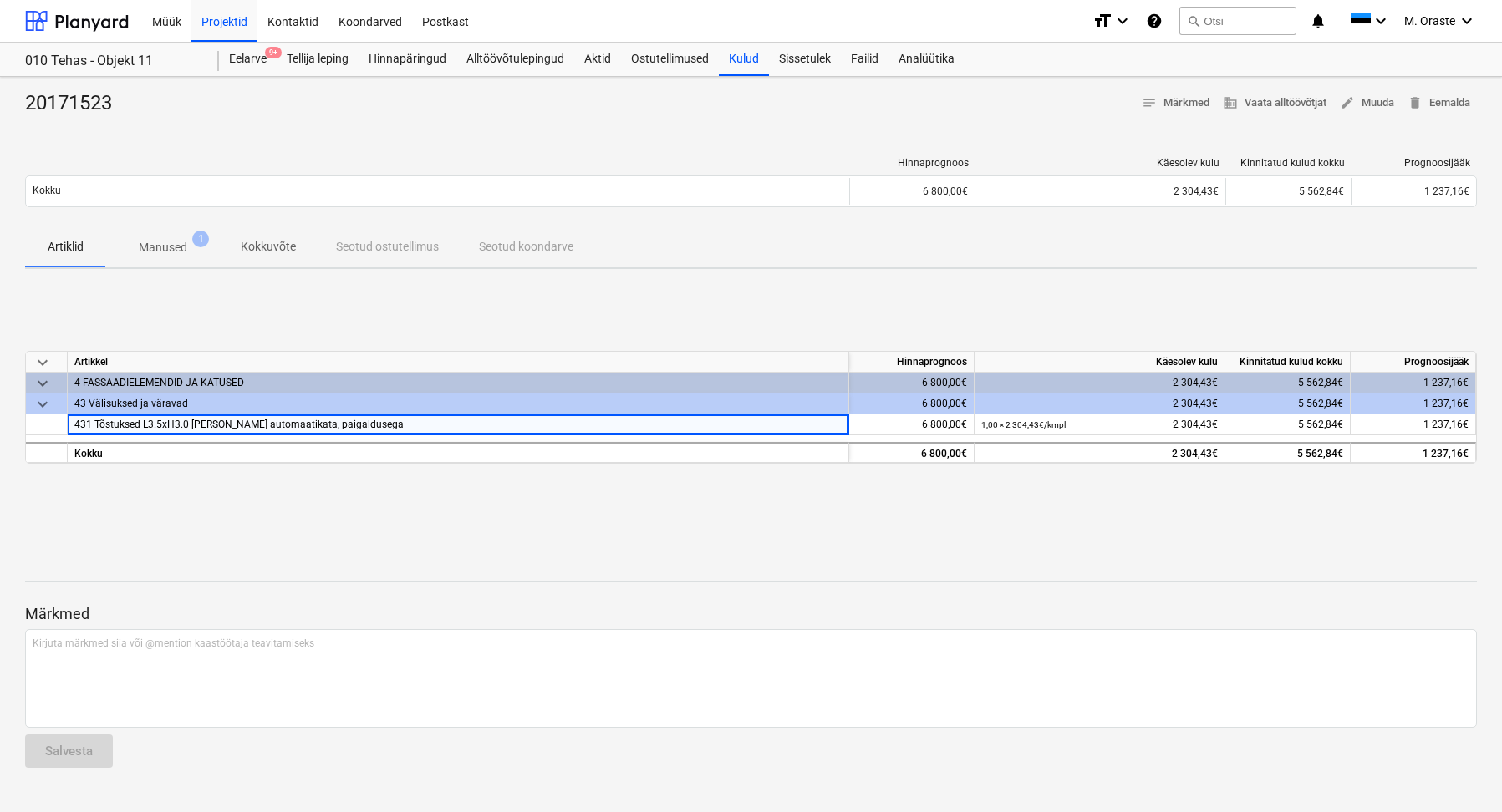
click at [1478, 428] on div "20171523 notes Märkmed business Vaata alltöövõtjat edit Muuda delete Eemalda Hi…" at bounding box center [751, 445] width 1502 height 736
click at [1436, 417] on div "1 237,16€" at bounding box center [1413, 425] width 125 height 21
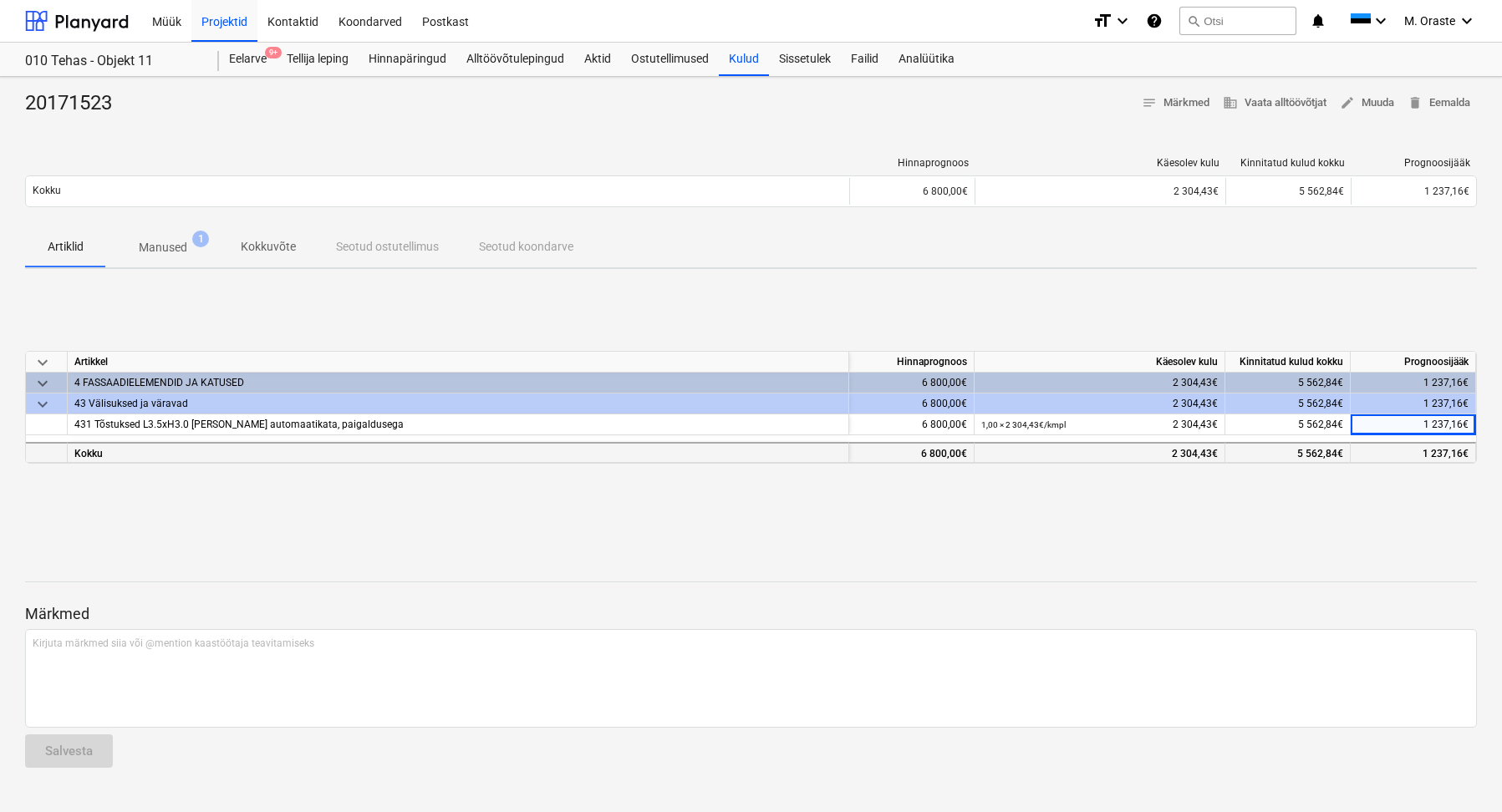
click at [179, 455] on div "Kokku" at bounding box center [458, 452] width 782 height 21
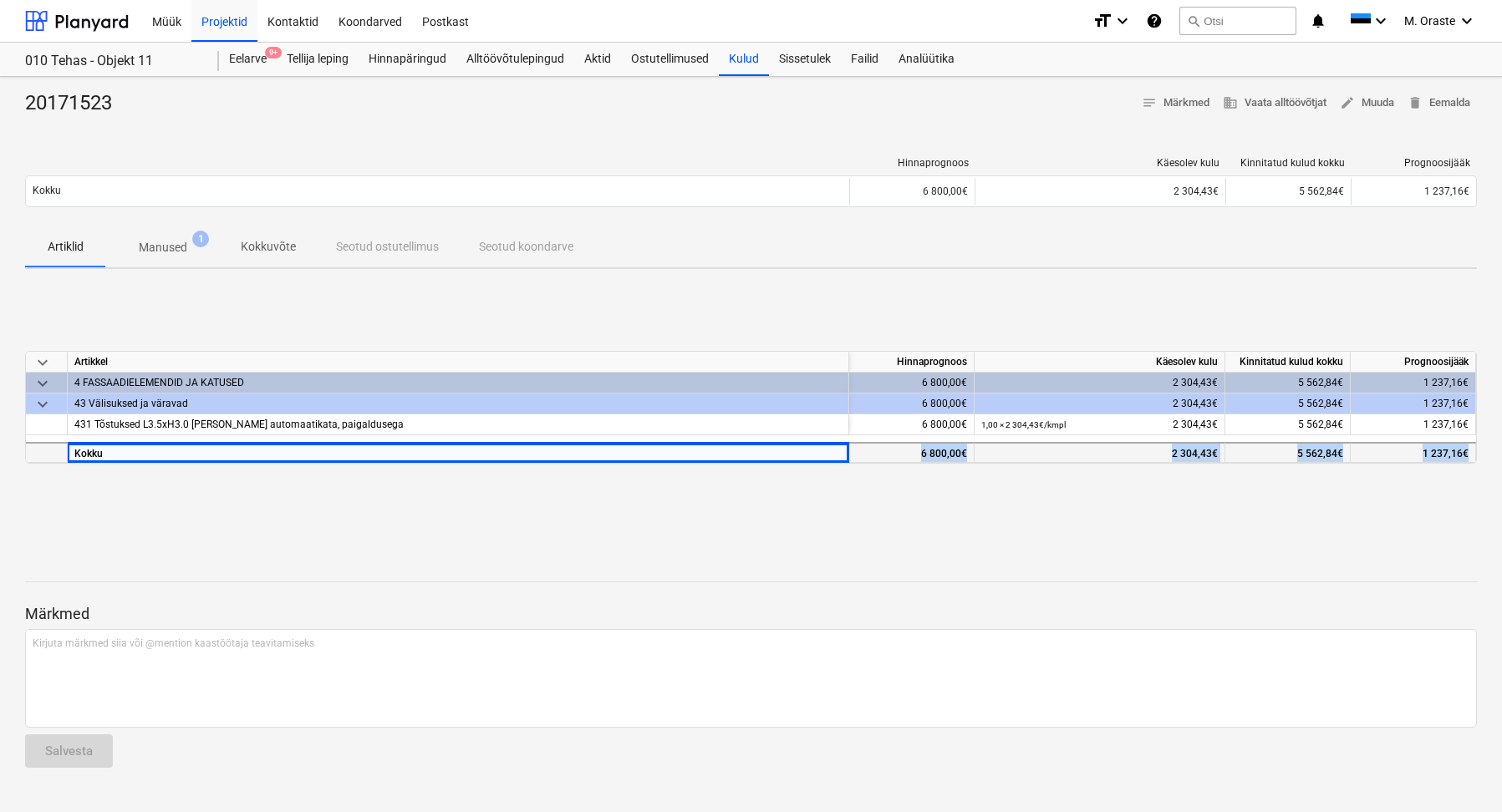
click at [180, 455] on div "Kokku" at bounding box center [458, 452] width 782 height 21
click at [173, 248] on p "Manused" at bounding box center [162, 248] width 49 height 17
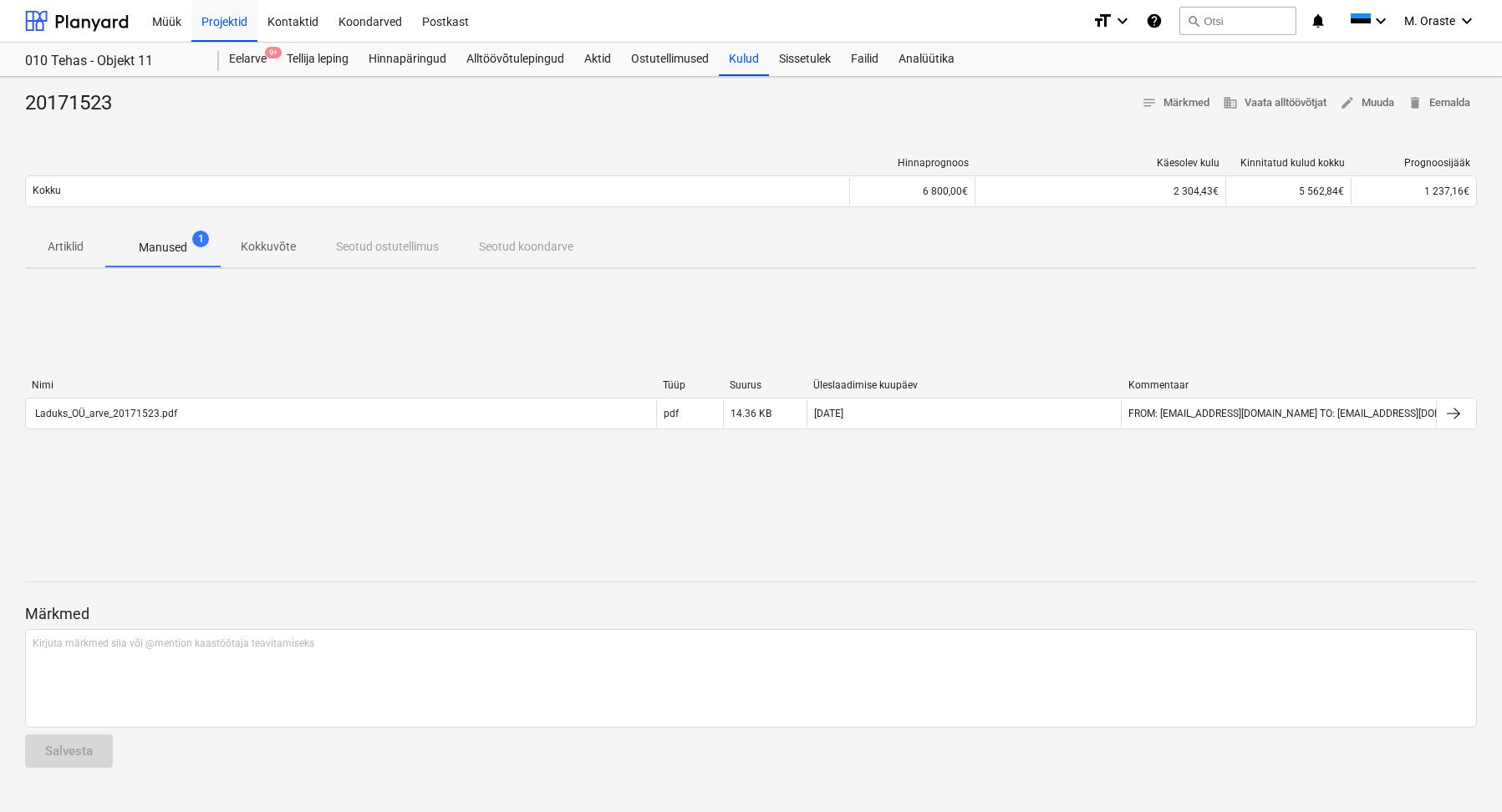
drag, startPoint x: 1063, startPoint y: 507, endPoint x: 1235, endPoint y: 439, distance: 185.0
click at [1063, 507] on div "Nimi Tüüp Suurus Üleslaadimise kuupäev Kommentaar Laduks_OÜ_arve_20171523.pdf p…" at bounding box center [751, 407] width 1452 height 251
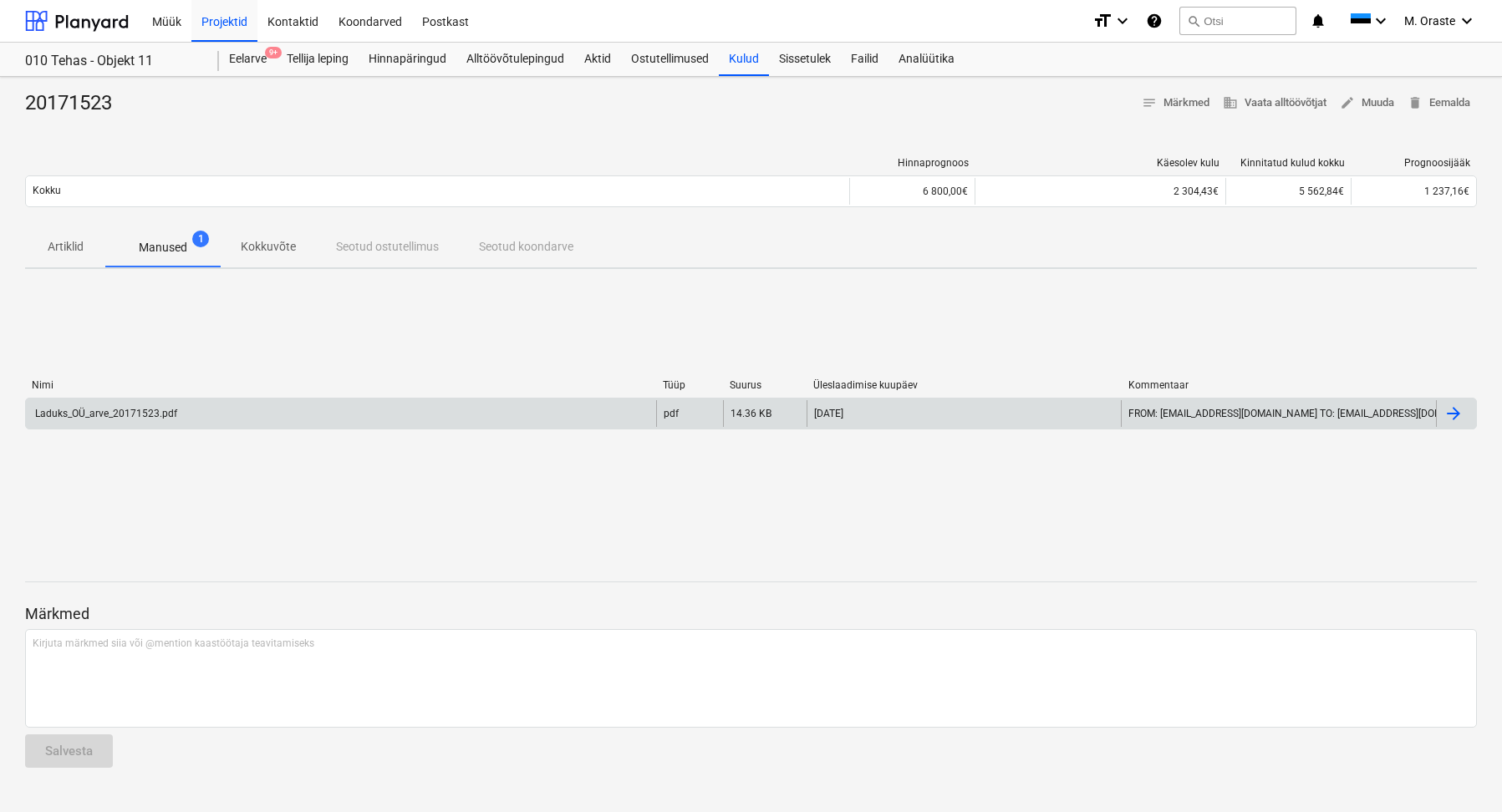
click at [1450, 412] on div at bounding box center [1453, 413] width 20 height 20
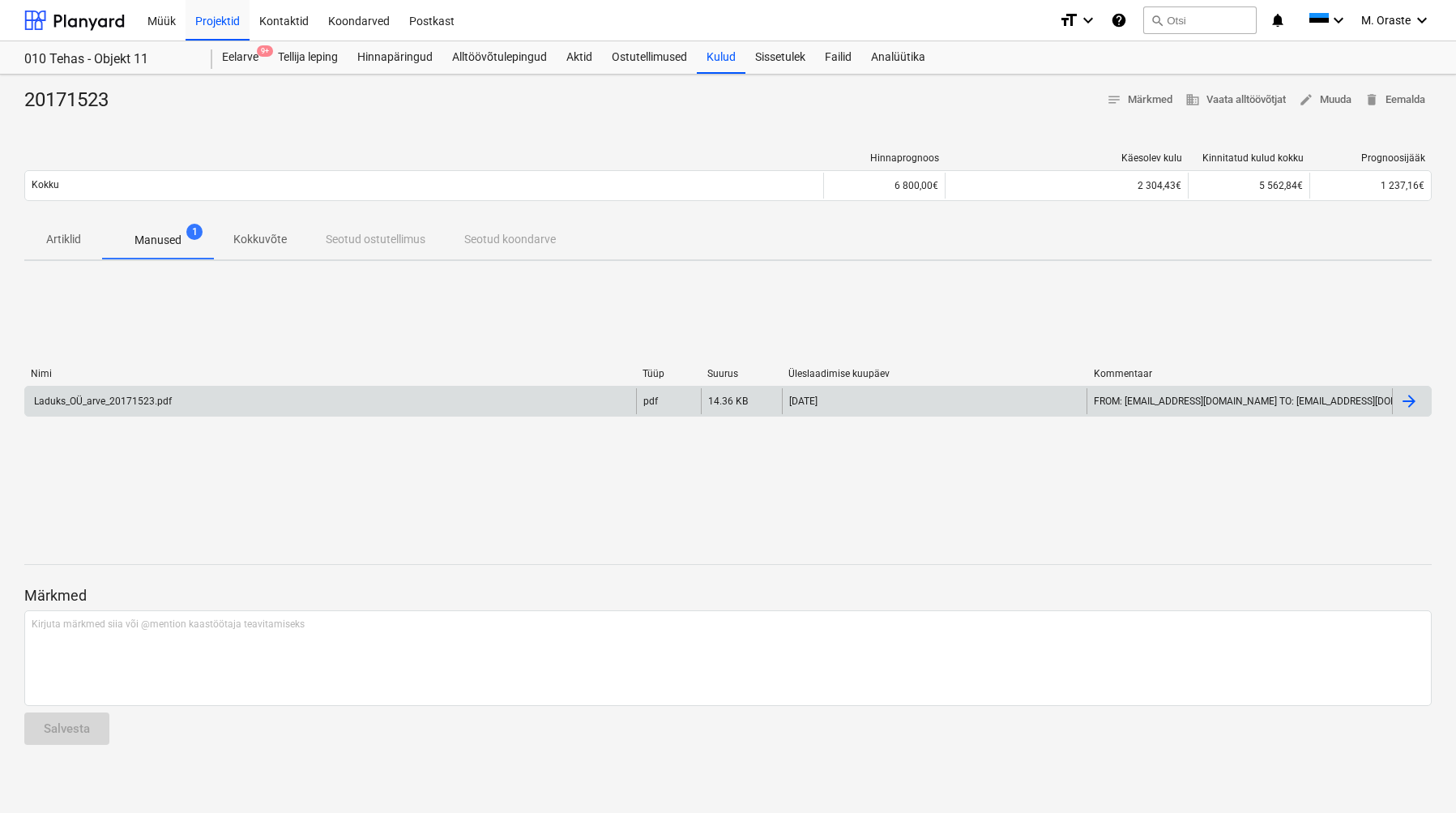
click at [1400, 401] on div at bounding box center [1409, 400] width 19 height 19
click at [1331, 101] on span "edit Muuda" at bounding box center [1325, 100] width 53 height 18
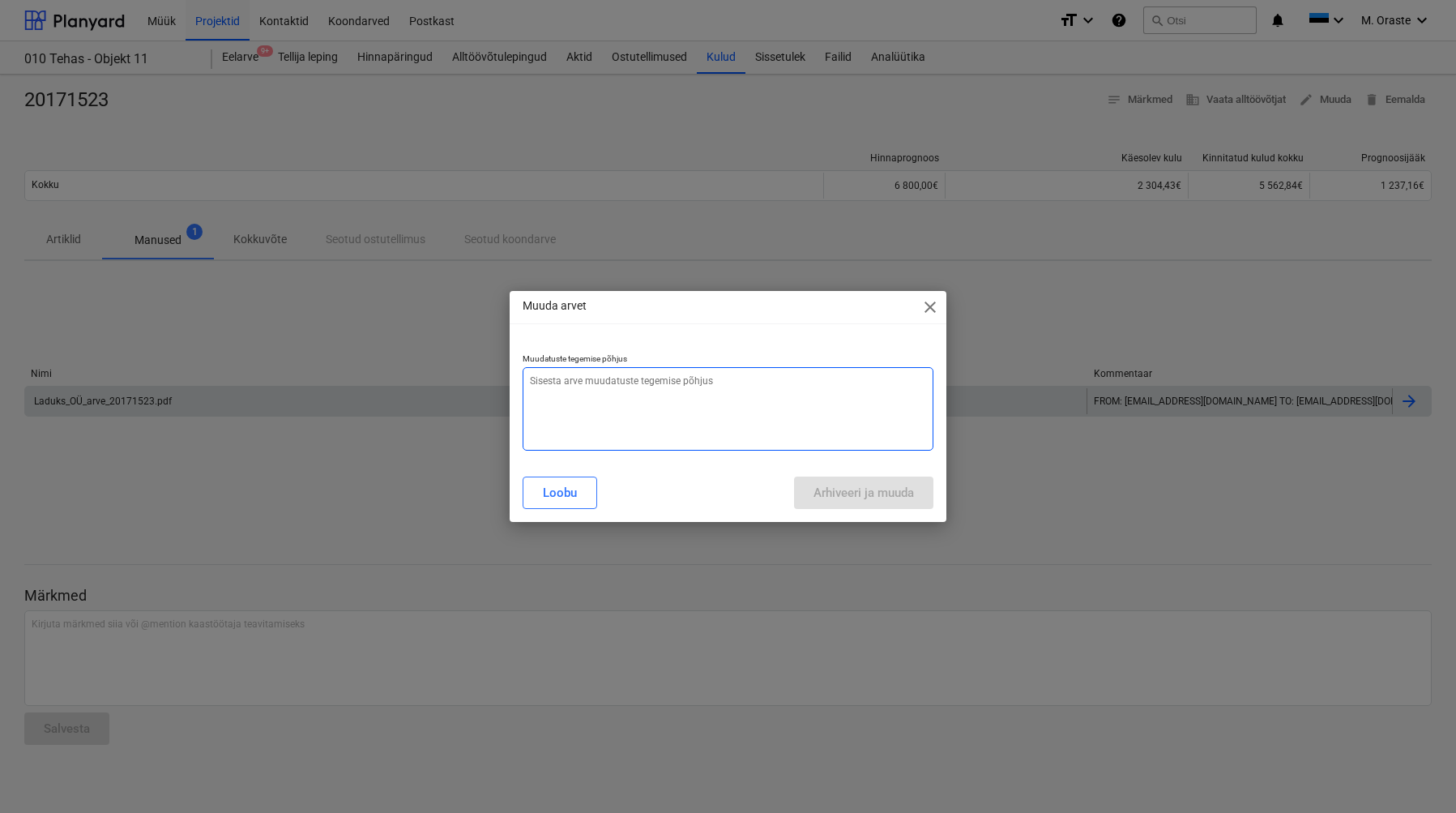
click at [642, 430] on textarea at bounding box center [728, 409] width 411 height 83
type textarea "r"
type textarea "[PERSON_NAME]"
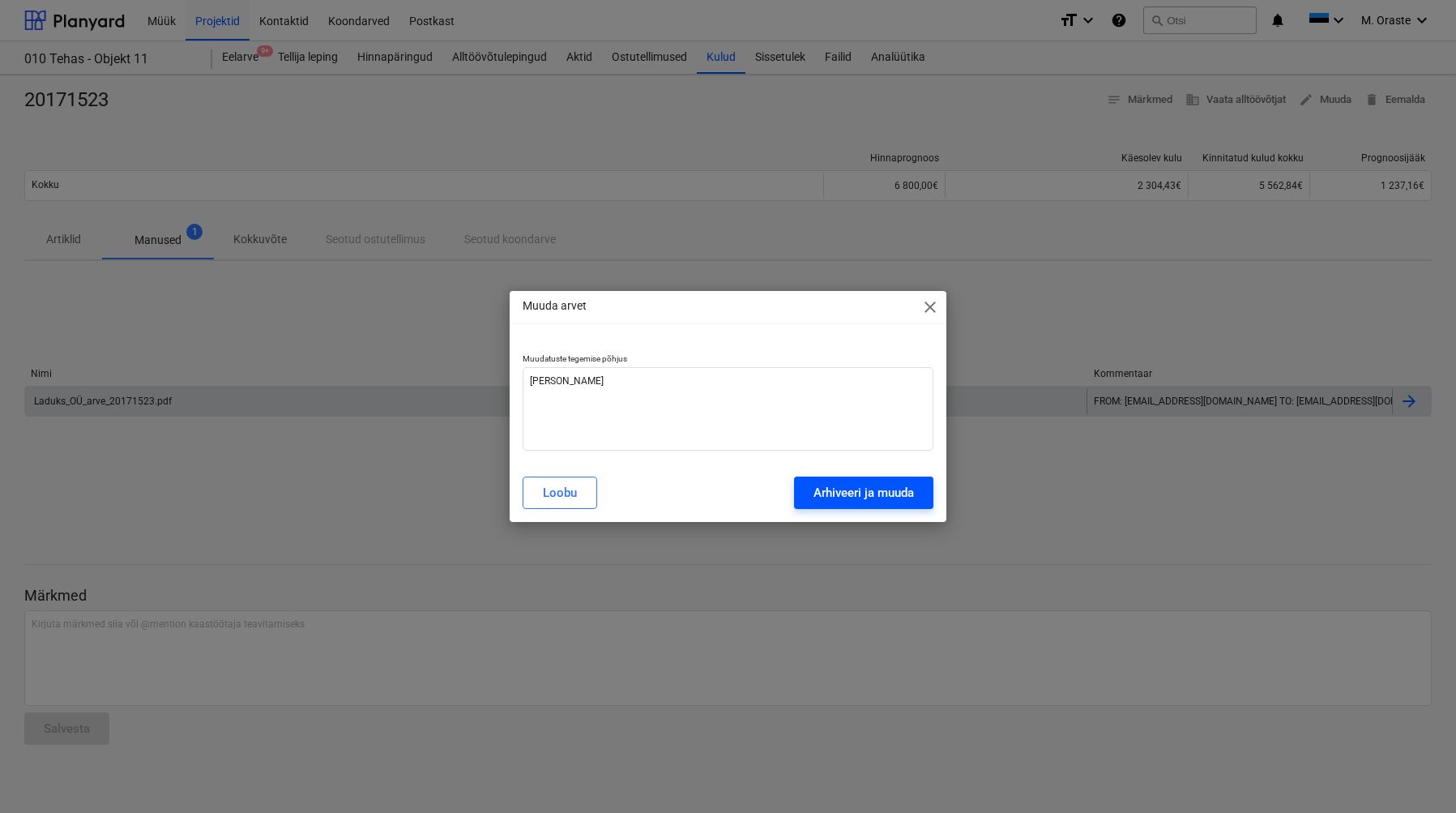
click at [870, 488] on div "Arhiveeri ja muuda" at bounding box center [863, 492] width 101 height 21
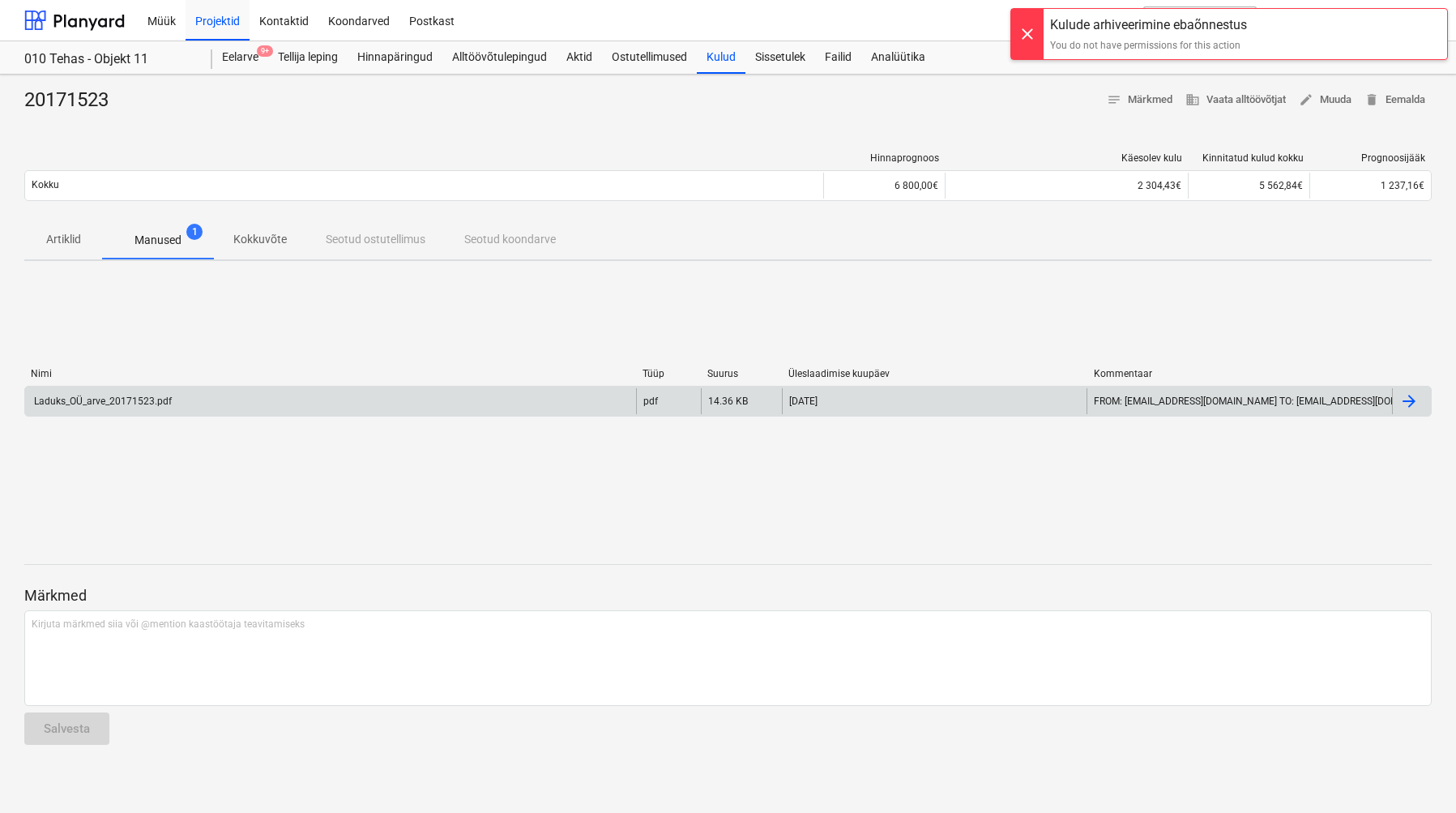
click at [1035, 40] on div at bounding box center [1027, 34] width 32 height 50
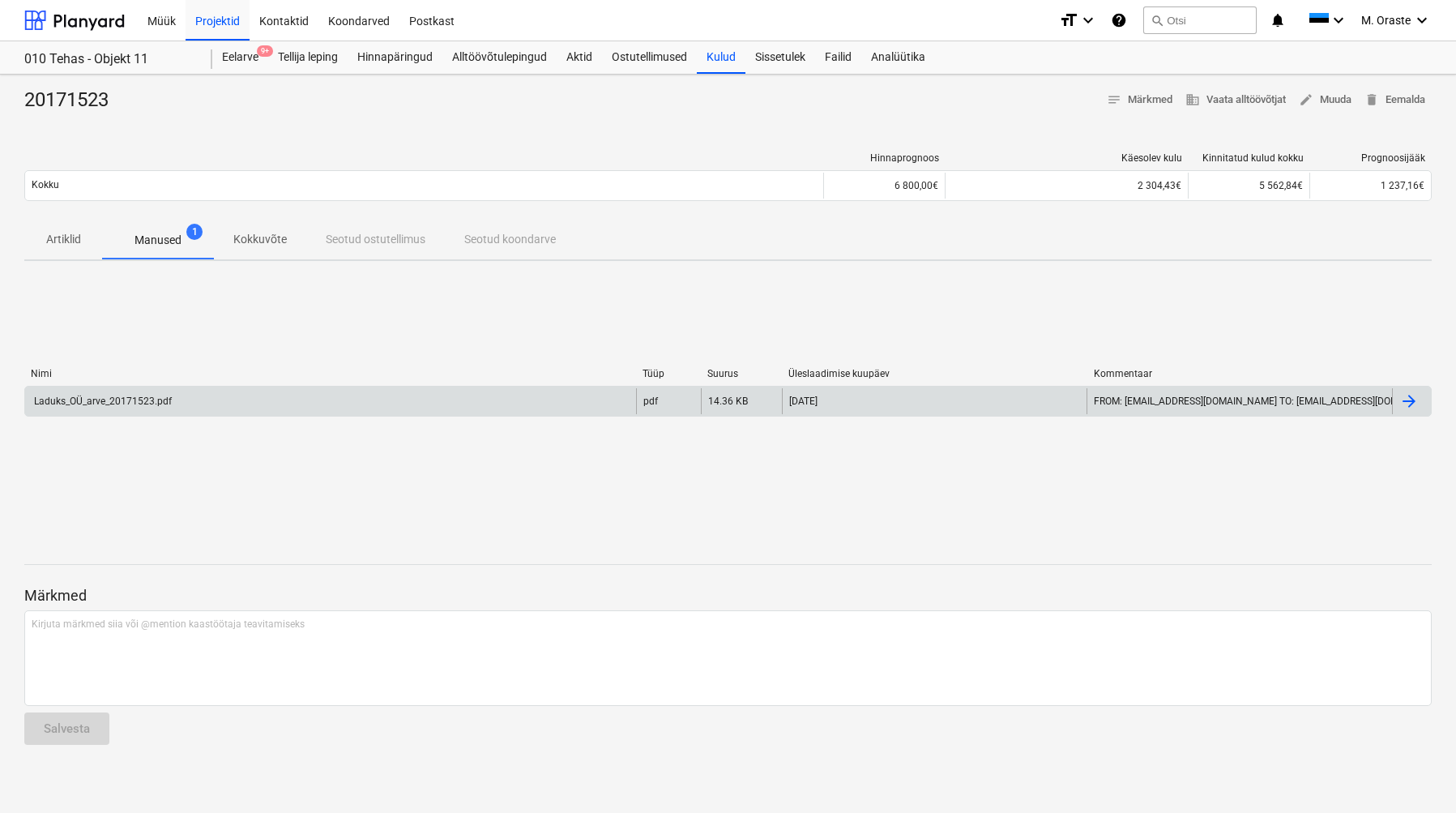
click at [266, 108] on div "20171523 notes Märkmed business Vaata alltöövõtjat edit Muuda delete Eemalda" at bounding box center [728, 101] width 1408 height 26
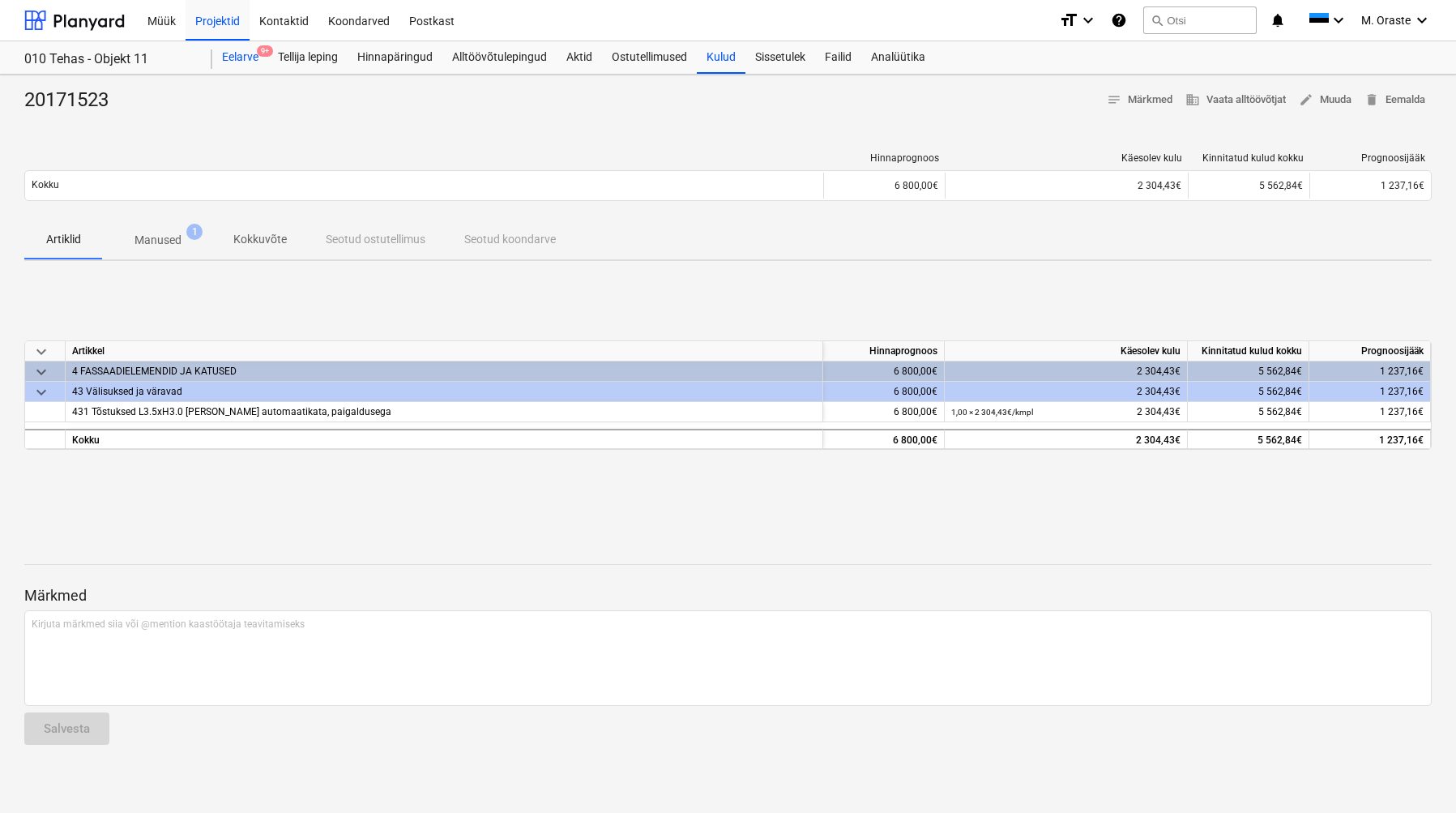
click at [218, 55] on div "Eelarve 9+" at bounding box center [241, 57] width 56 height 32
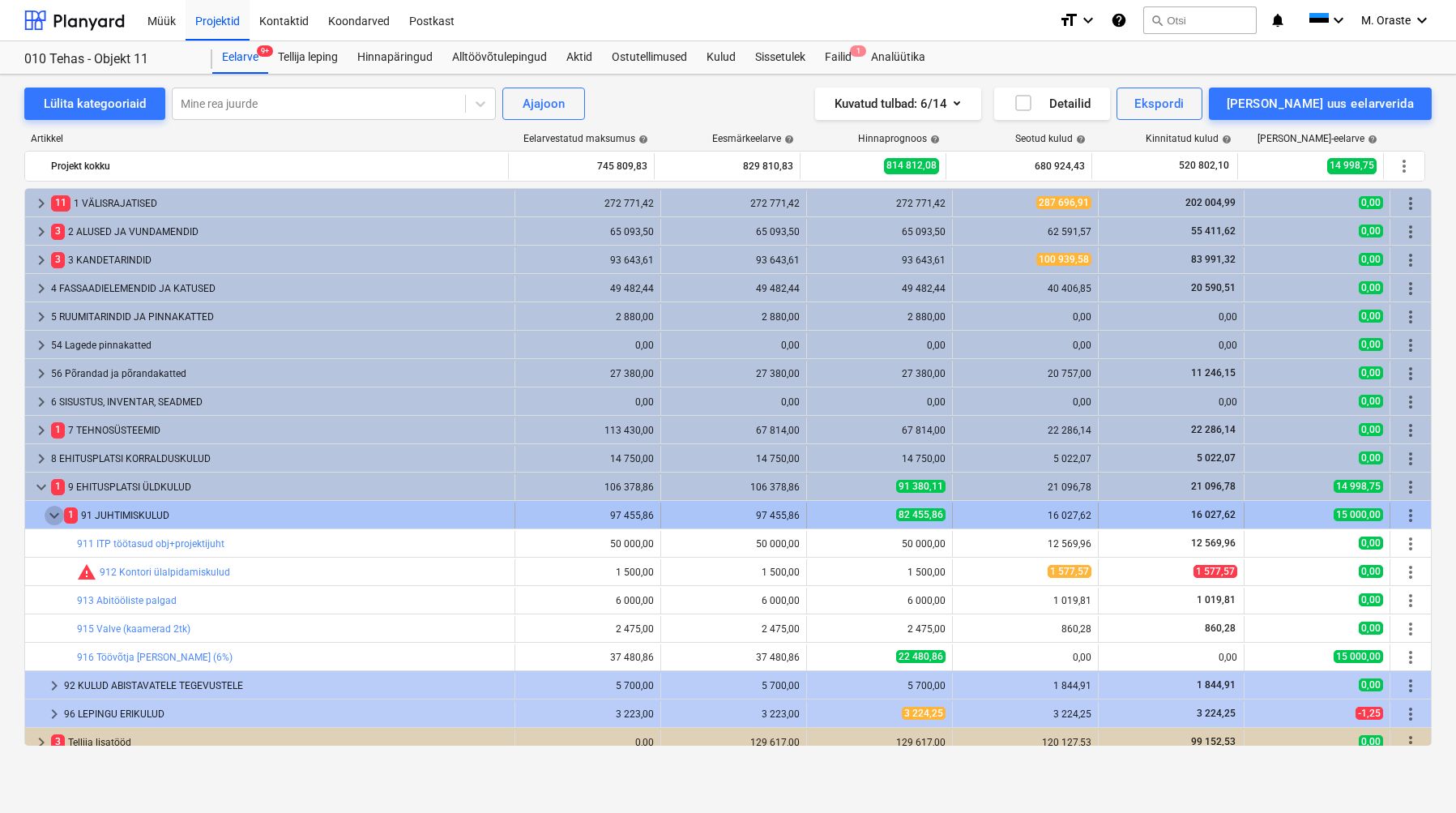
click at [49, 515] on span "keyboard_arrow_down" at bounding box center [54, 515] width 19 height 19
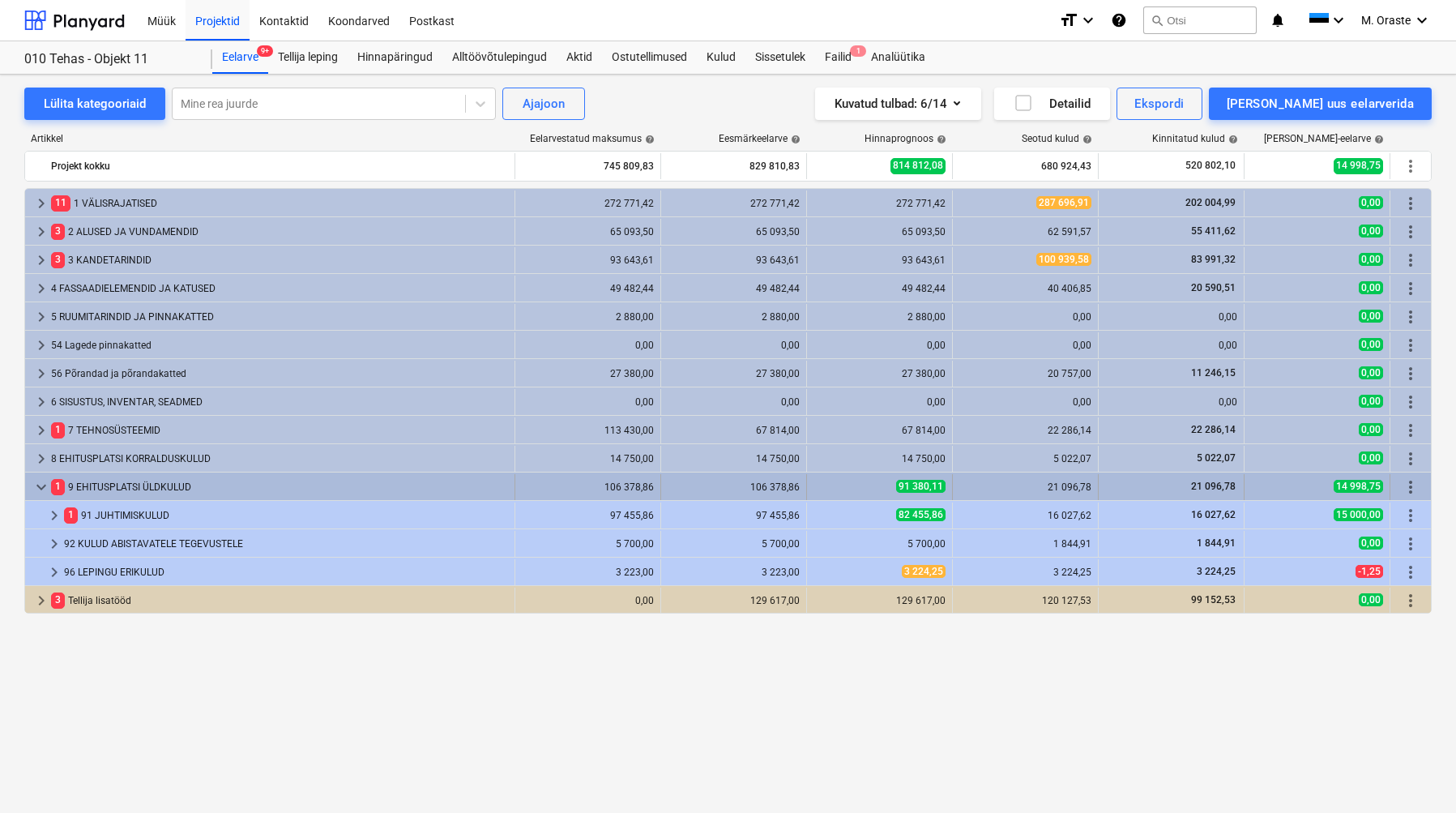
click at [39, 487] on span "keyboard_arrow_down" at bounding box center [41, 487] width 19 height 19
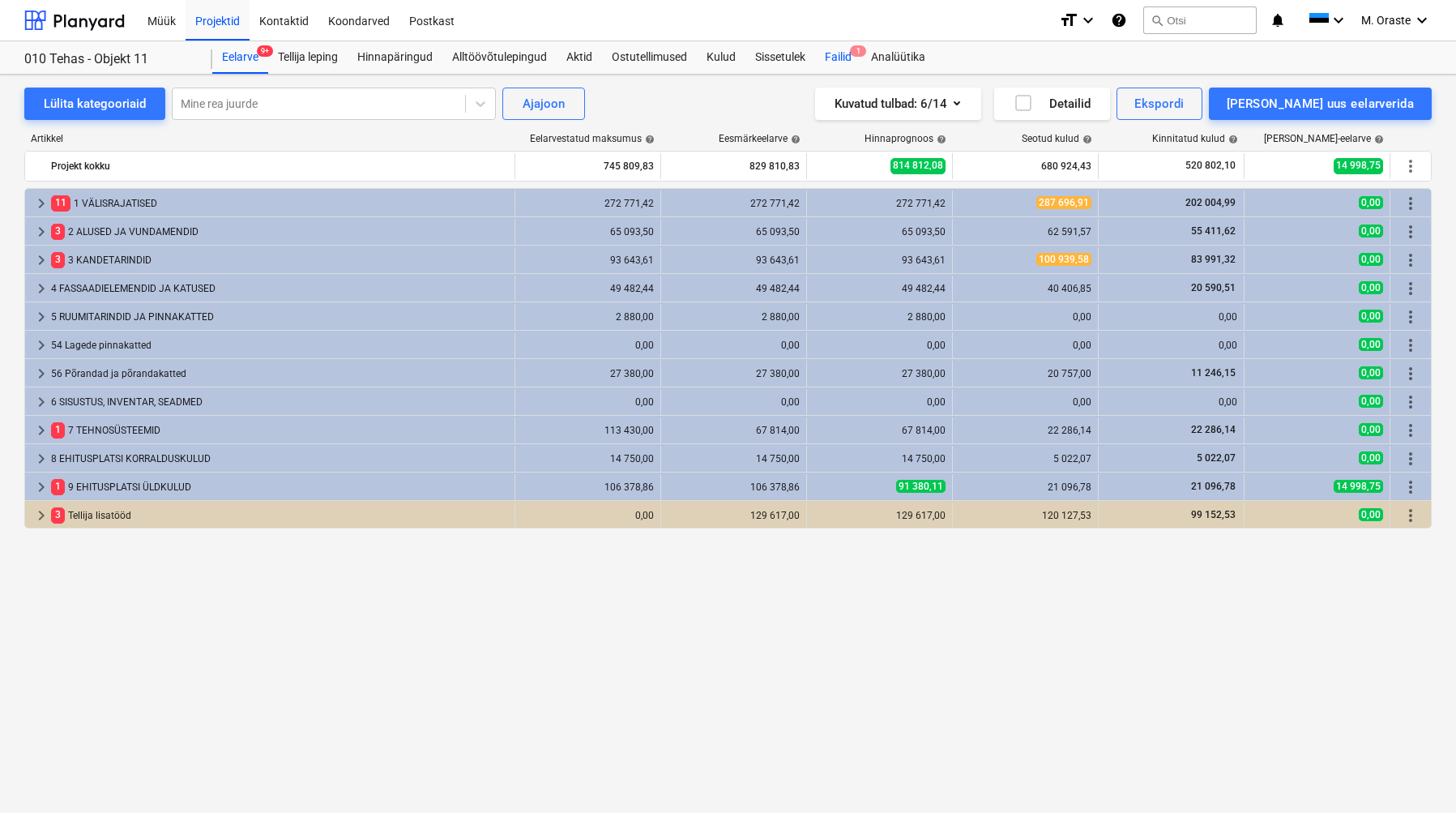
click at [853, 52] on span "1" at bounding box center [858, 51] width 17 height 11
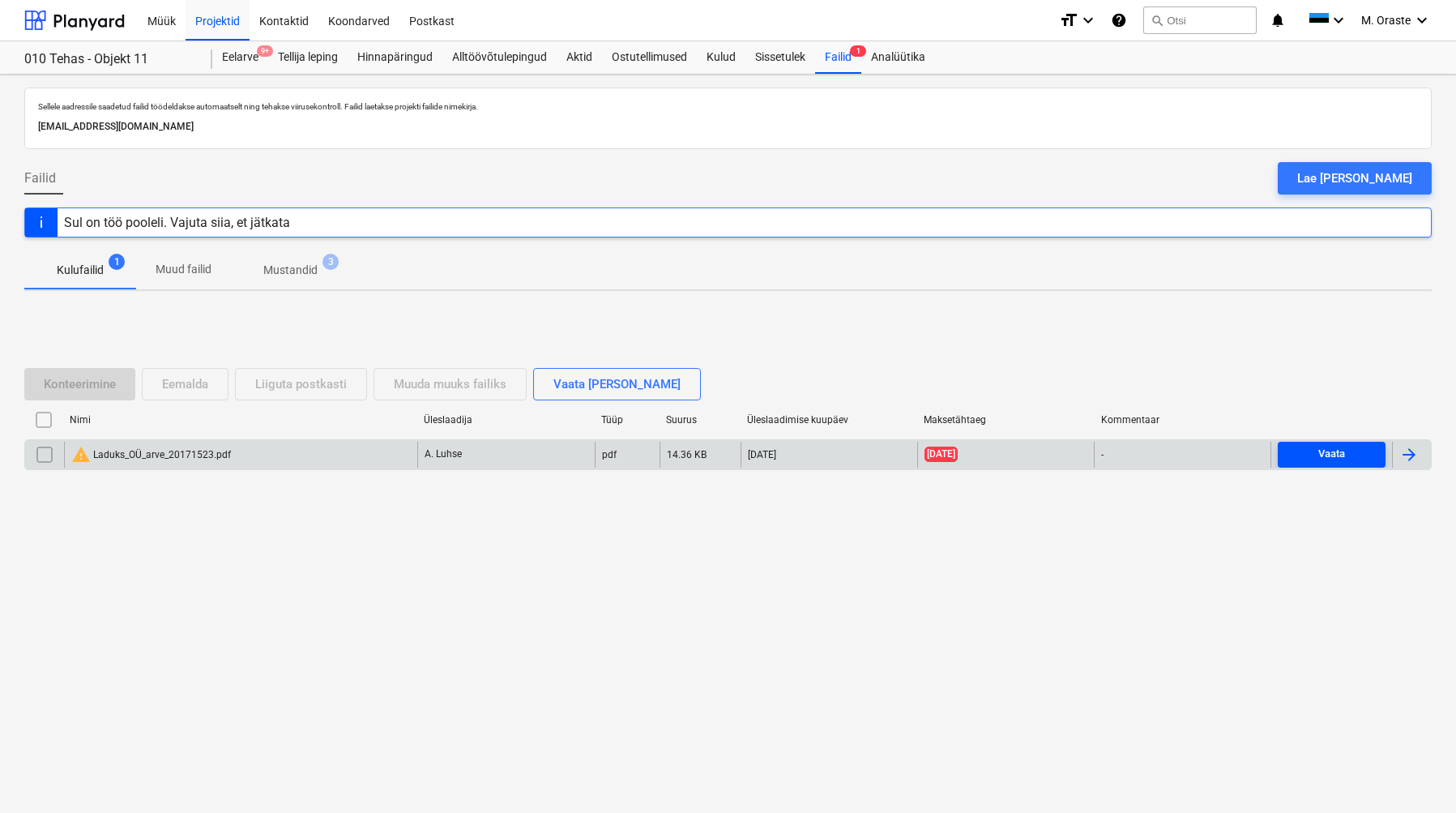
click at [1351, 457] on span "Vaata" at bounding box center [1331, 454] width 94 height 18
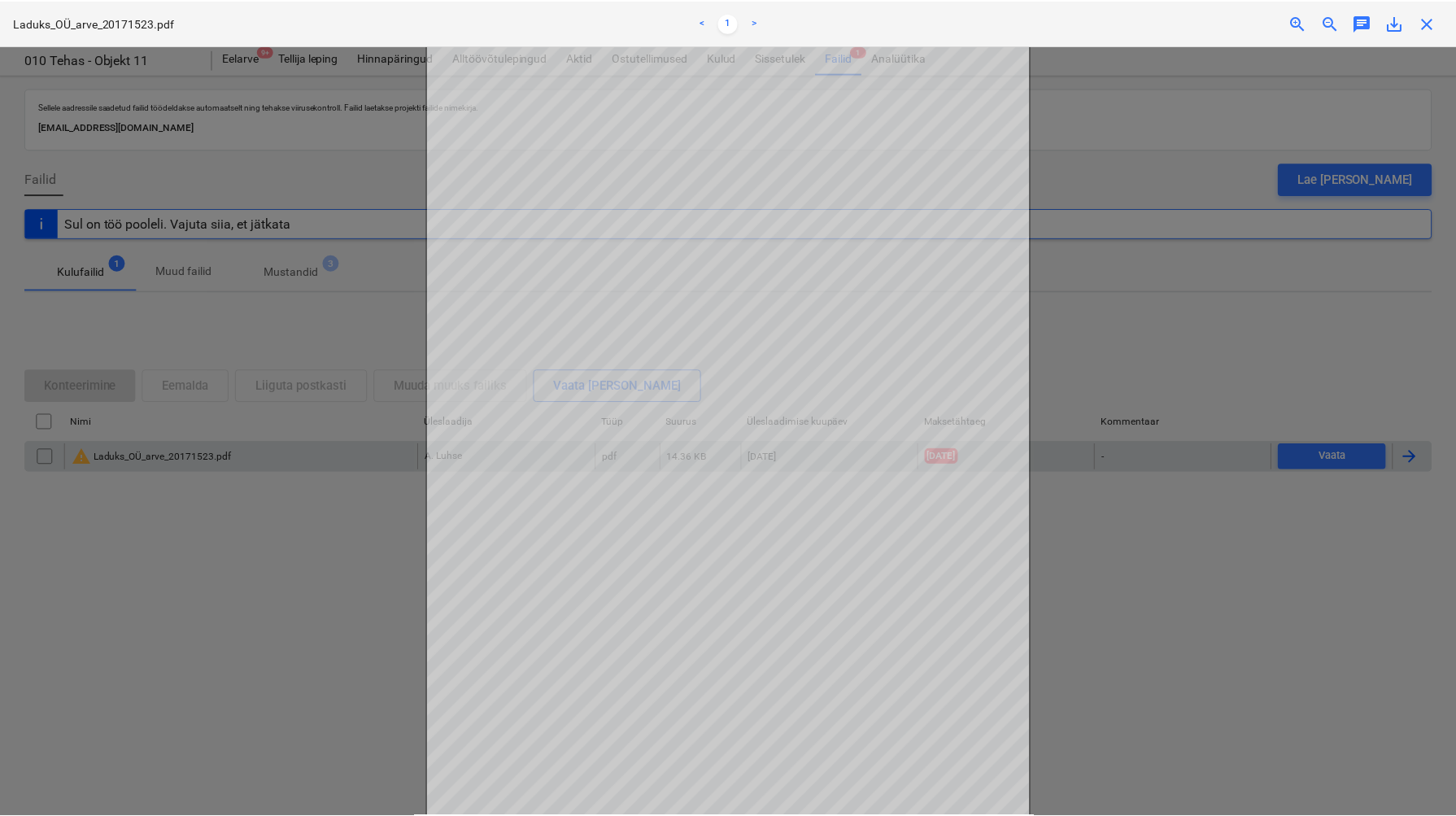
scroll to position [89, 0]
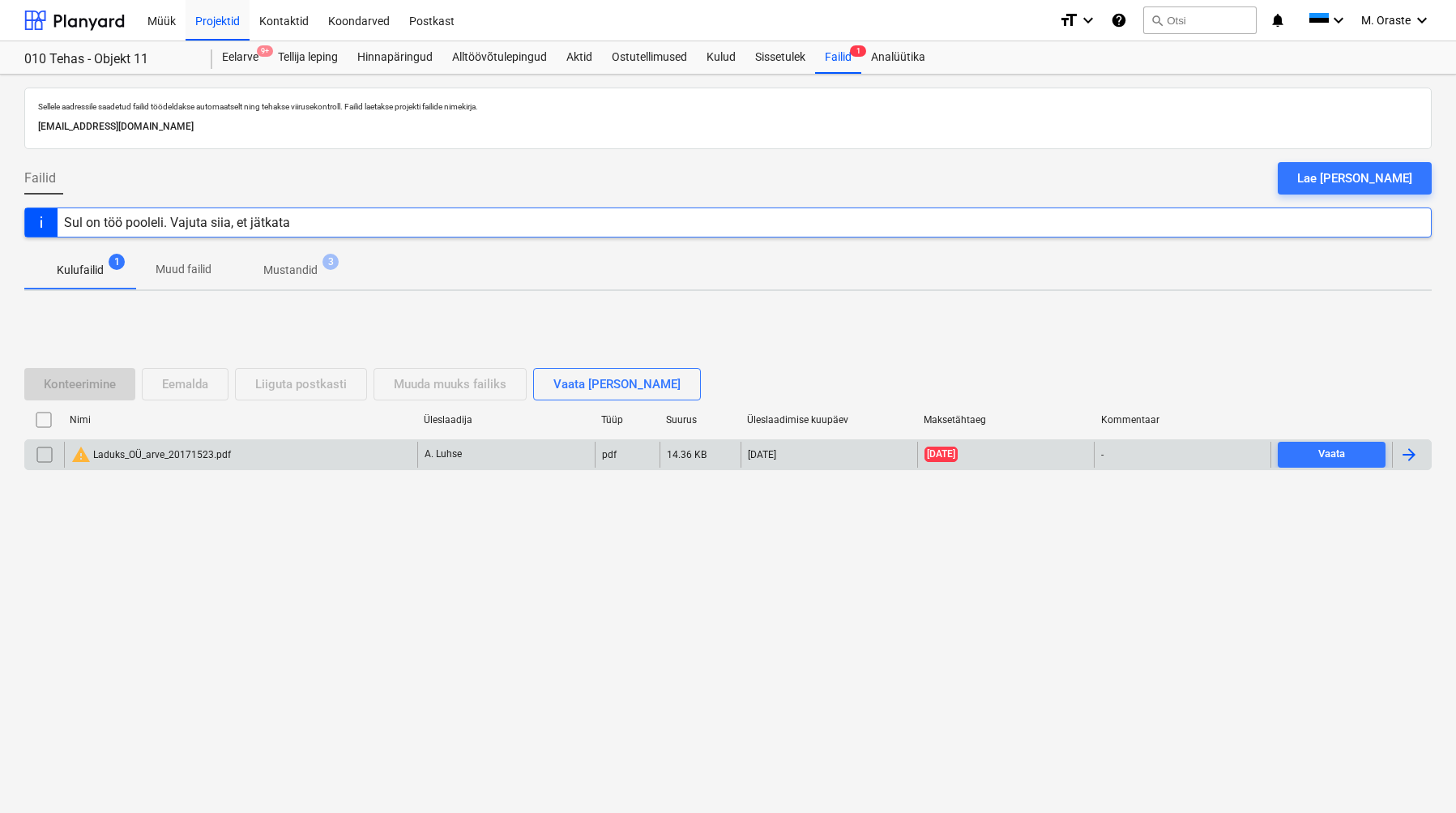
click at [1431, 457] on div "Sellele aadressile saadetud failid töödeldakse automaatselt ning tehakse viirus…" at bounding box center [728, 444] width 1456 height 738
click at [1426, 458] on div at bounding box center [1412, 454] width 39 height 26
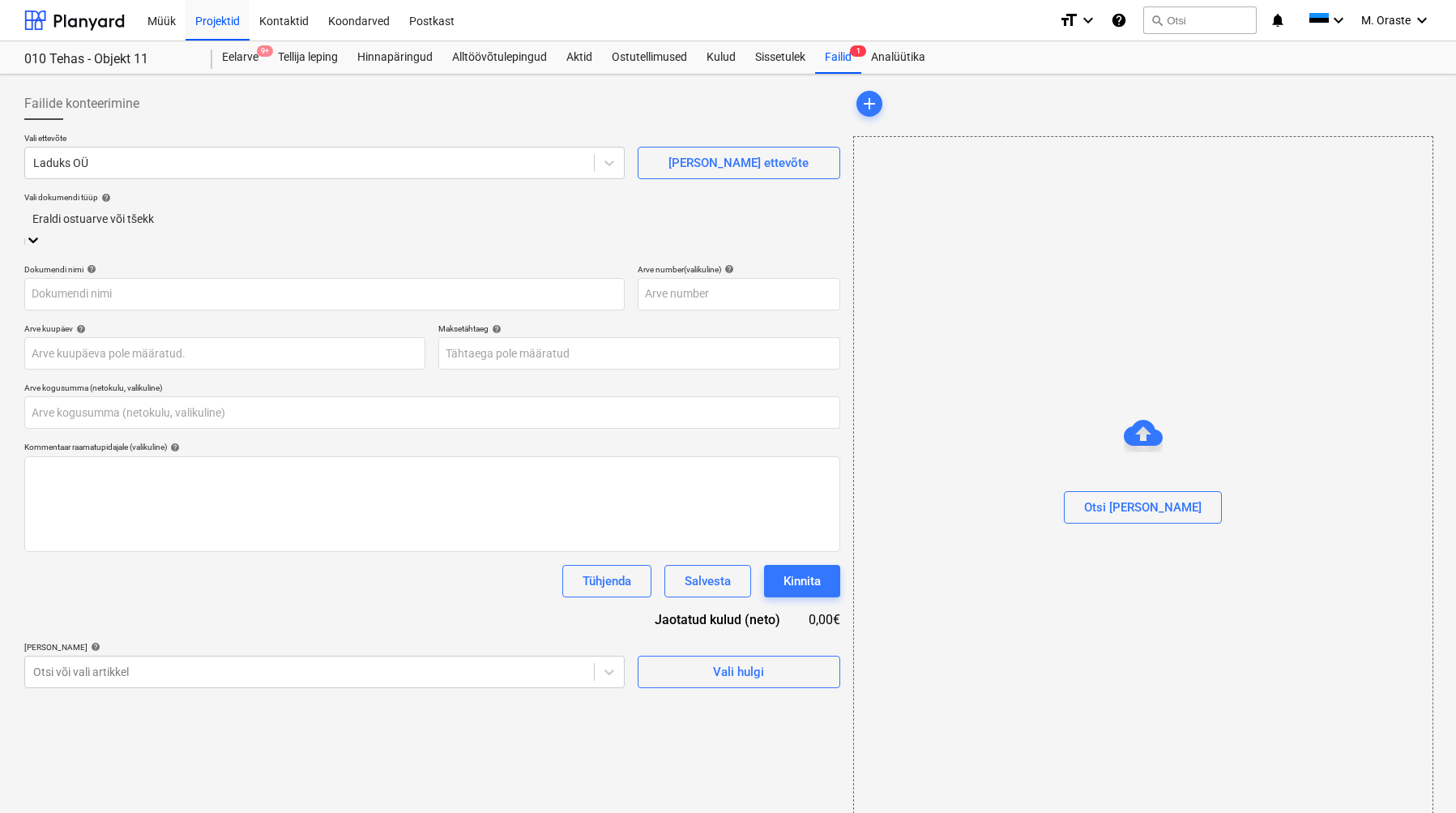
type input "0,00"
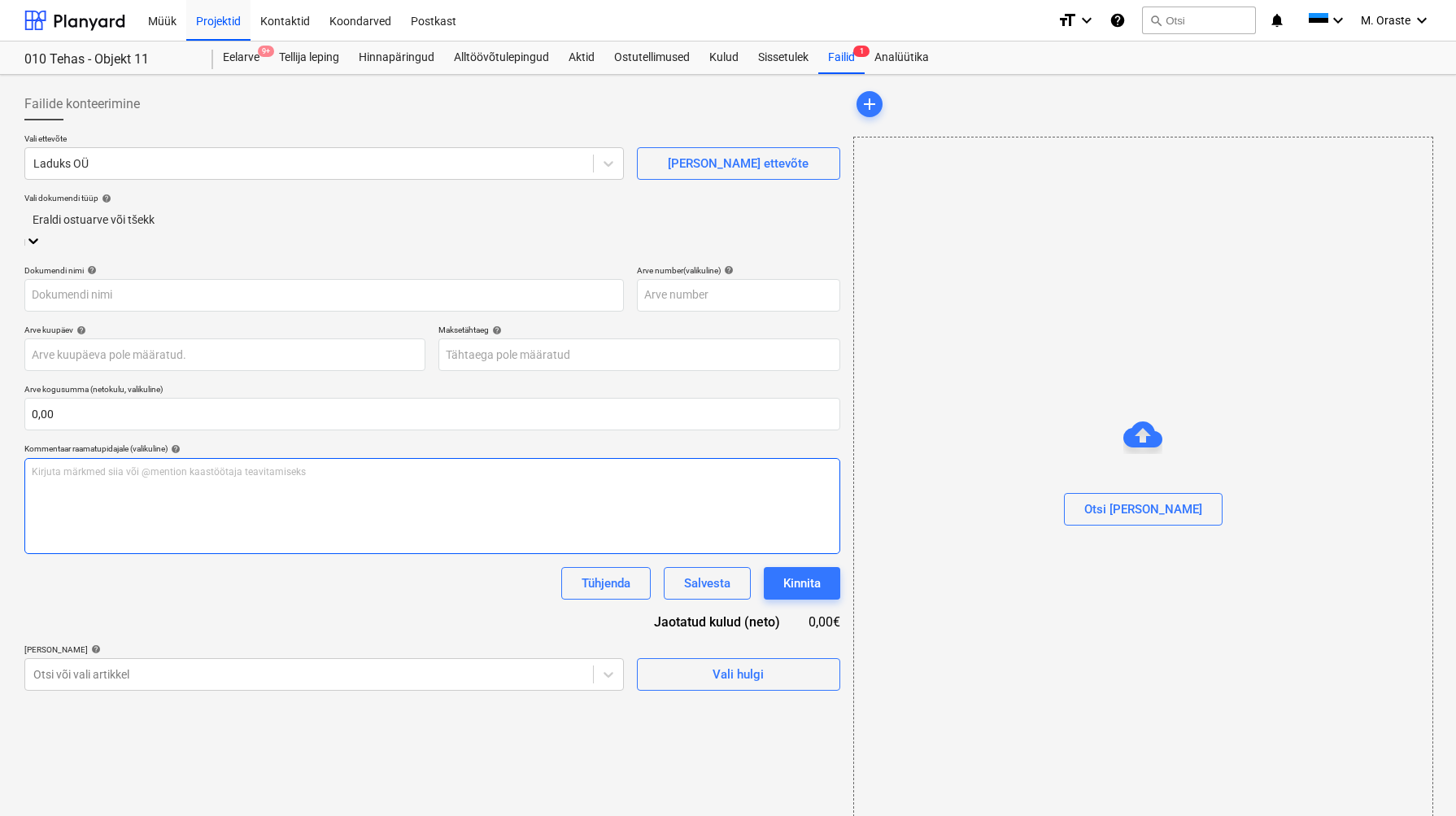
type input "20171523"
type input "[DATE]"
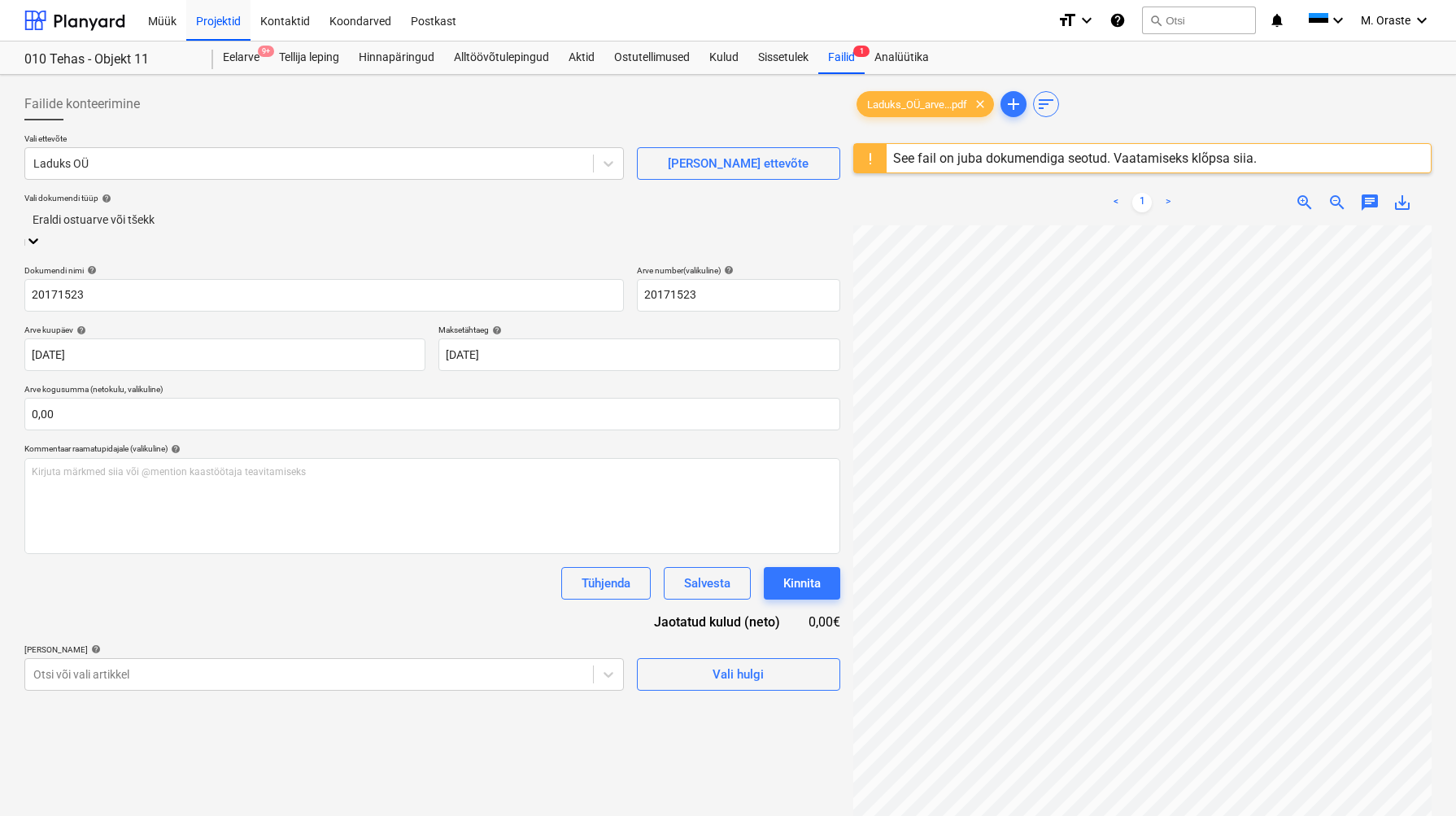
scroll to position [6, 0]
click at [608, 662] on body "Müük Projektid Kontaktid Koondarved Postkast format_size keyboard_arrow_down he…" at bounding box center [728, 408] width 1456 height 816
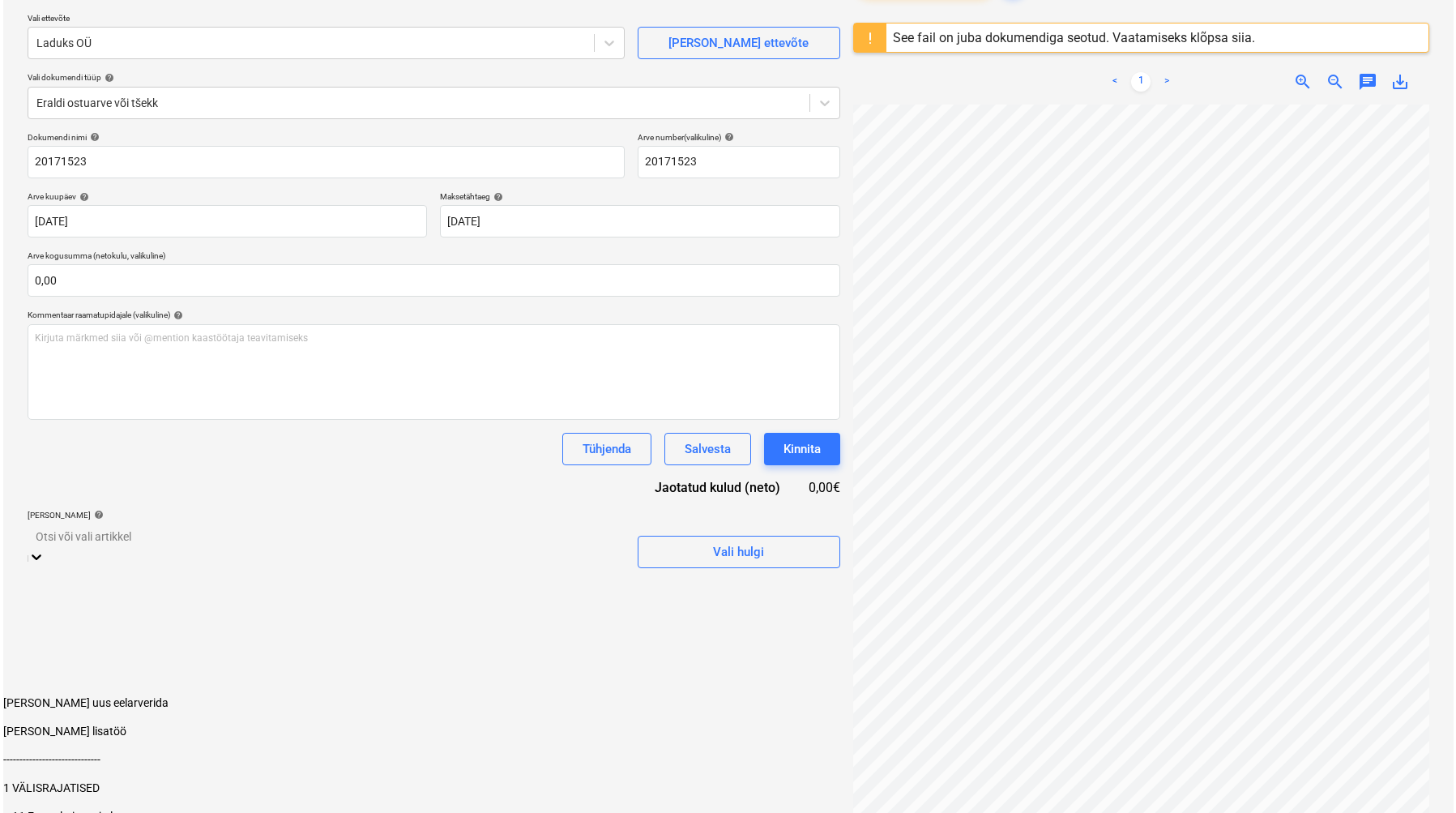
scroll to position [121, 0]
click at [749, 540] on div "Vali hulgi" at bounding box center [734, 550] width 51 height 21
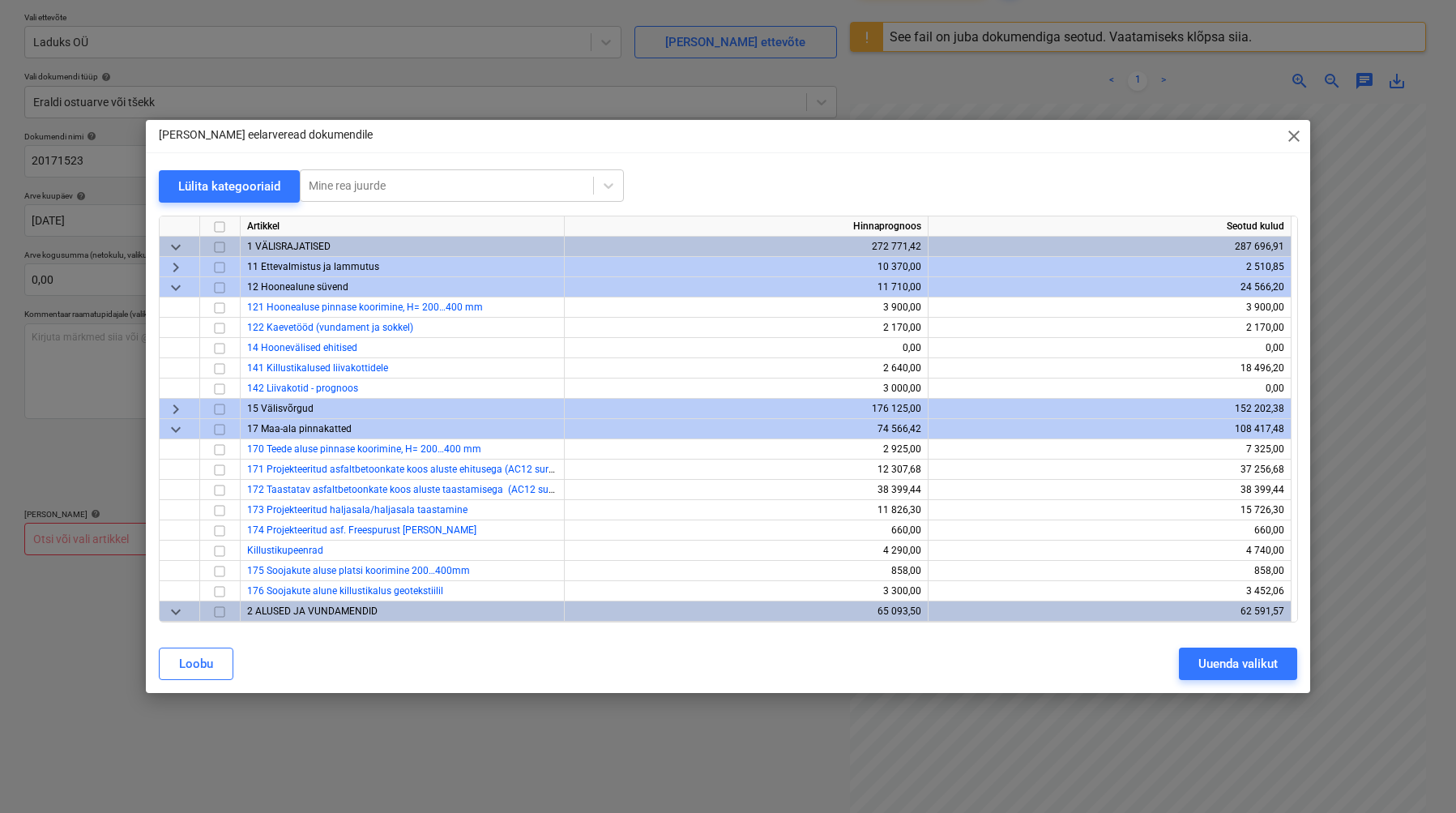
click at [173, 288] on span "keyboard_arrow_down" at bounding box center [176, 287] width 19 height 19
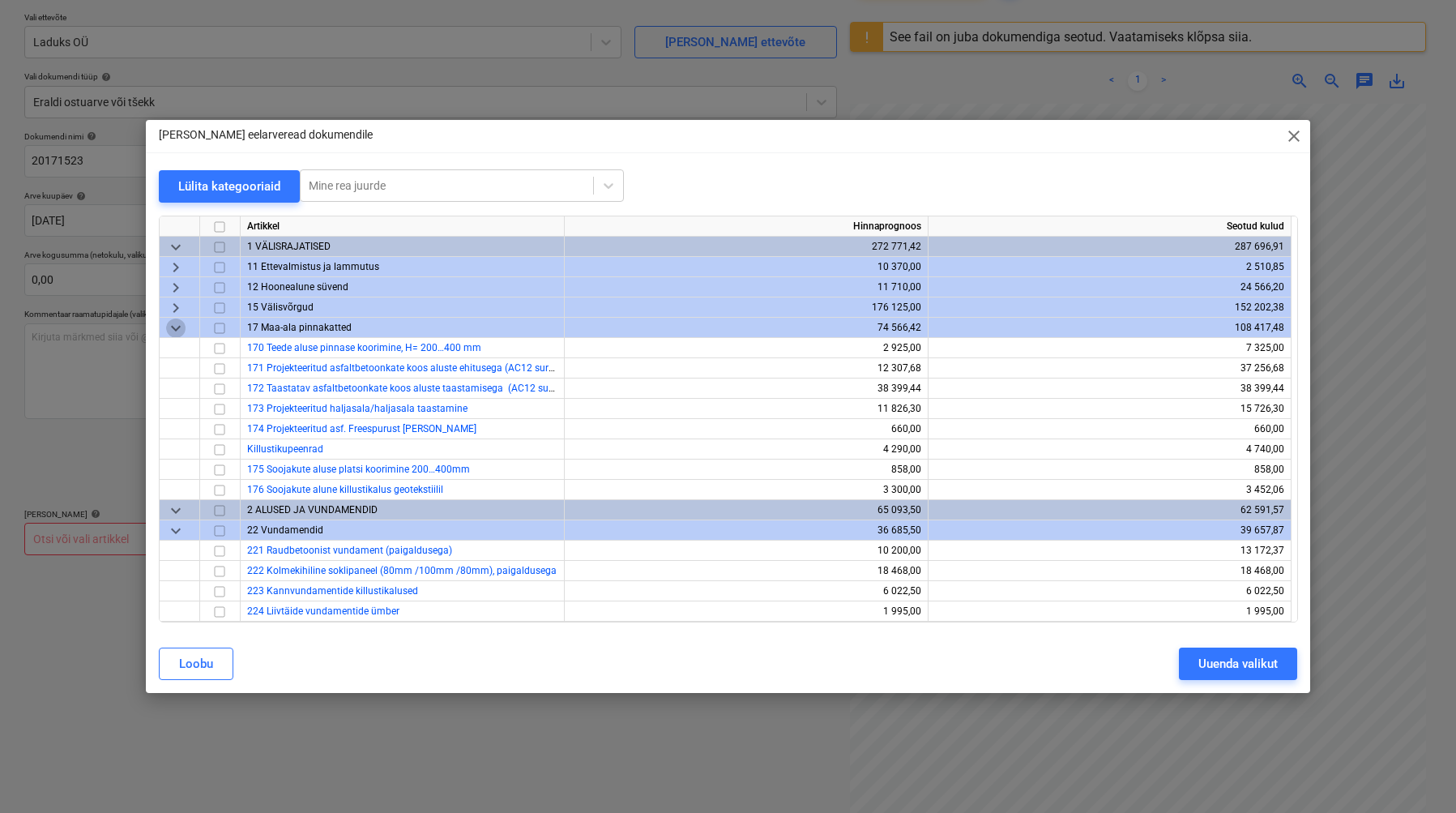
click at [177, 332] on span "keyboard_arrow_down" at bounding box center [176, 326] width 19 height 19
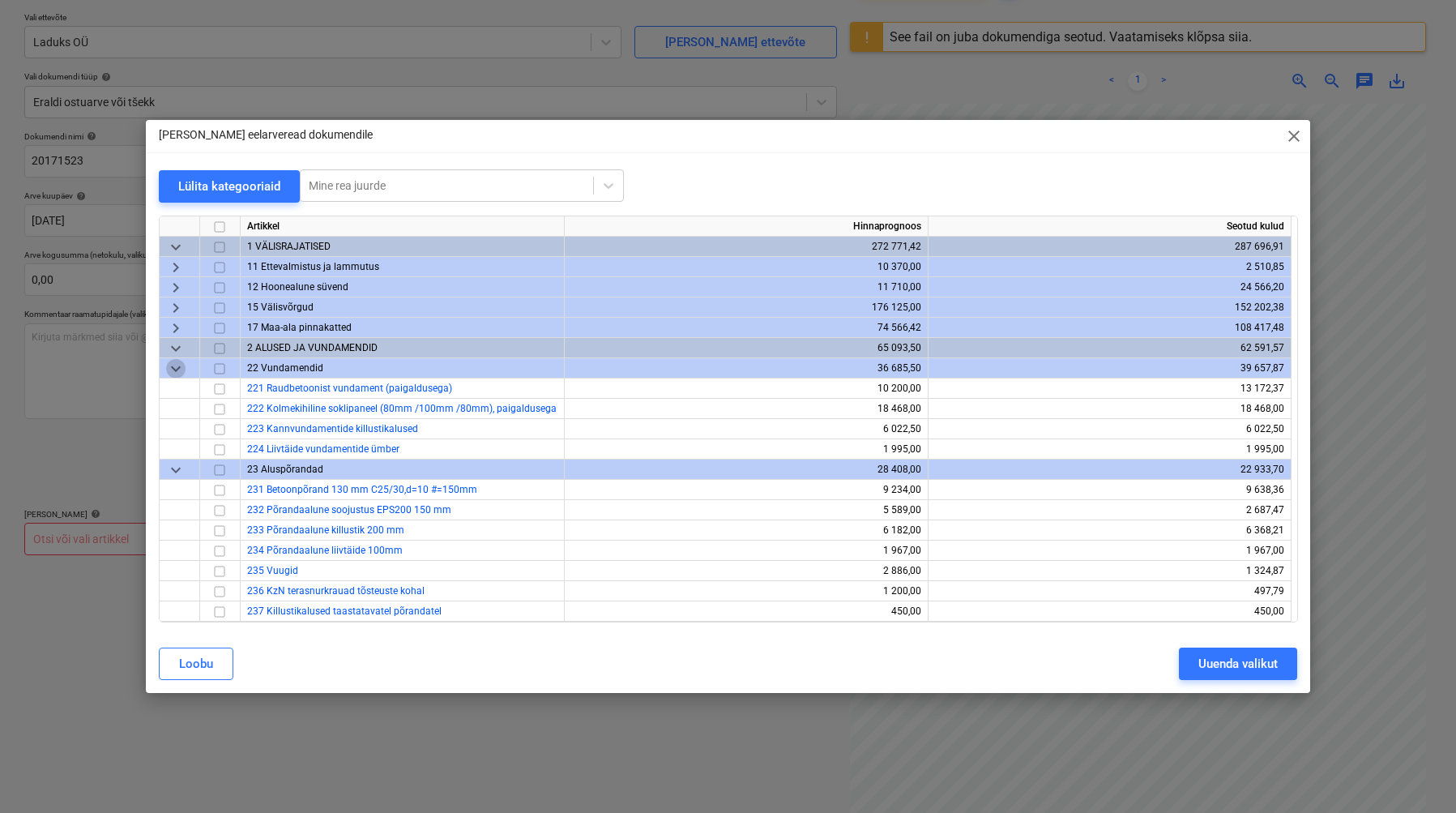
click at [174, 371] on span "keyboard_arrow_down" at bounding box center [176, 367] width 19 height 19
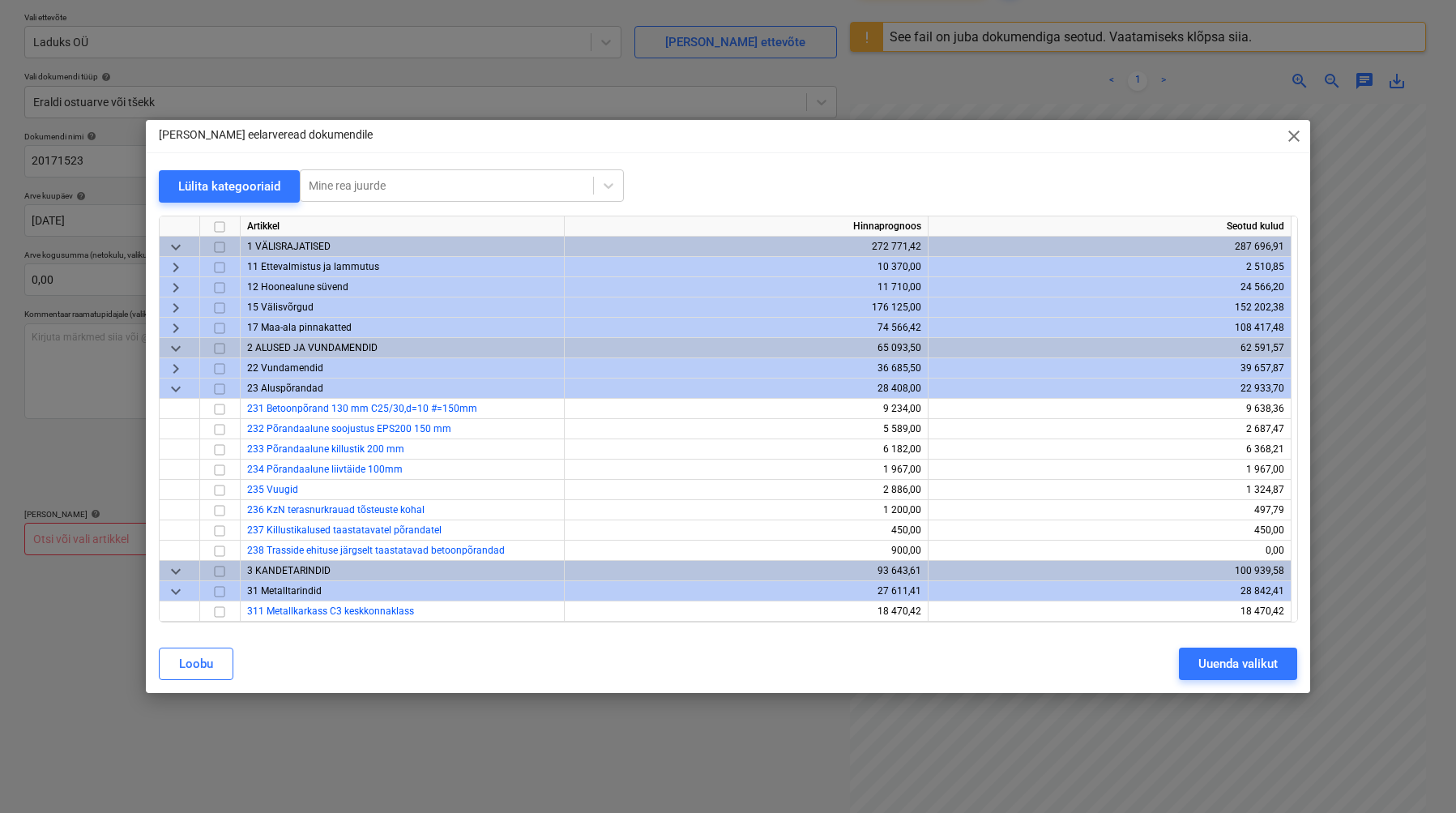
click at [174, 385] on span "keyboard_arrow_down" at bounding box center [176, 388] width 19 height 19
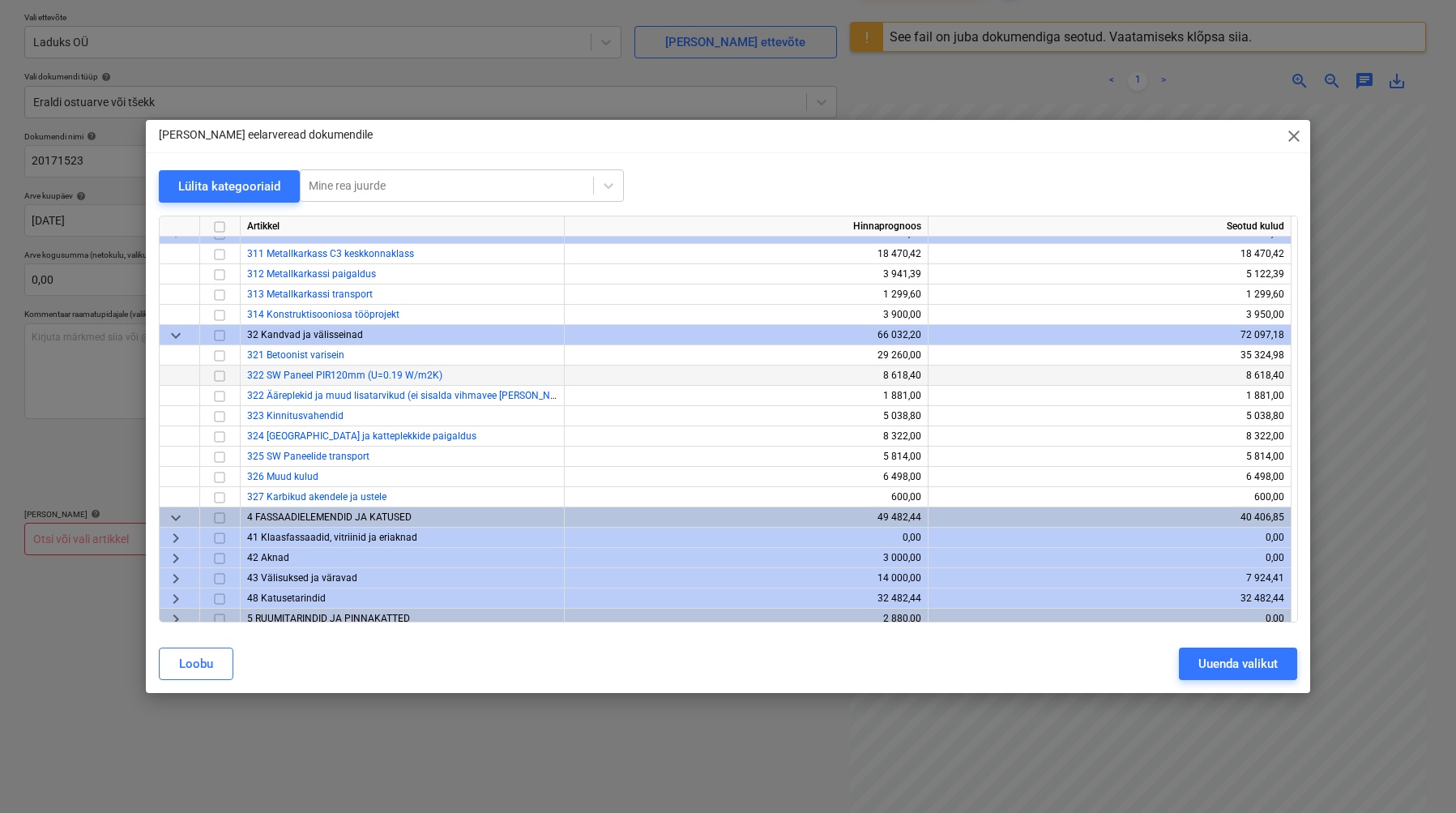
scroll to position [18, 0]
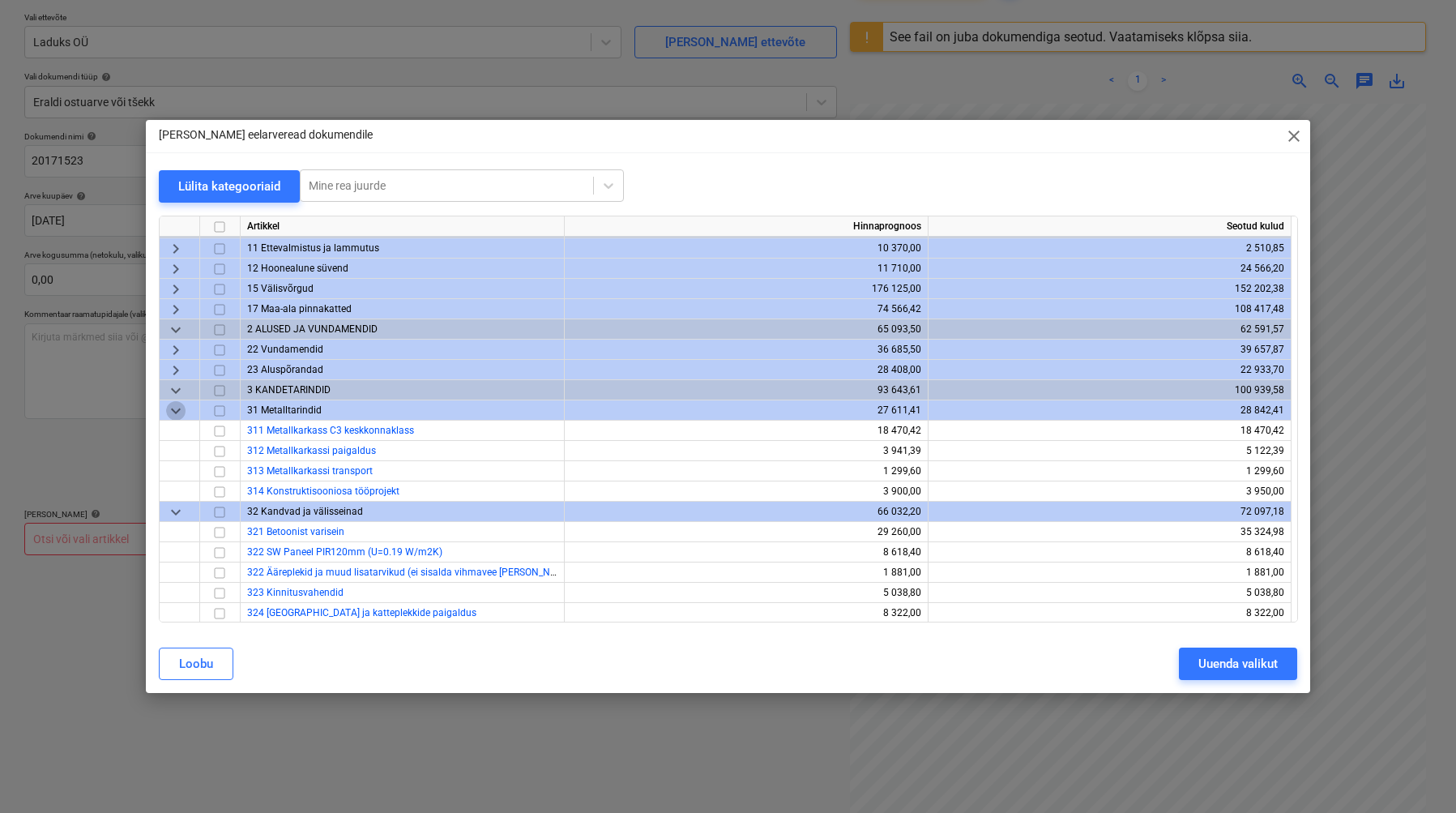
click at [174, 412] on span "keyboard_arrow_down" at bounding box center [176, 410] width 19 height 19
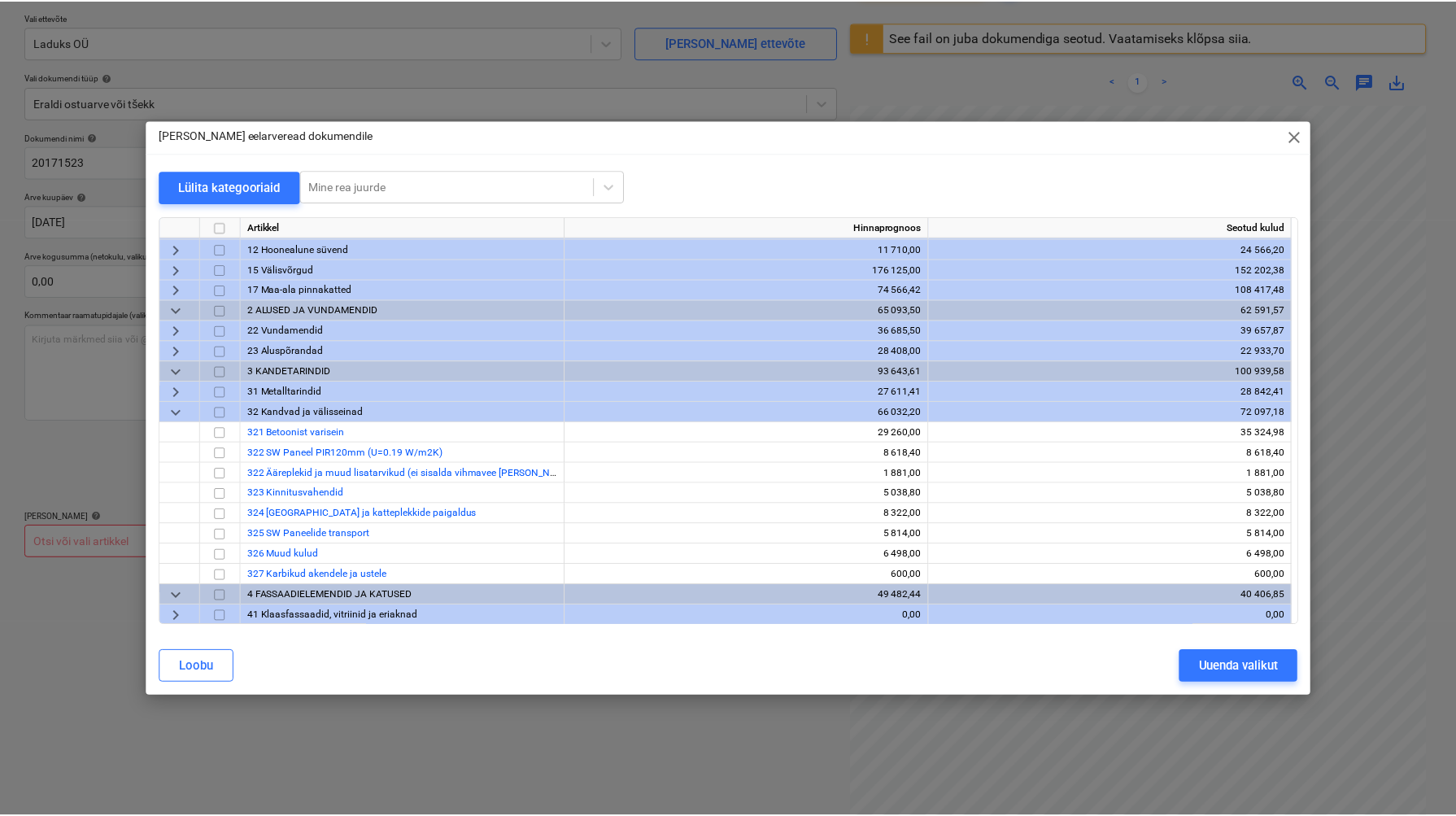
scroll to position [60, 0]
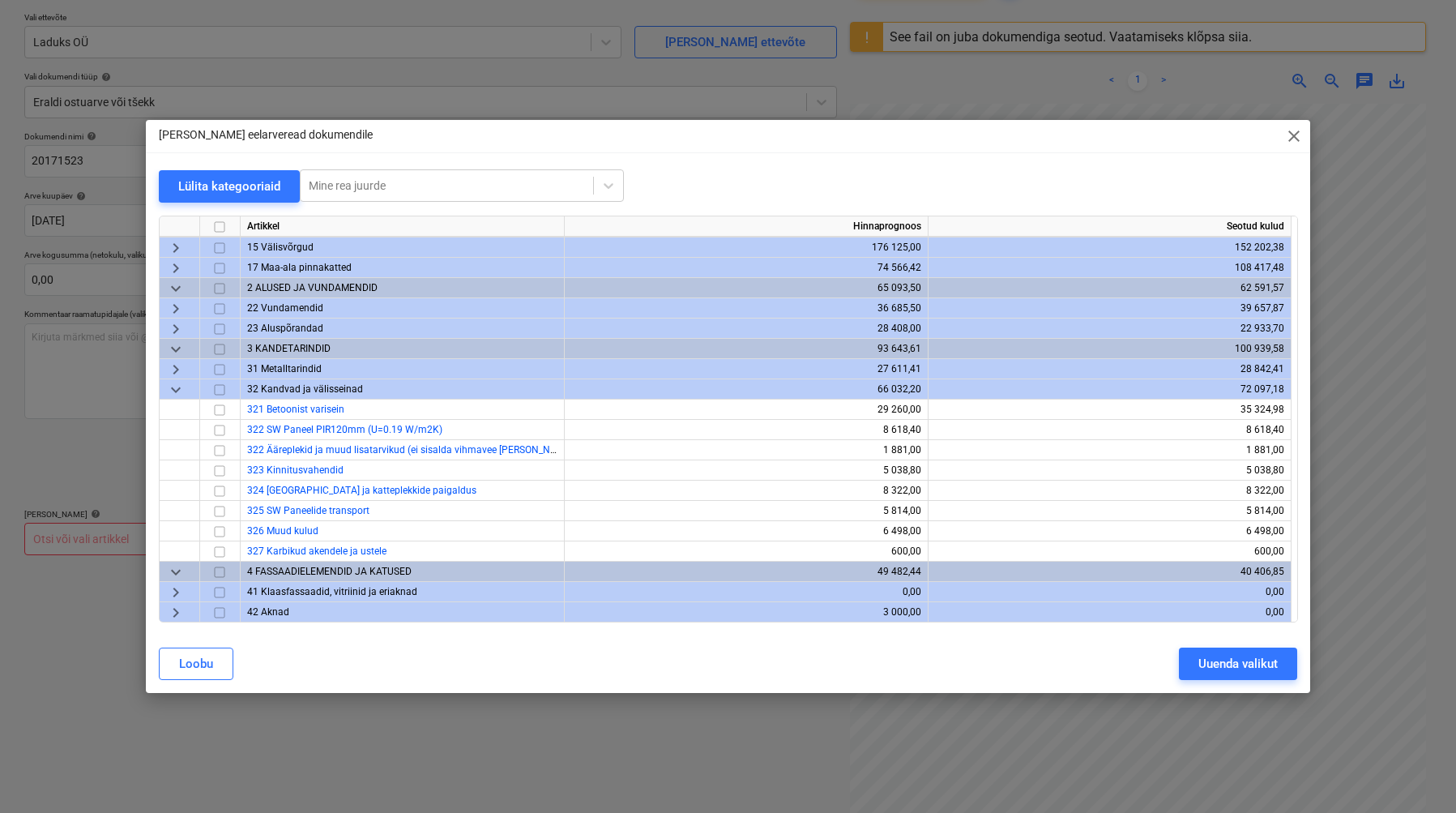
click at [1298, 131] on span "close" at bounding box center [1293, 136] width 19 height 19
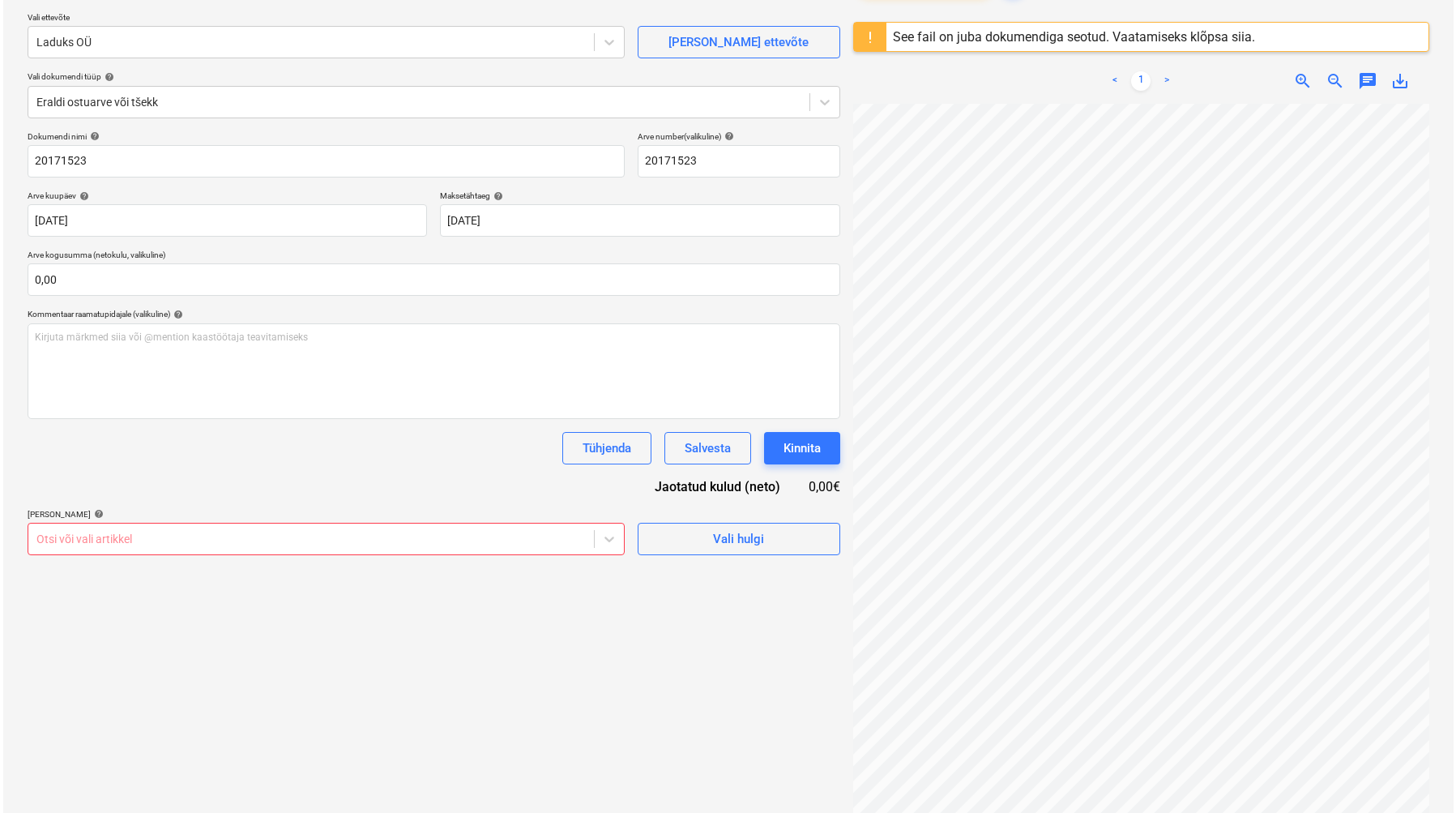
scroll to position [0, 0]
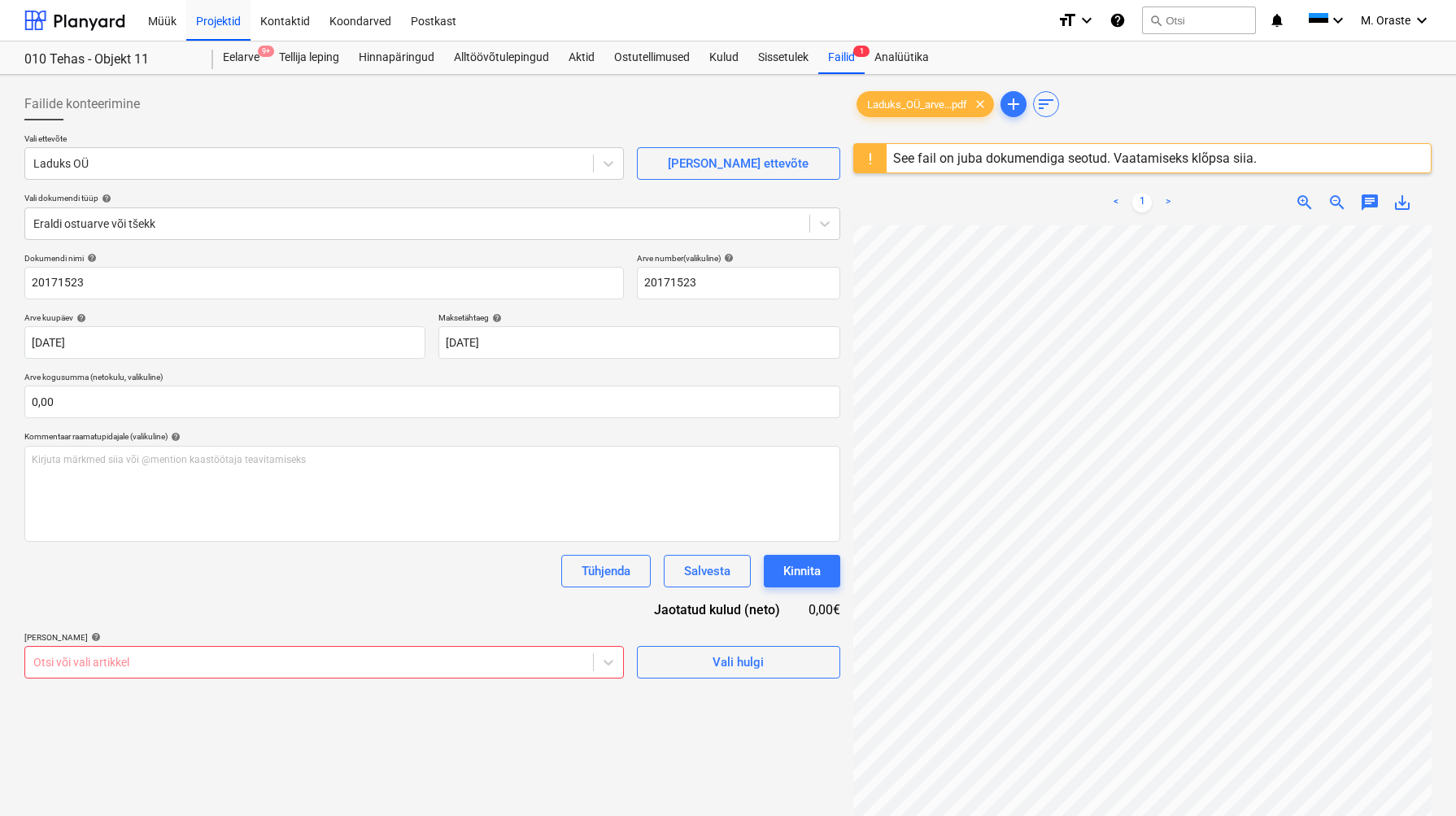
click at [713, 40] on div "Müük Projektid Kontaktid Koondarved Postkast" at bounding box center [592, 20] width 906 height 41
click at [719, 52] on div "Kulud" at bounding box center [723, 58] width 49 height 32
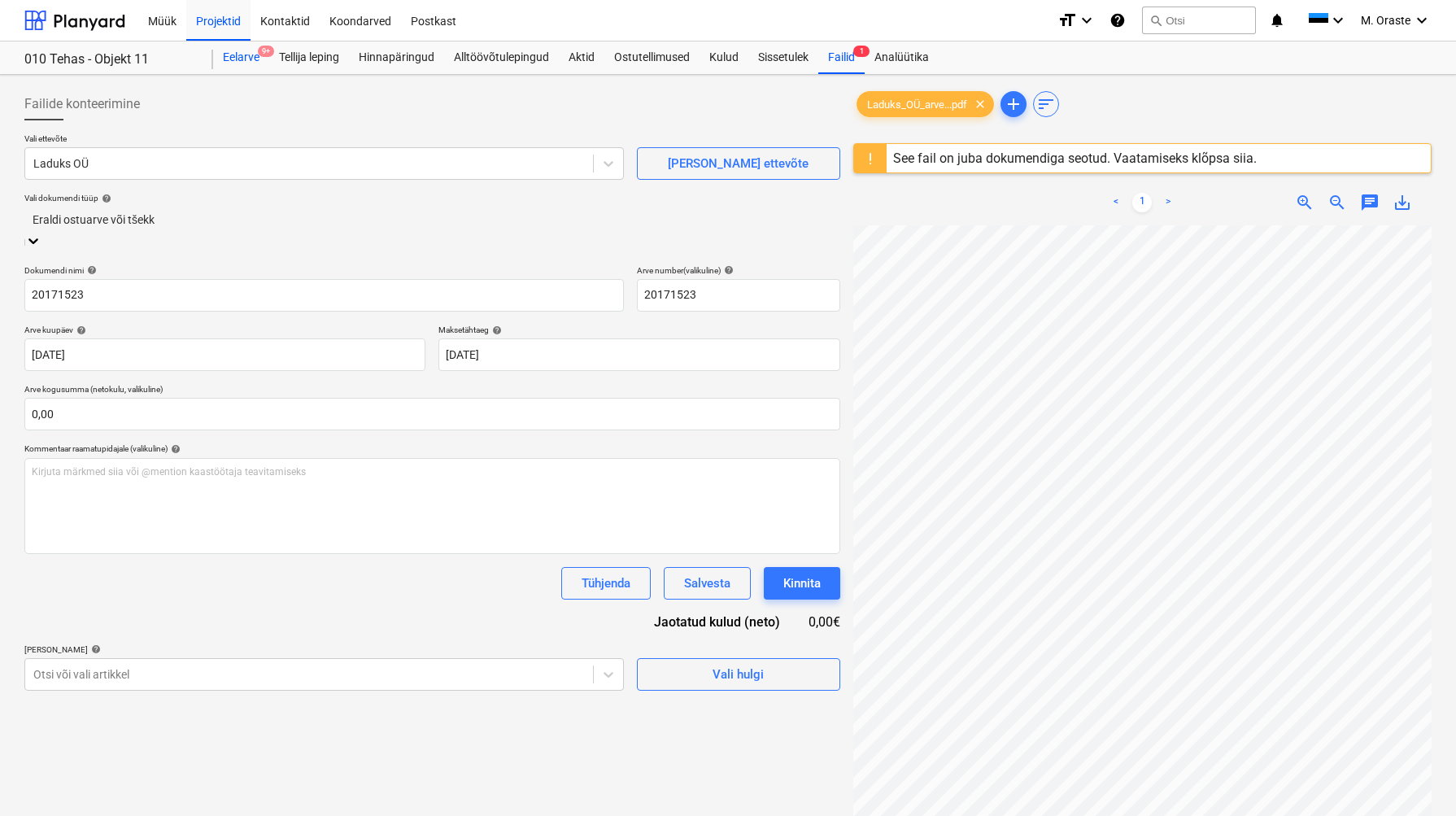
click at [233, 55] on div "Eelarve 9+" at bounding box center [241, 58] width 56 height 32
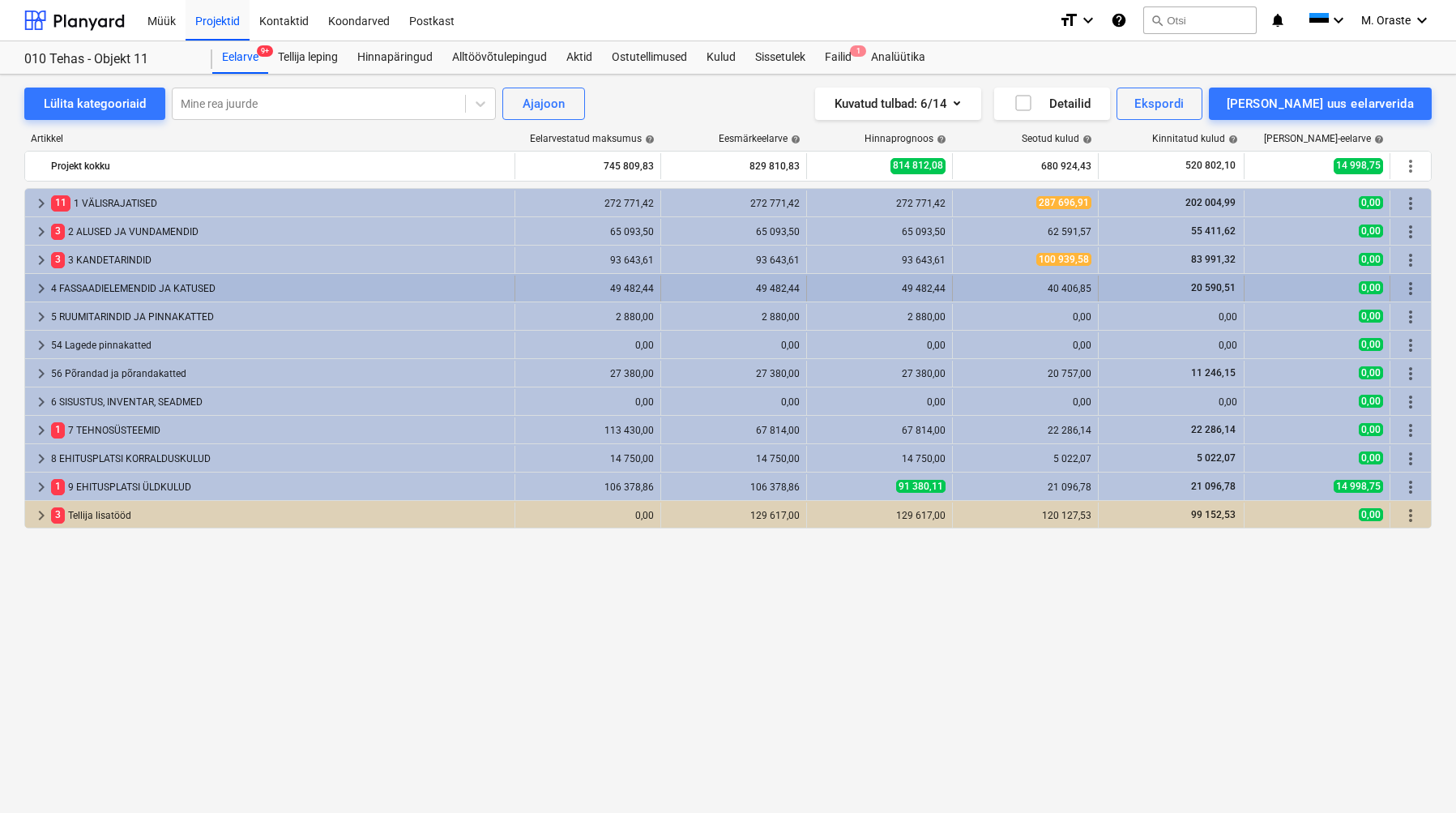
click at [113, 288] on div "4 FASSAADIELEMENDID JA KATUSED" at bounding box center [279, 289] width 457 height 26
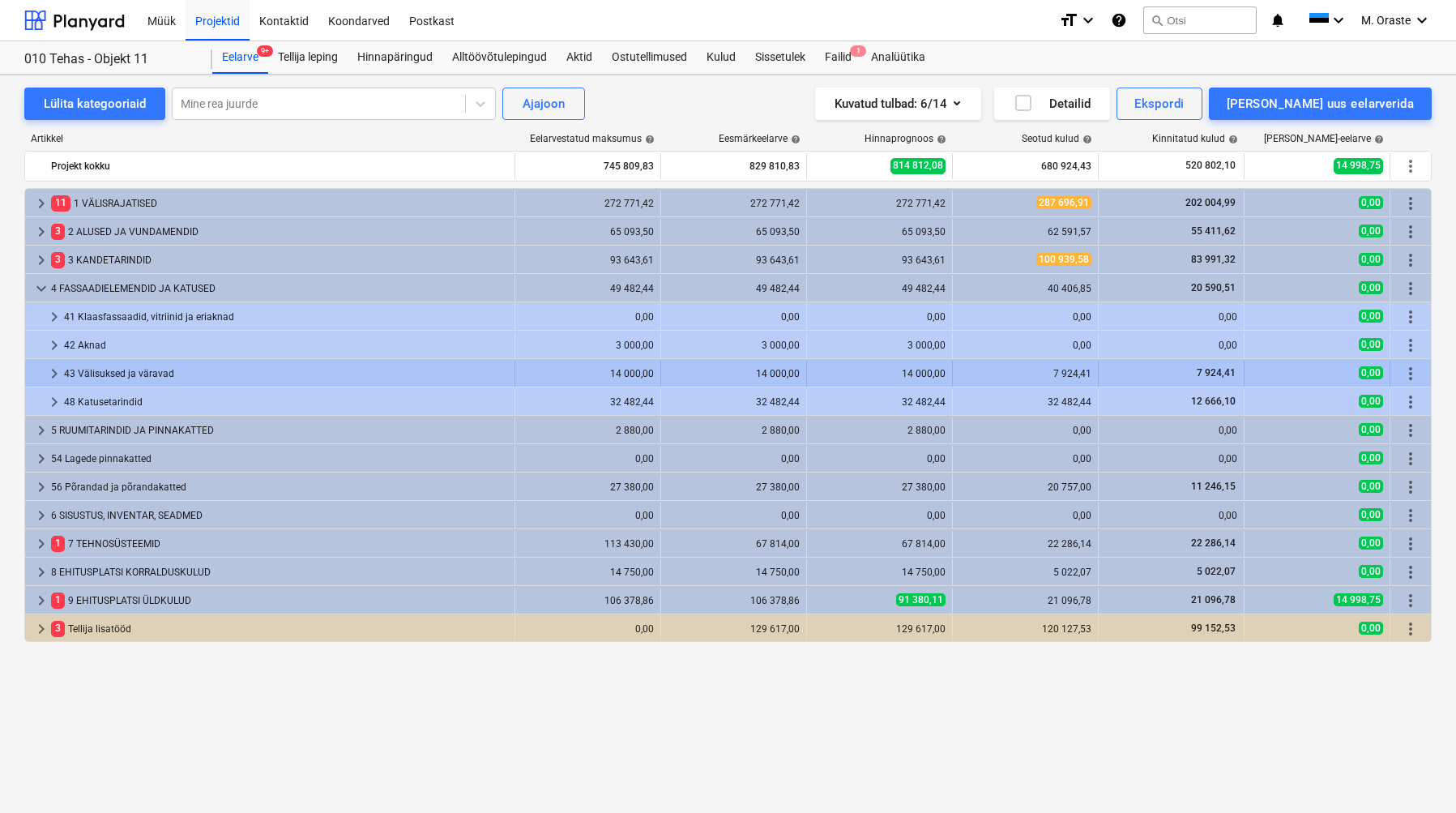
click at [161, 380] on div "43 Välisuksed ja väravad" at bounding box center [286, 374] width 444 height 26
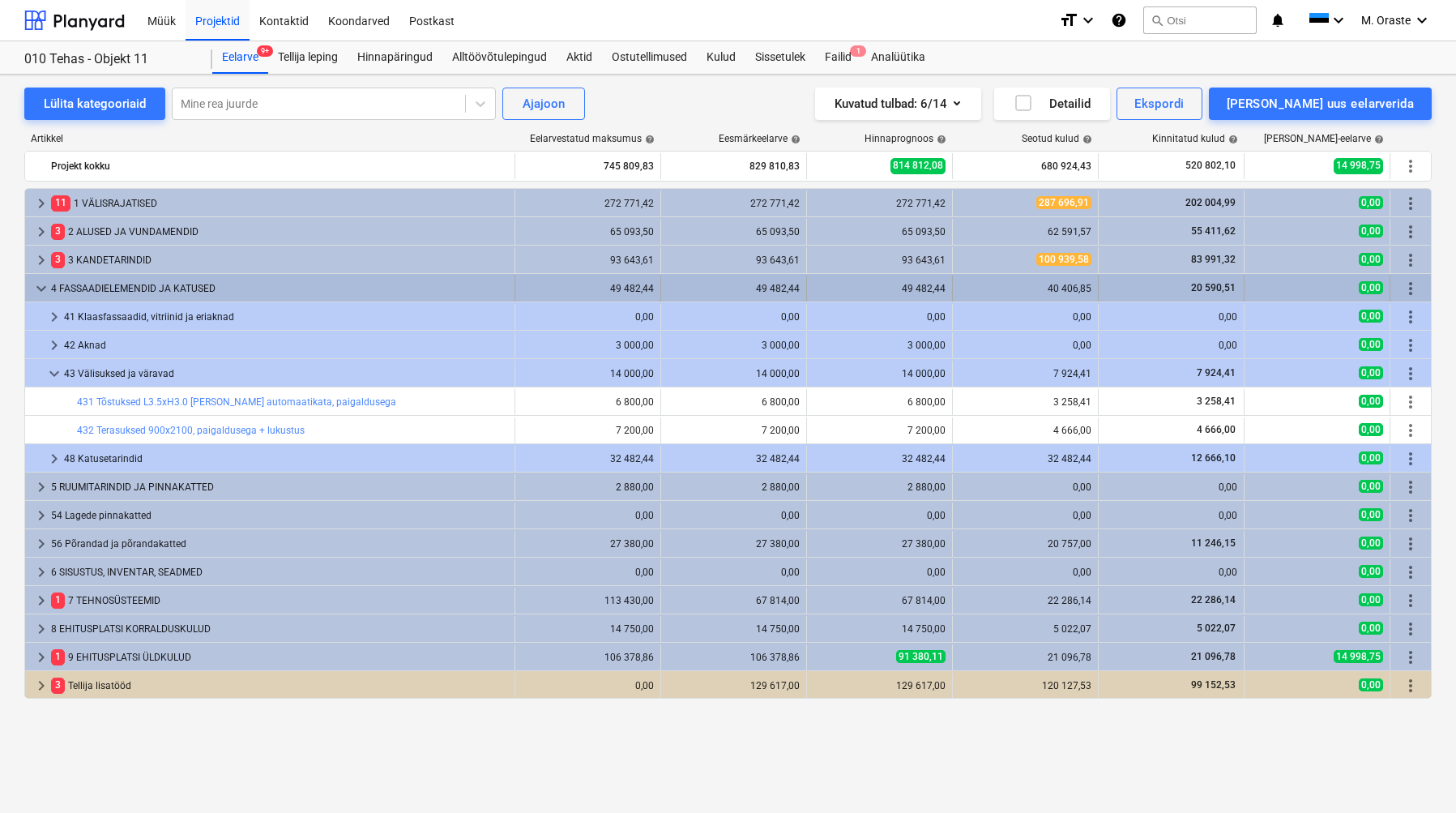
click at [43, 297] on span "keyboard_arrow_down" at bounding box center [41, 288] width 19 height 19
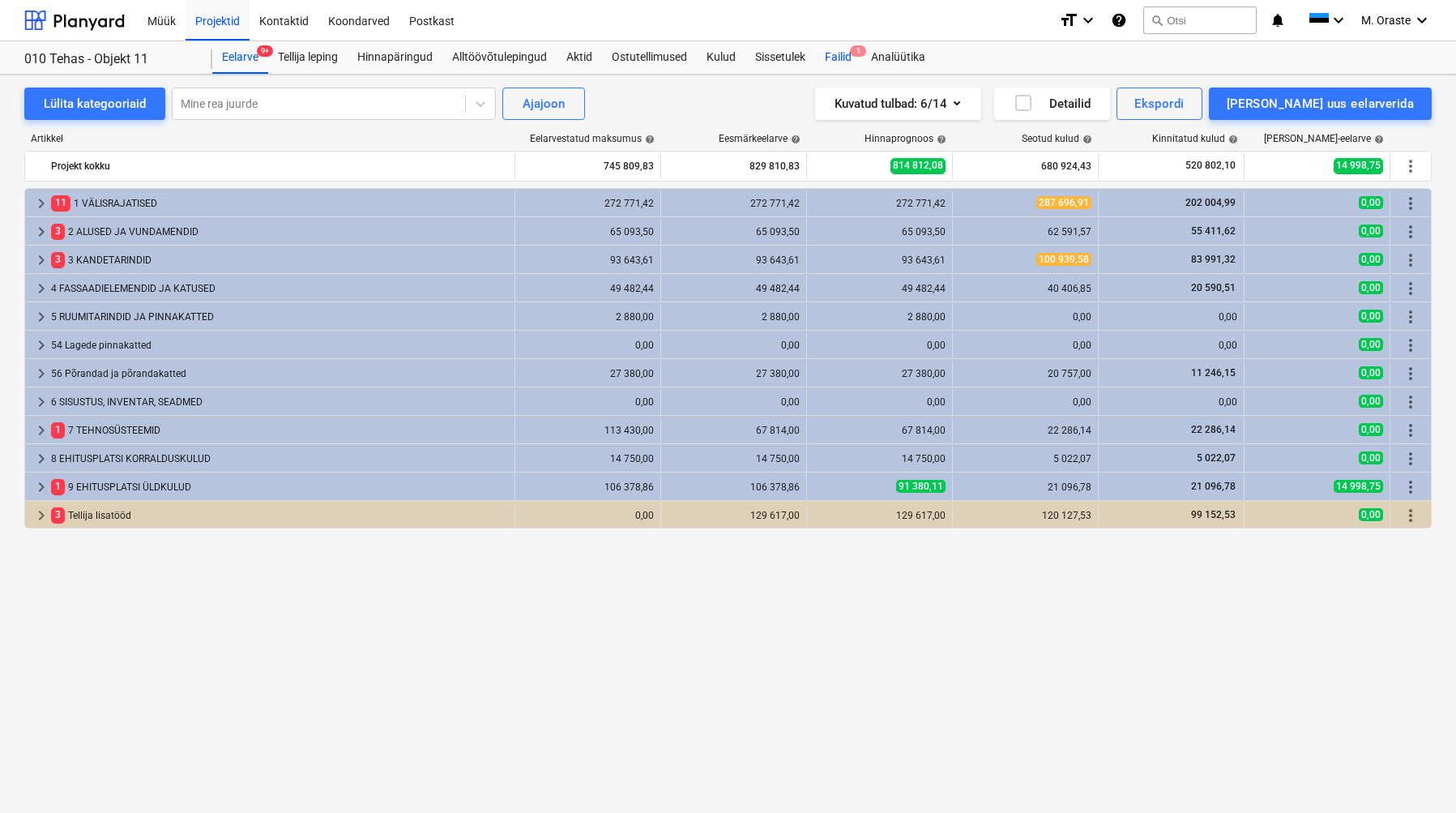
click at [851, 55] on div "Failid 1" at bounding box center [838, 57] width 46 height 32
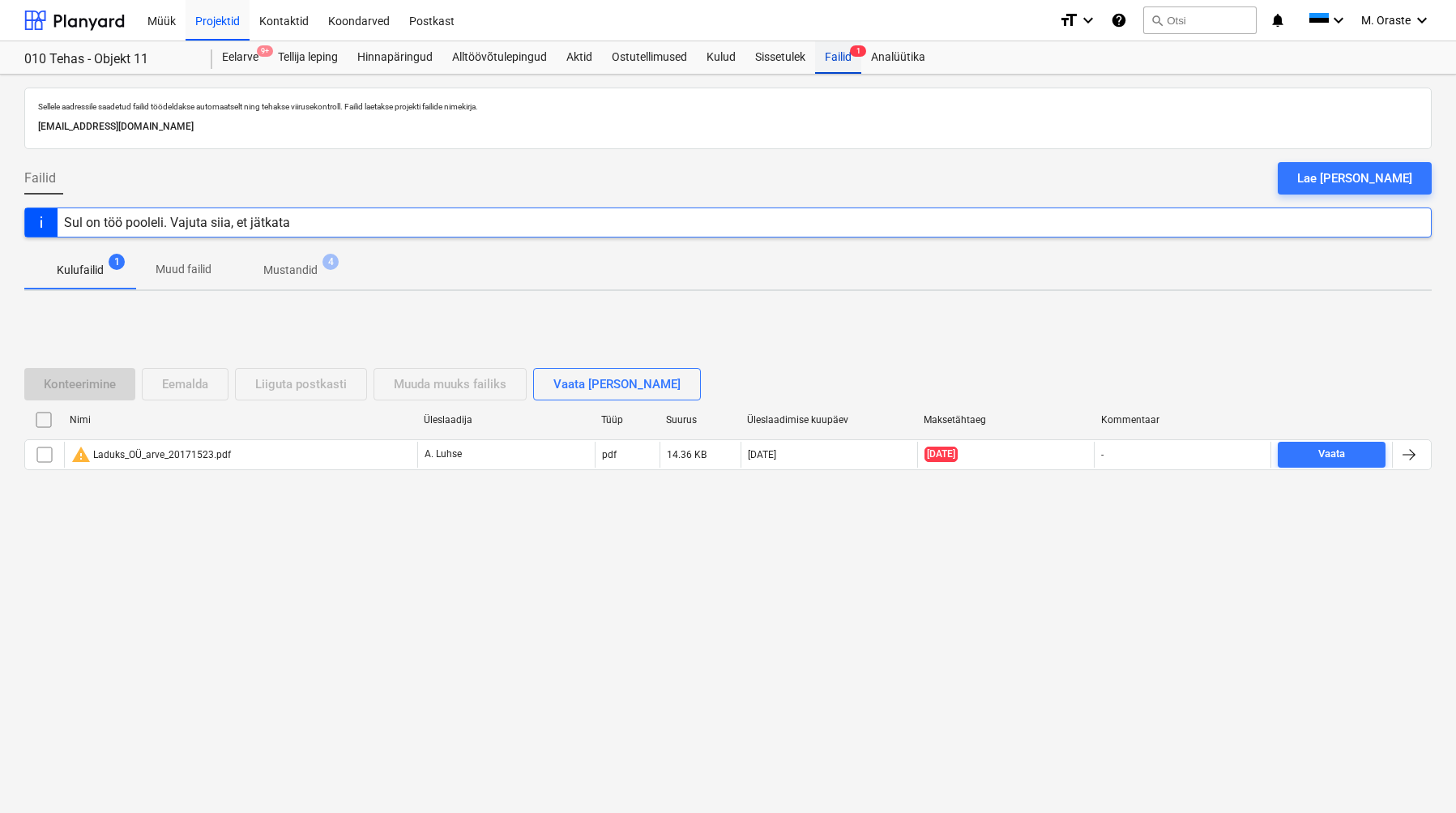
click at [834, 57] on div "Failid 1" at bounding box center [838, 57] width 46 height 32
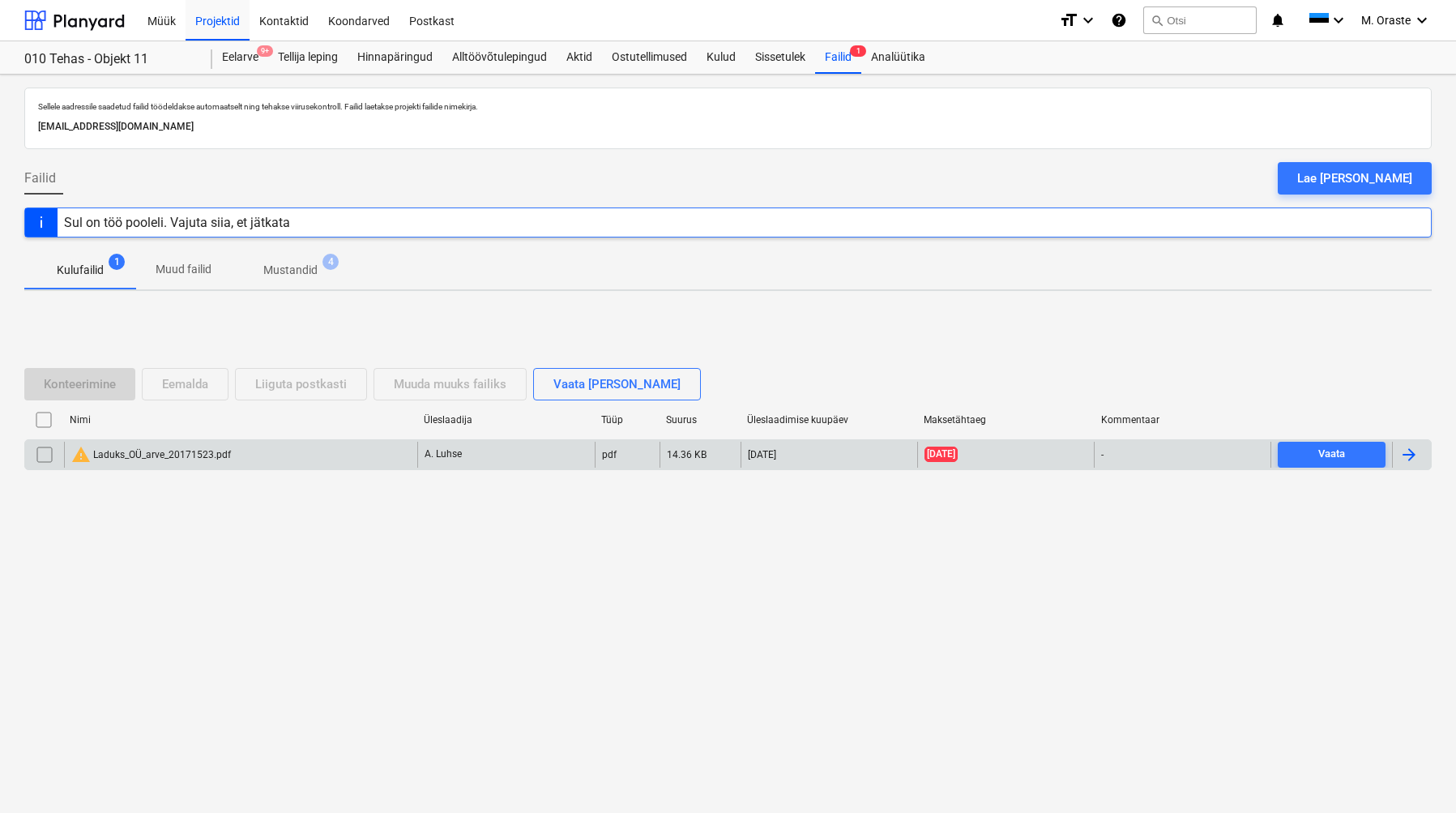
click at [1415, 460] on div at bounding box center [1409, 454] width 19 height 19
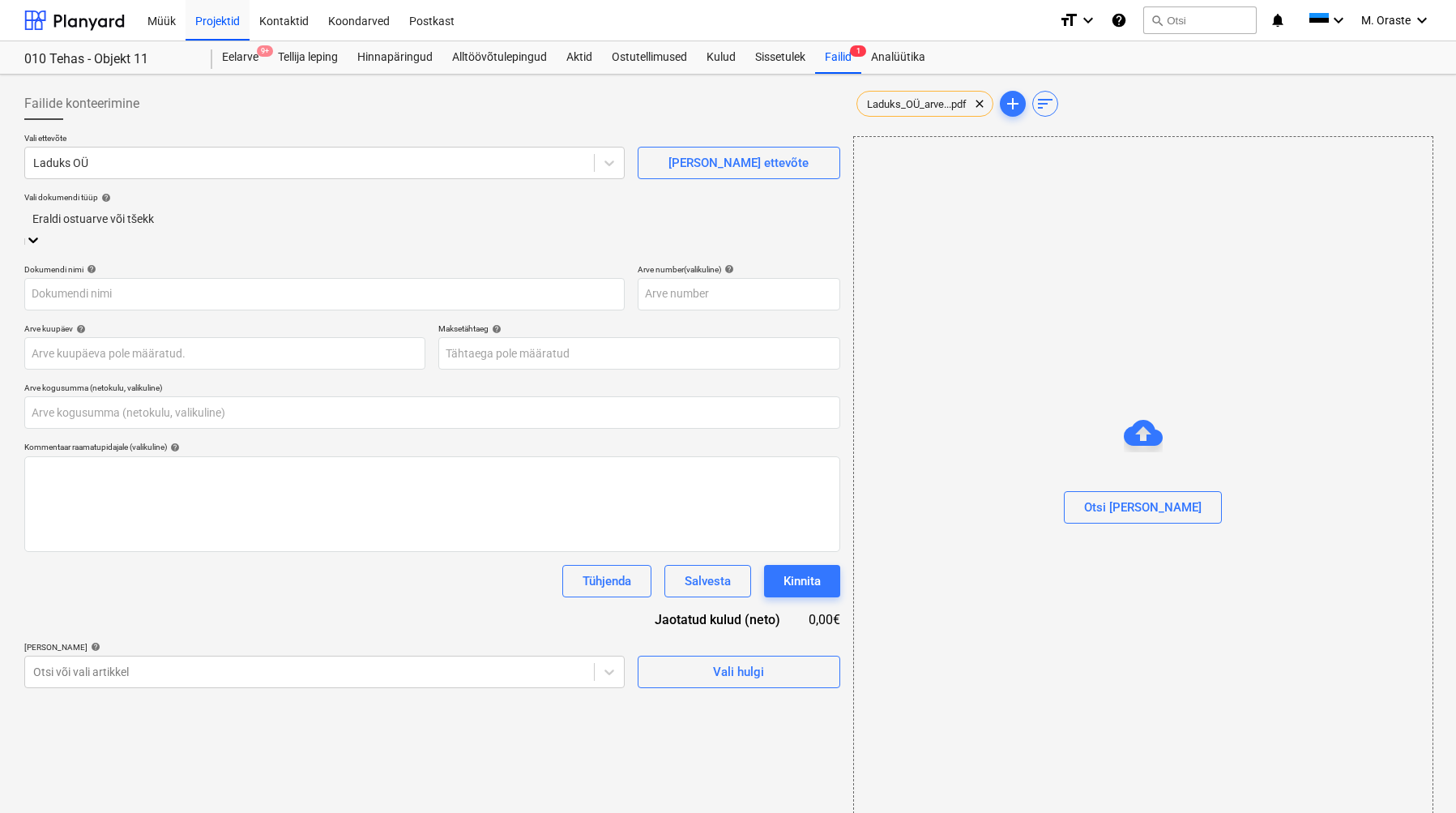
type input "20171523"
type input "[DATE]"
type input "0,00"
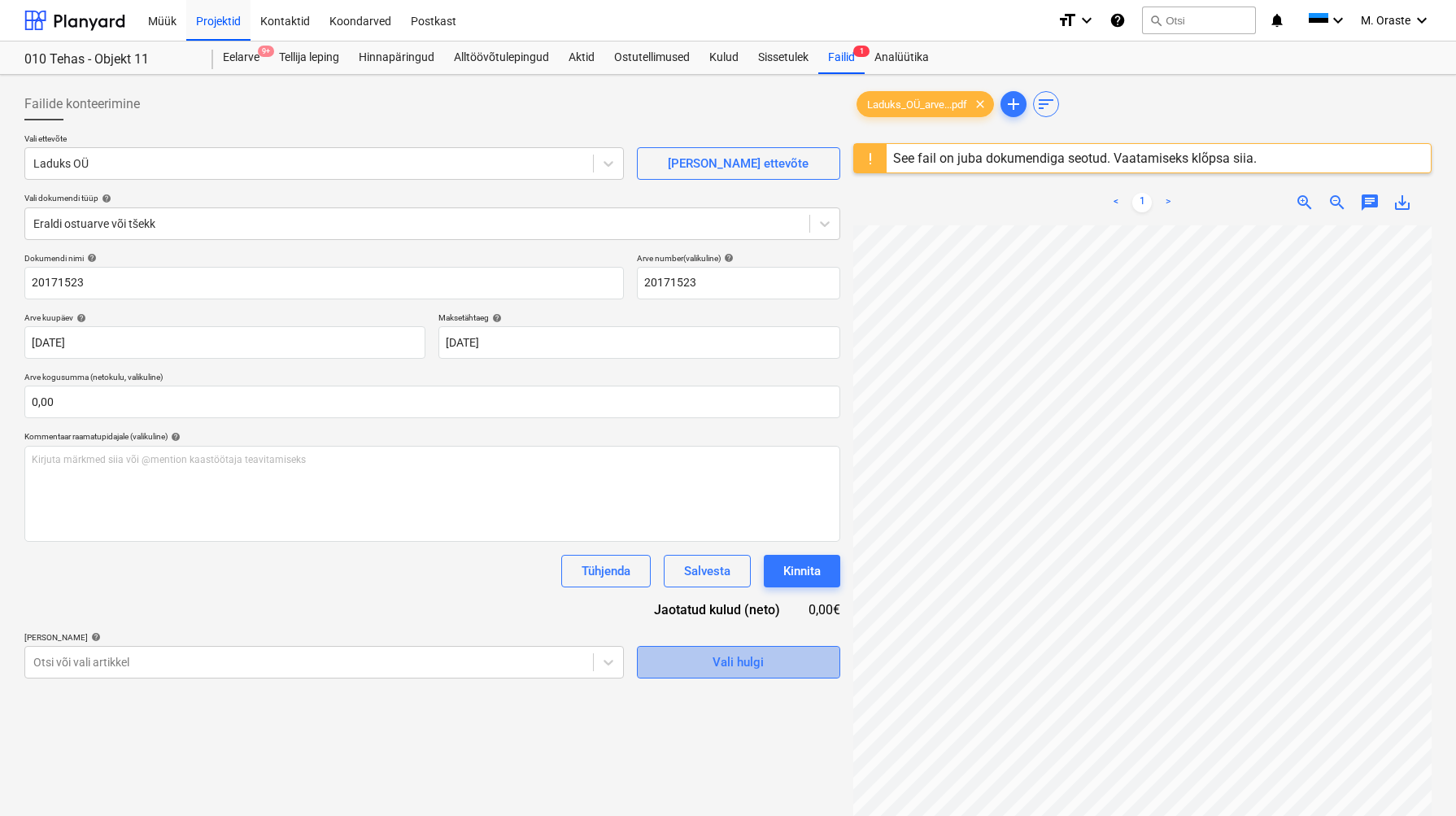
click at [758, 656] on div "Vali hulgi" at bounding box center [737, 662] width 51 height 21
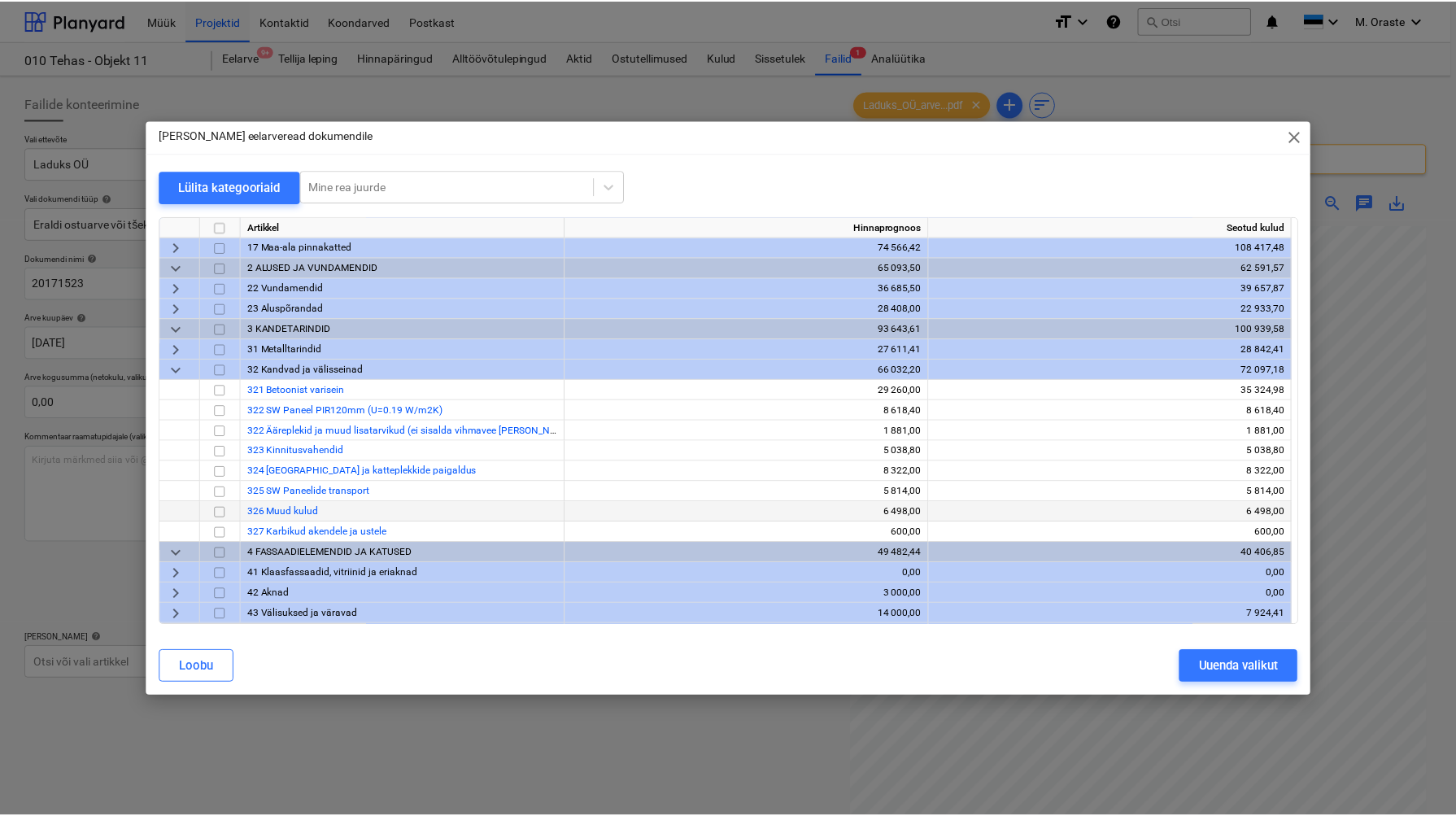
scroll to position [110, 0]
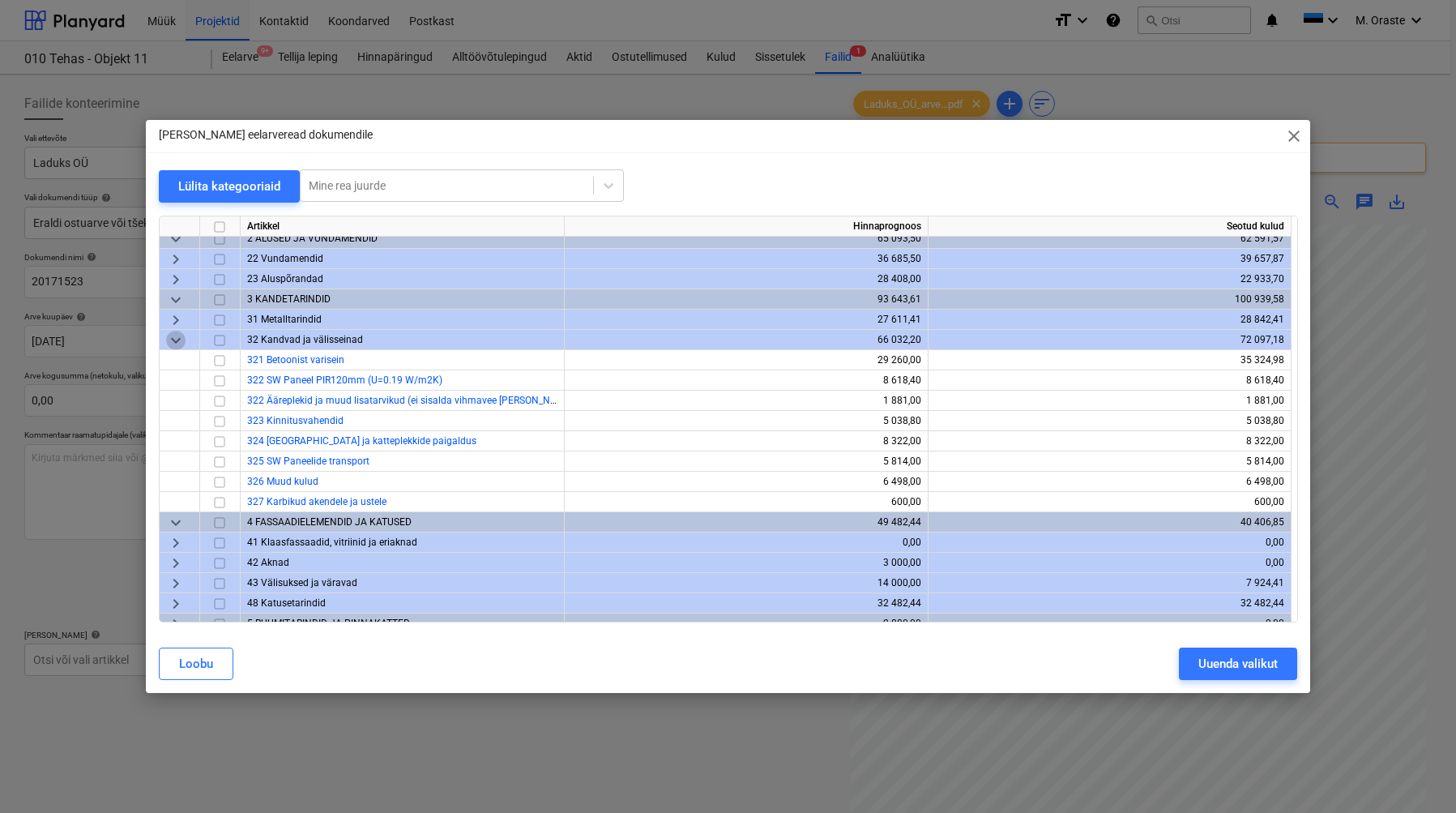
click at [177, 342] on span "keyboard_arrow_down" at bounding box center [176, 339] width 19 height 19
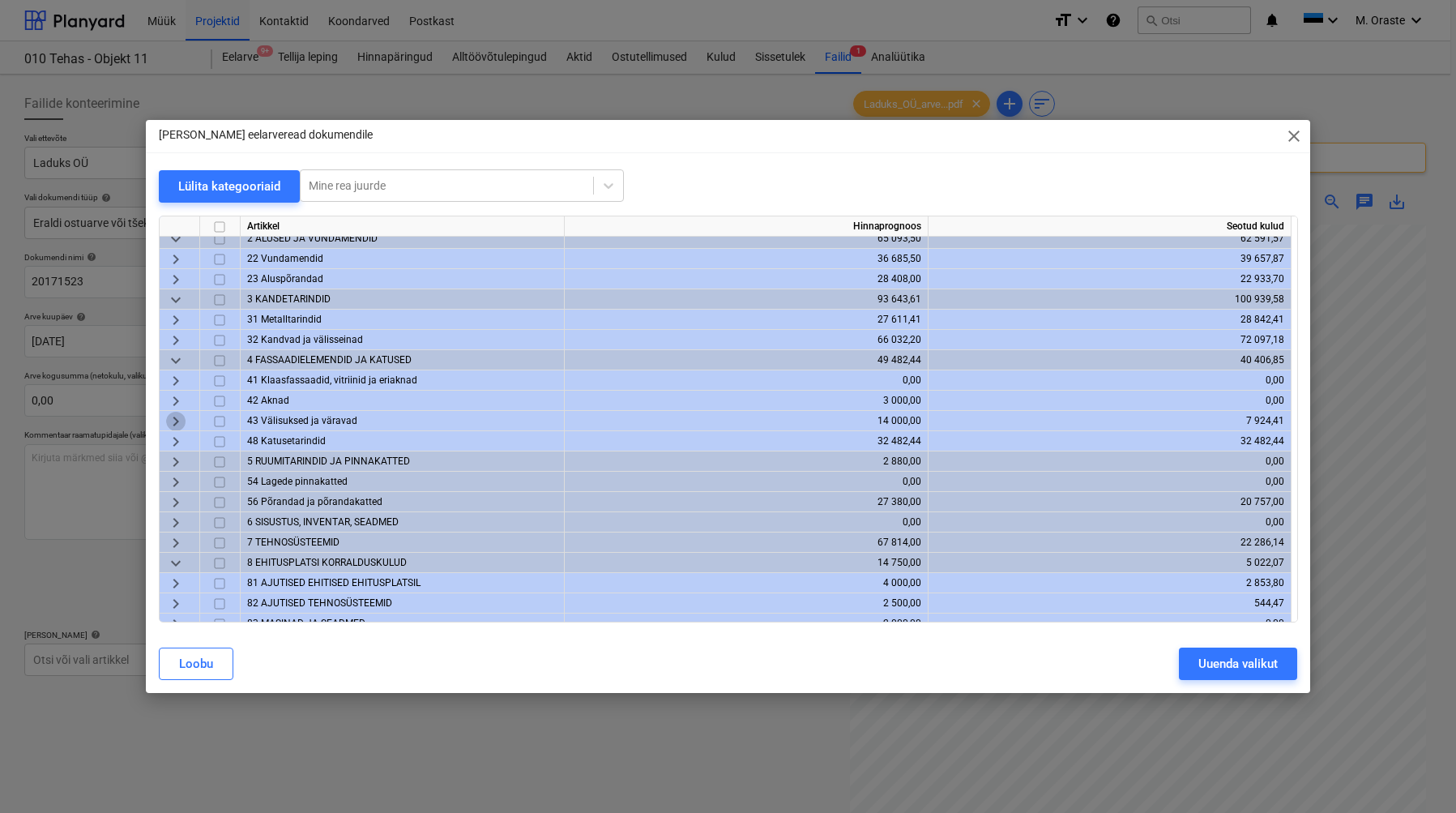
click at [173, 422] on span "keyboard_arrow_right" at bounding box center [176, 420] width 19 height 19
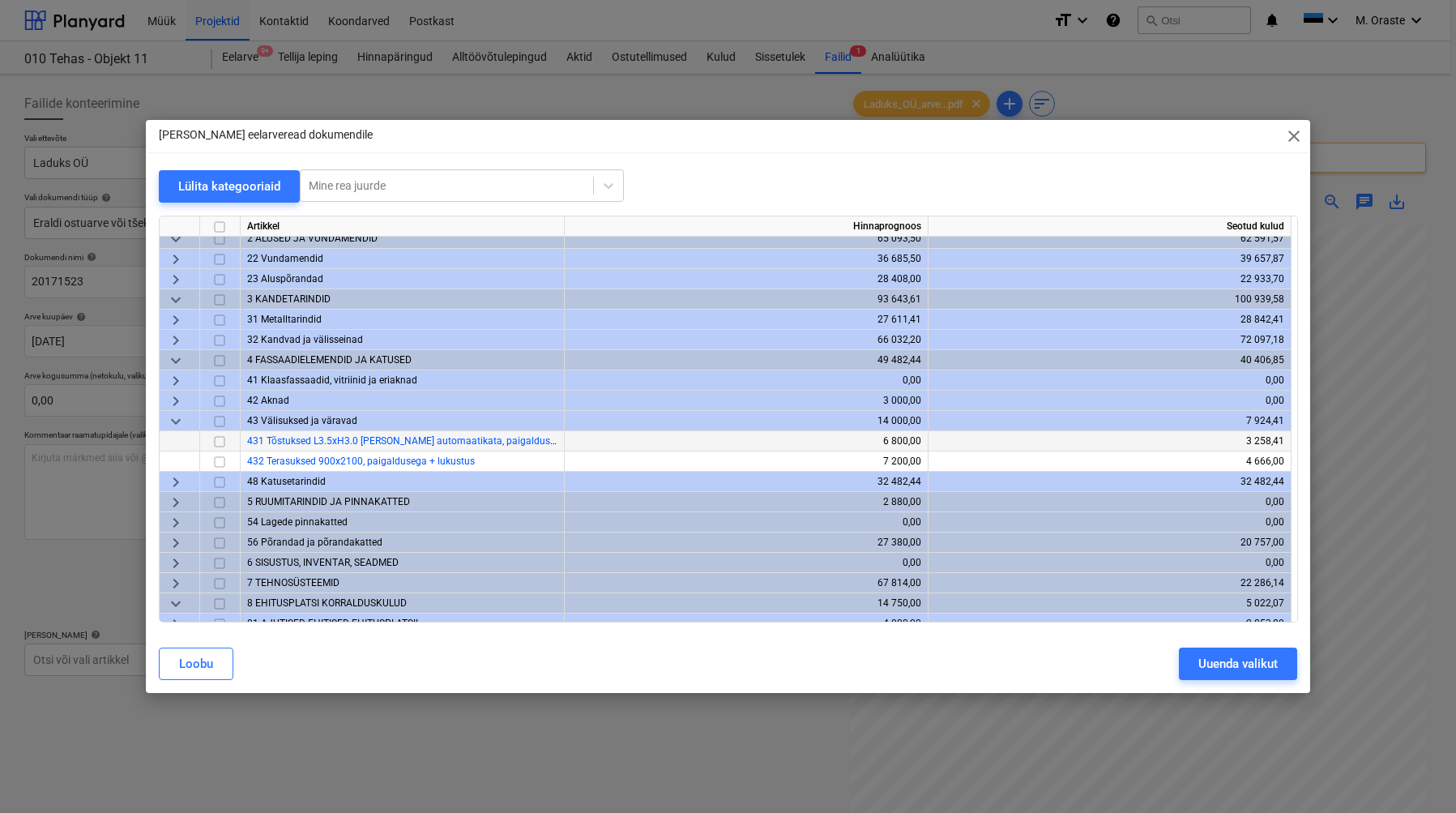
click at [220, 441] on input "checkbox" at bounding box center [219, 440] width 19 height 19
click at [1260, 671] on div "Uuenda valikut" at bounding box center [1239, 663] width 80 height 21
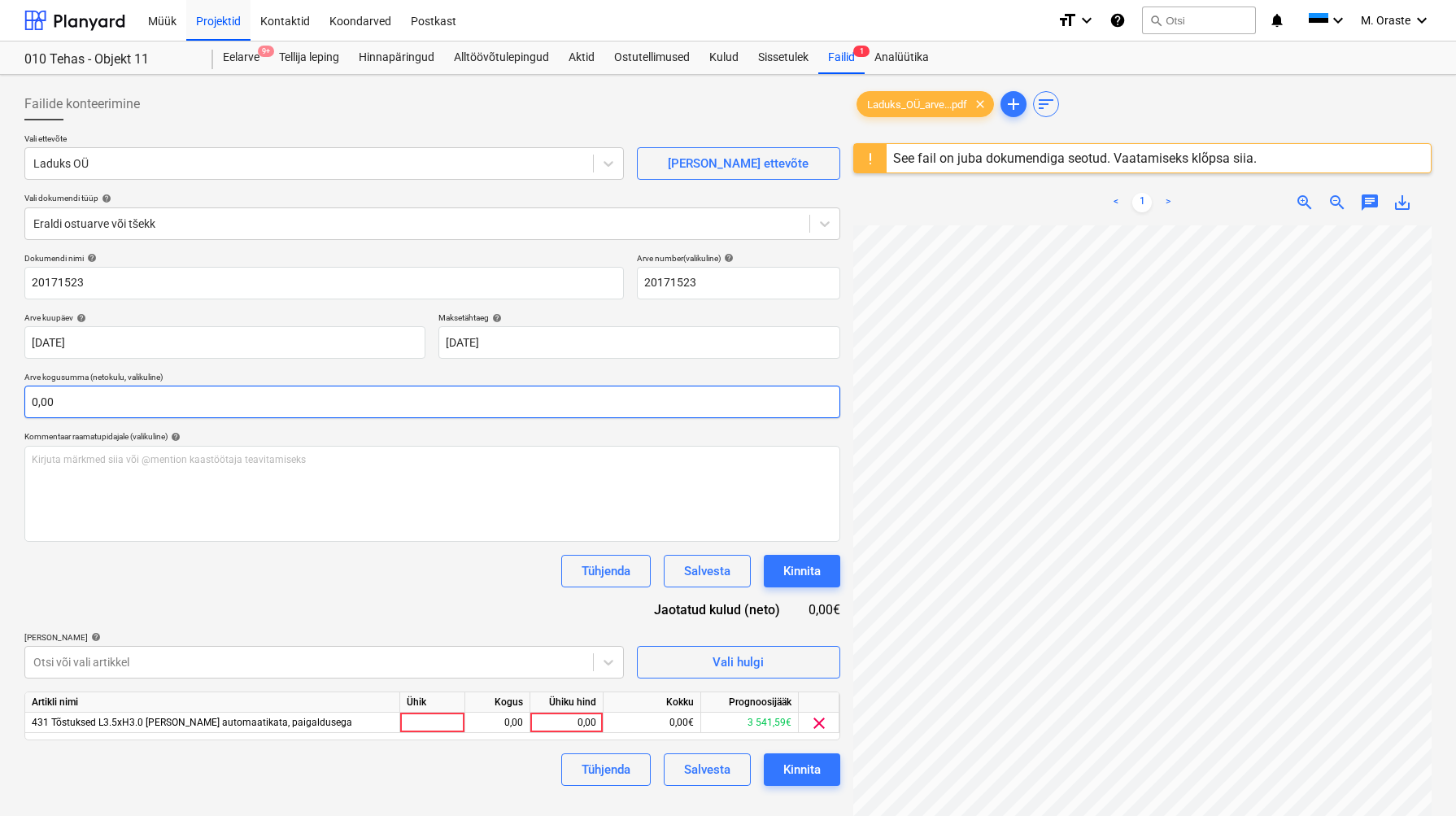
scroll to position [193, 0]
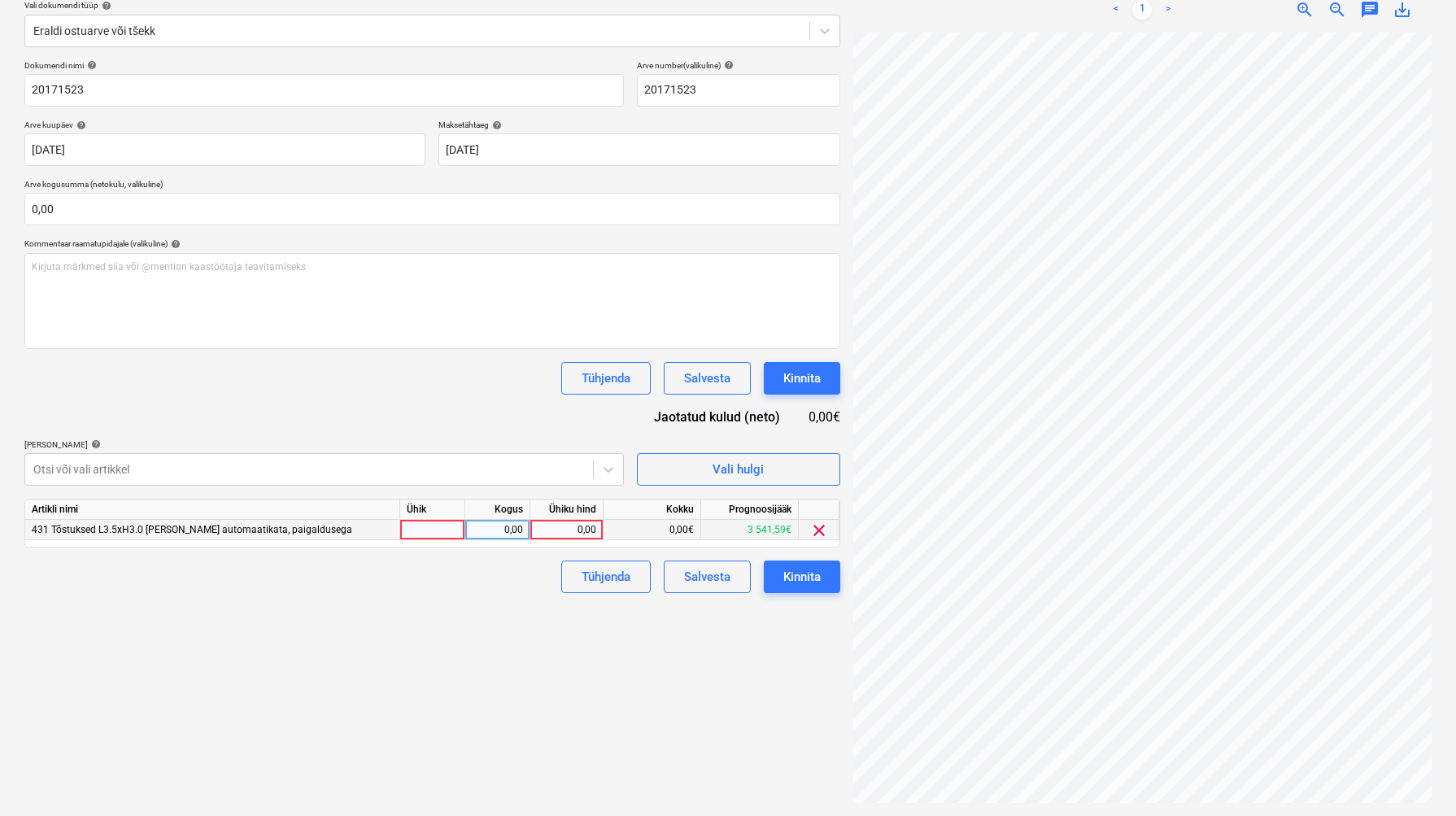
click at [447, 525] on div at bounding box center [433, 530] width 65 height 20
type input "kmpl"
click at [566, 529] on div "0,00" at bounding box center [566, 530] width 59 height 20
type input "1858,41"
click at [529, 737] on div "Failide konteerimine Vali ettevõte Laduks OÜ [PERSON_NAME] uus ettevõte Vali do…" at bounding box center [432, 349] width 829 height 921
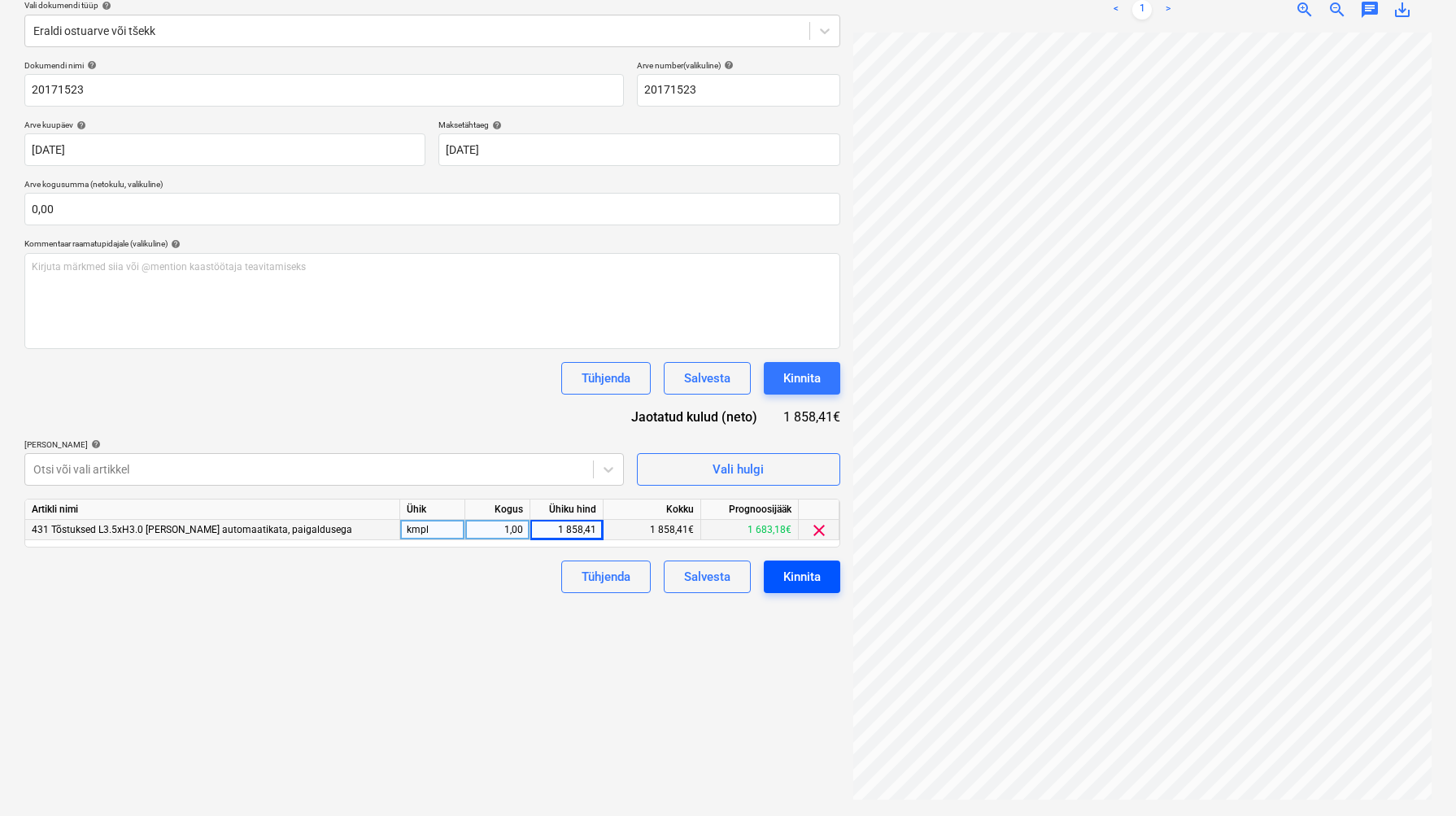
click at [810, 584] on div "Kinnita" at bounding box center [802, 576] width 37 height 21
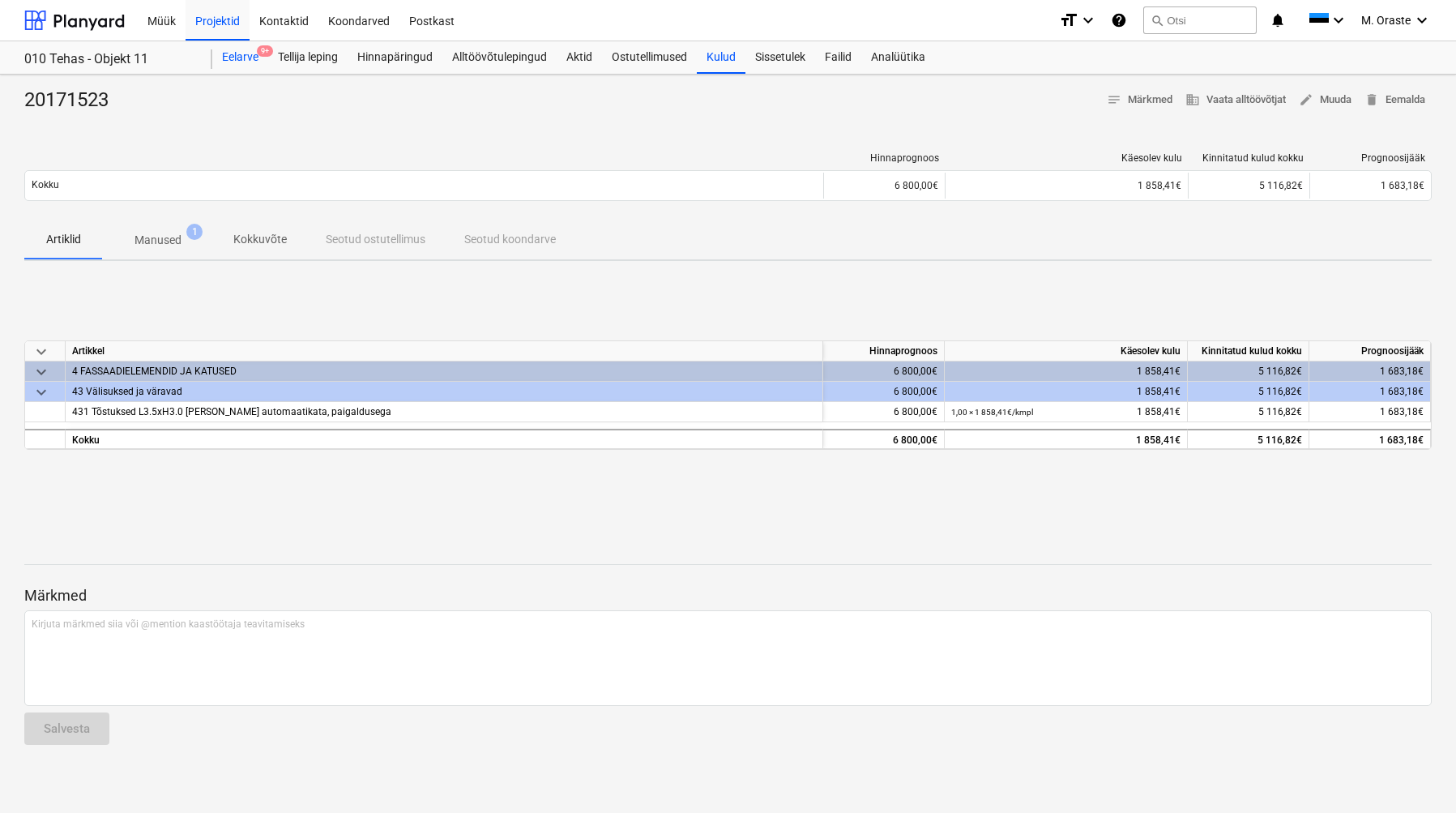
click at [250, 56] on div "Eelarve 9+" at bounding box center [241, 57] width 56 height 32
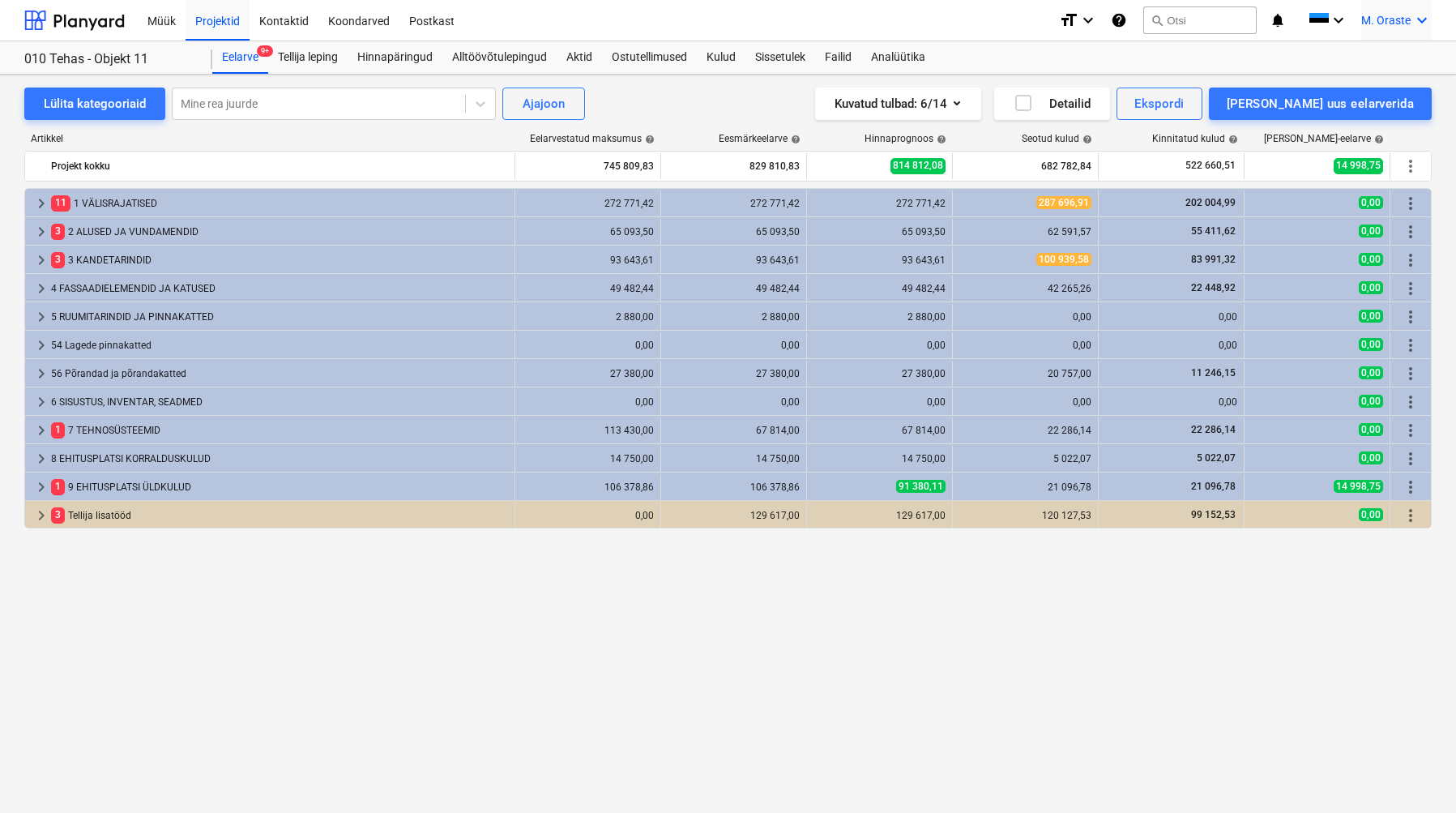
click at [1413, 24] on icon "keyboard_arrow_down" at bounding box center [1422, 19] width 19 height 19
click at [1415, 20] on div at bounding box center [728, 406] width 1456 height 813
click at [1424, 10] on icon "keyboard_arrow_down" at bounding box center [1422, 19] width 19 height 19
click at [1388, 102] on div "Logi välja" at bounding box center [1408, 108] width 48 height 13
